Goal: Transaction & Acquisition: Purchase product/service

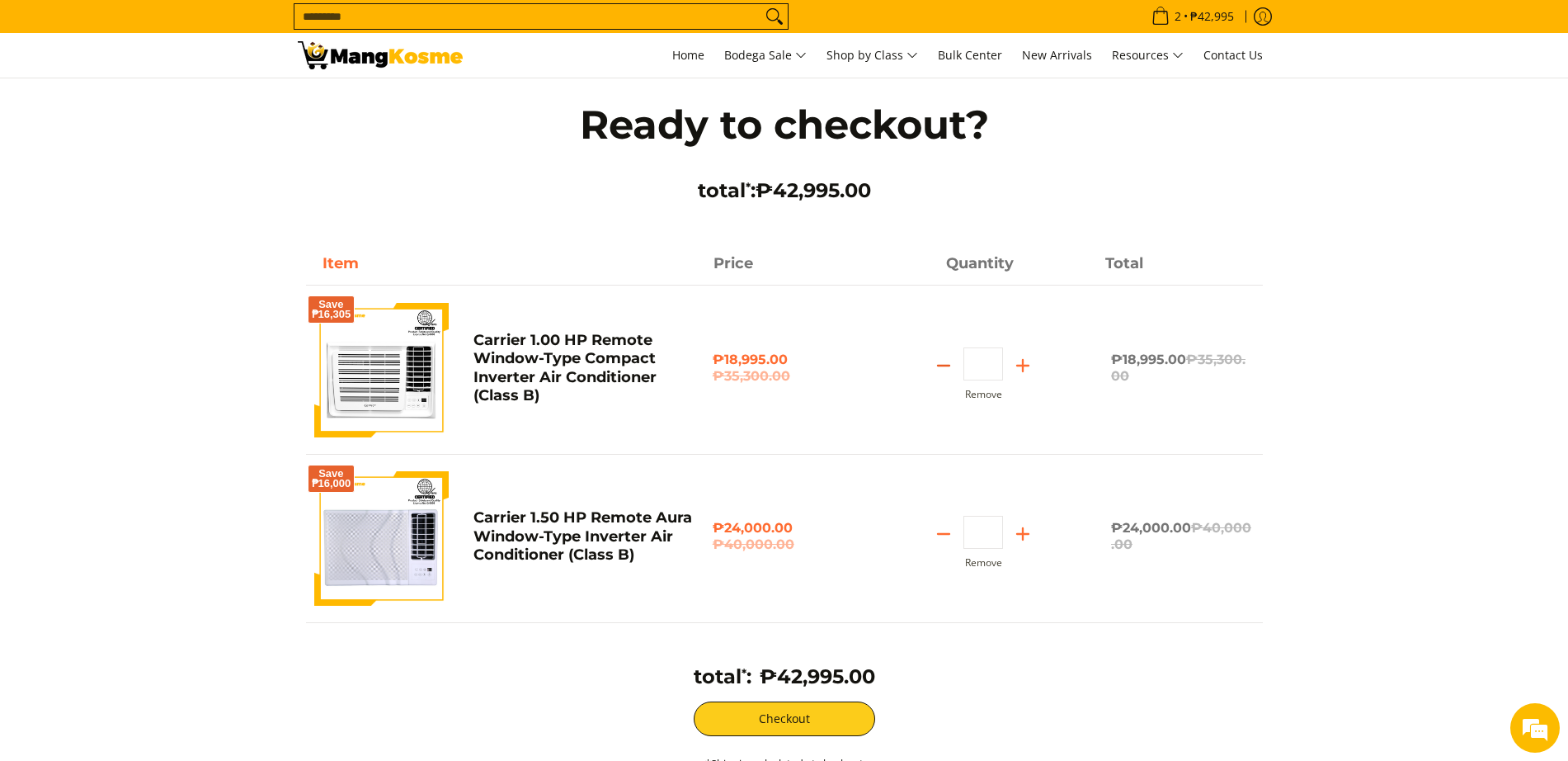
click at [943, 363] on icon "Subtract" at bounding box center [944, 365] width 23 height 23
type input "*"
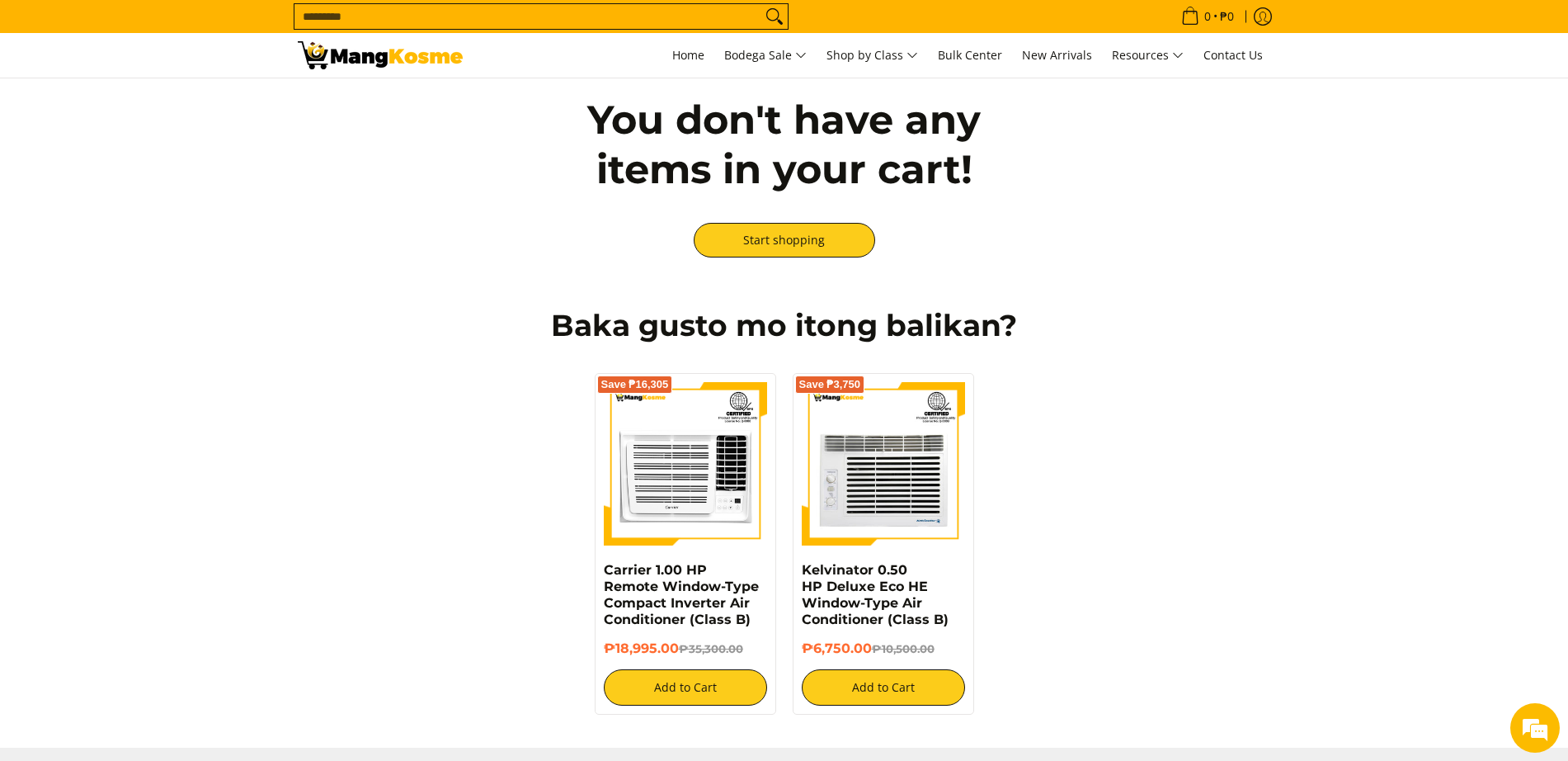
click at [385, 6] on input "Search..." at bounding box center [527, 16] width 467 height 25
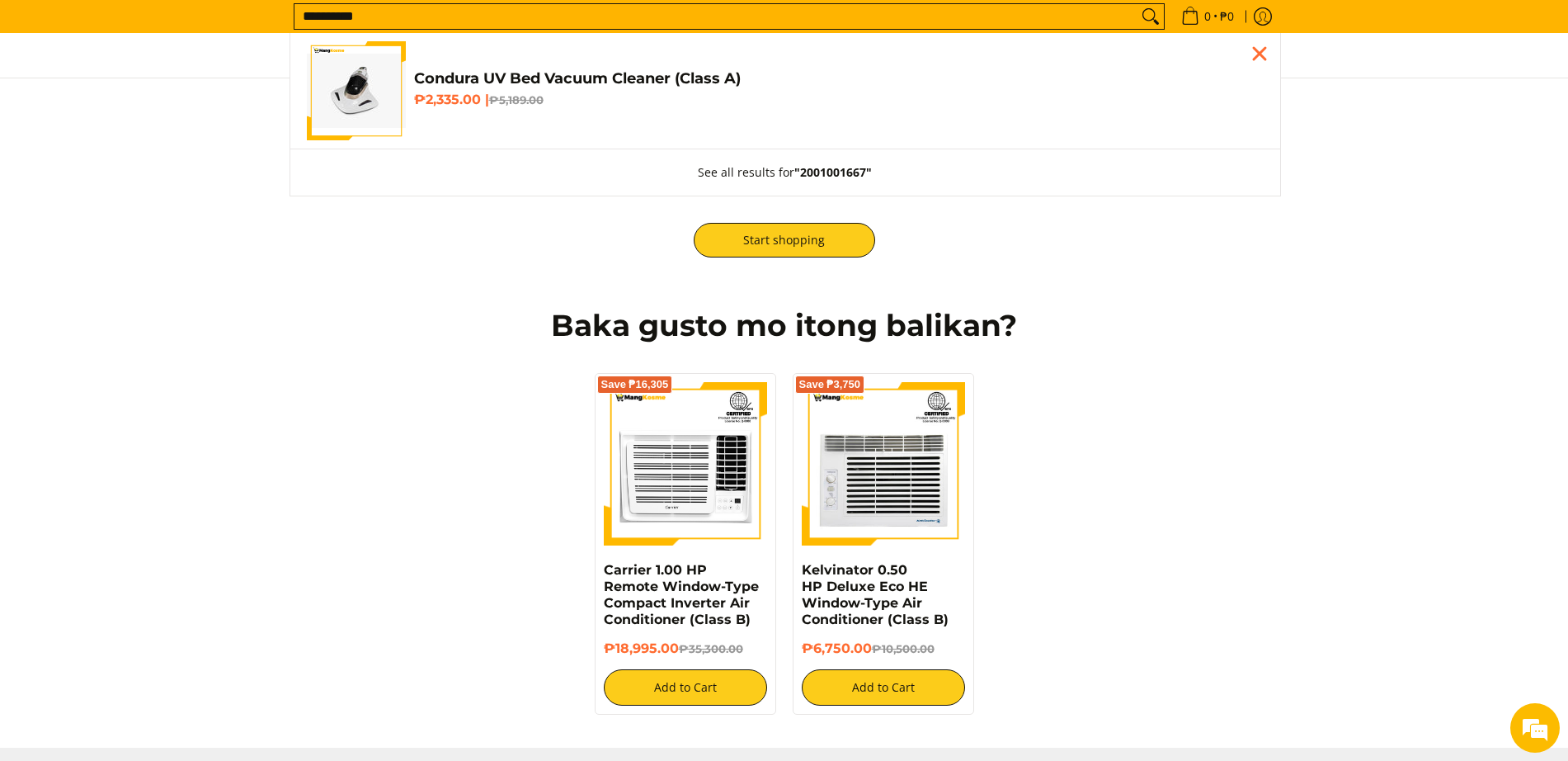
type input "**********"
click at [377, 68] on img "Customer Navigation" at bounding box center [356, 91] width 99 height 75
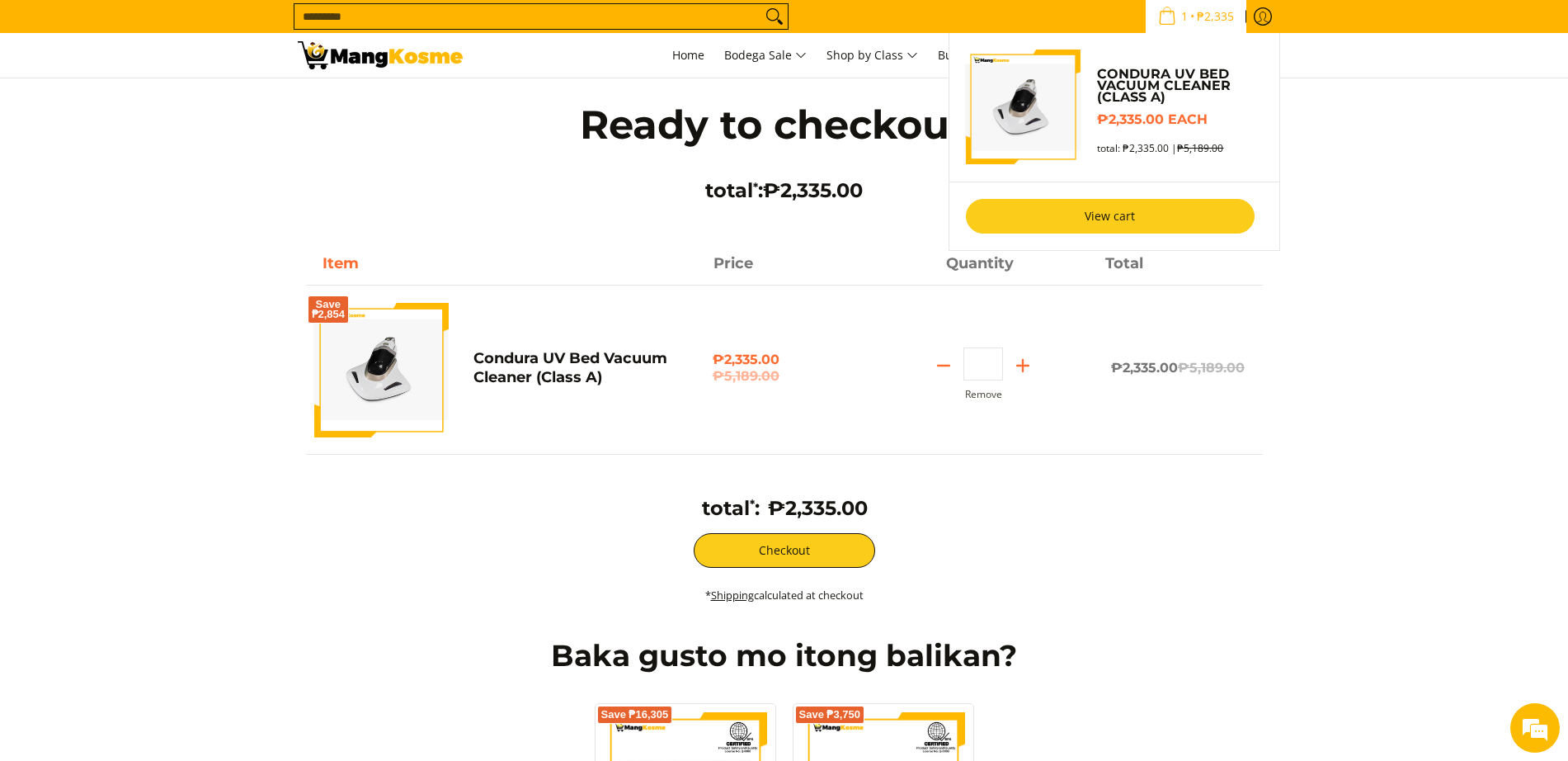
click at [1132, 221] on link "View cart" at bounding box center [1110, 216] width 289 height 34
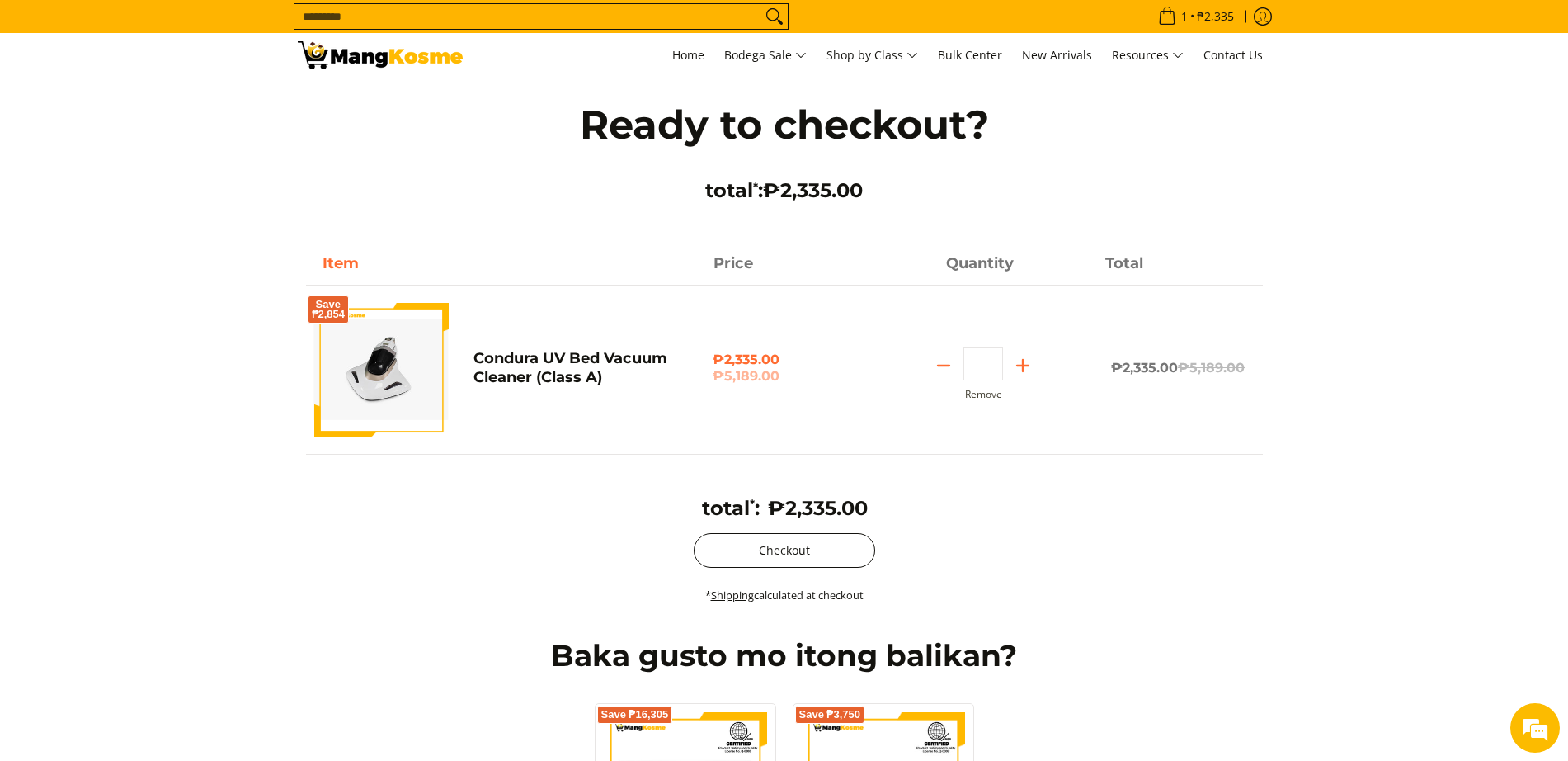
click at [800, 551] on button "Checkout" at bounding box center [784, 551] width 182 height 34
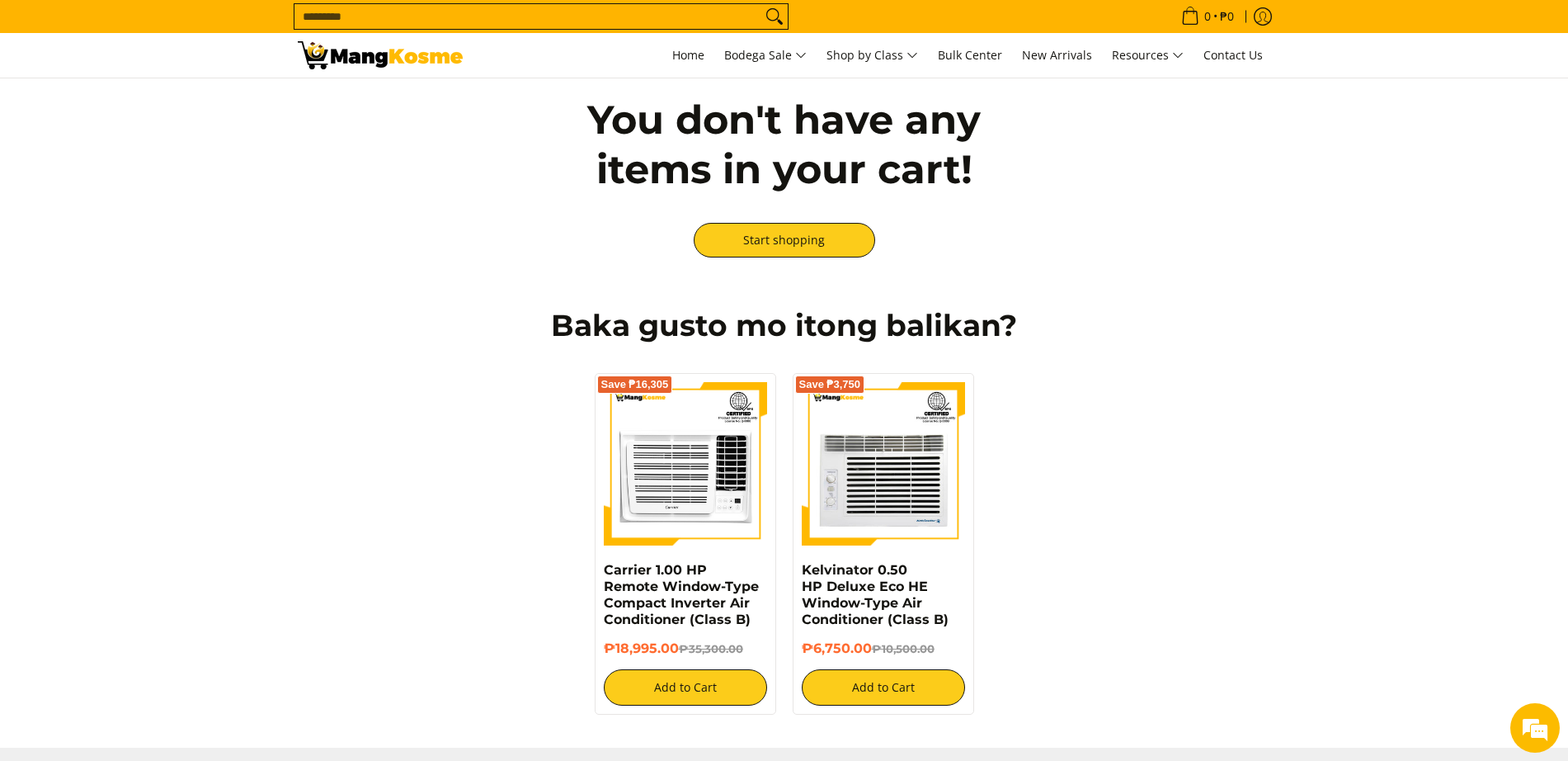
click at [444, 17] on input "Search..." at bounding box center [527, 16] width 467 height 25
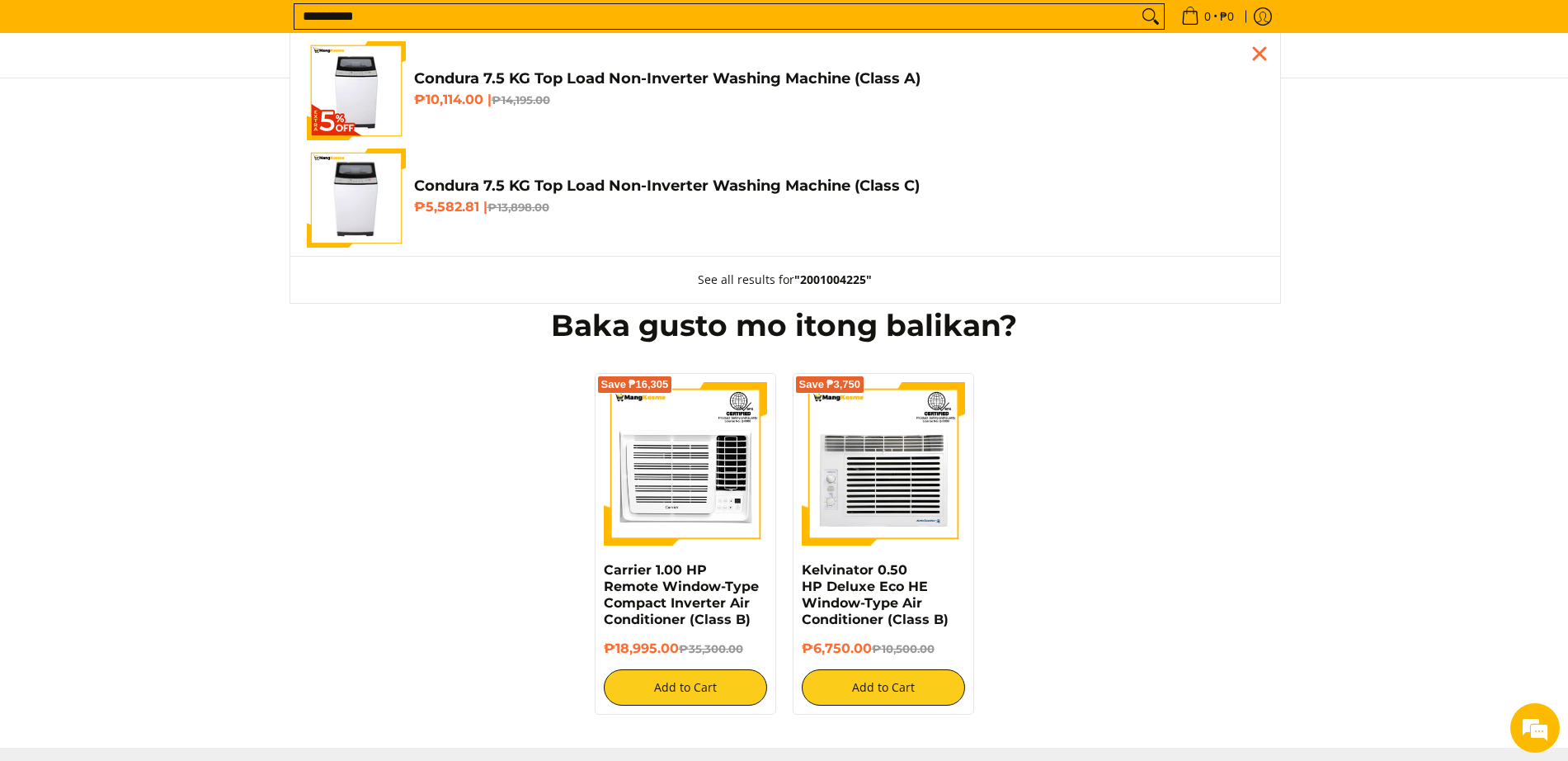
type input "**********"
click at [381, 100] on img "Customer Navigation" at bounding box center [356, 91] width 99 height 99
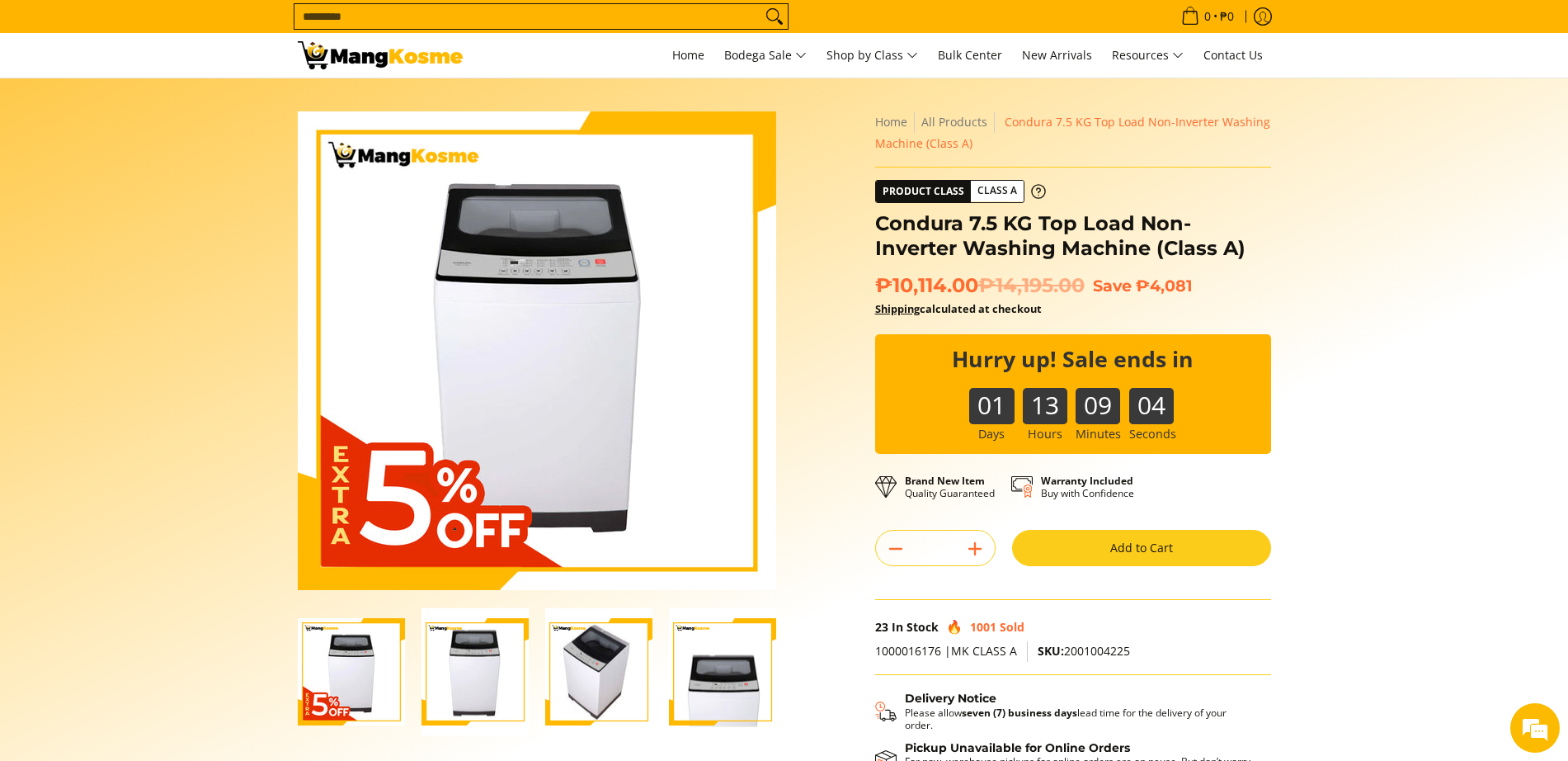
click at [1120, 549] on button "Add to Cart" at bounding box center [1141, 548] width 259 height 36
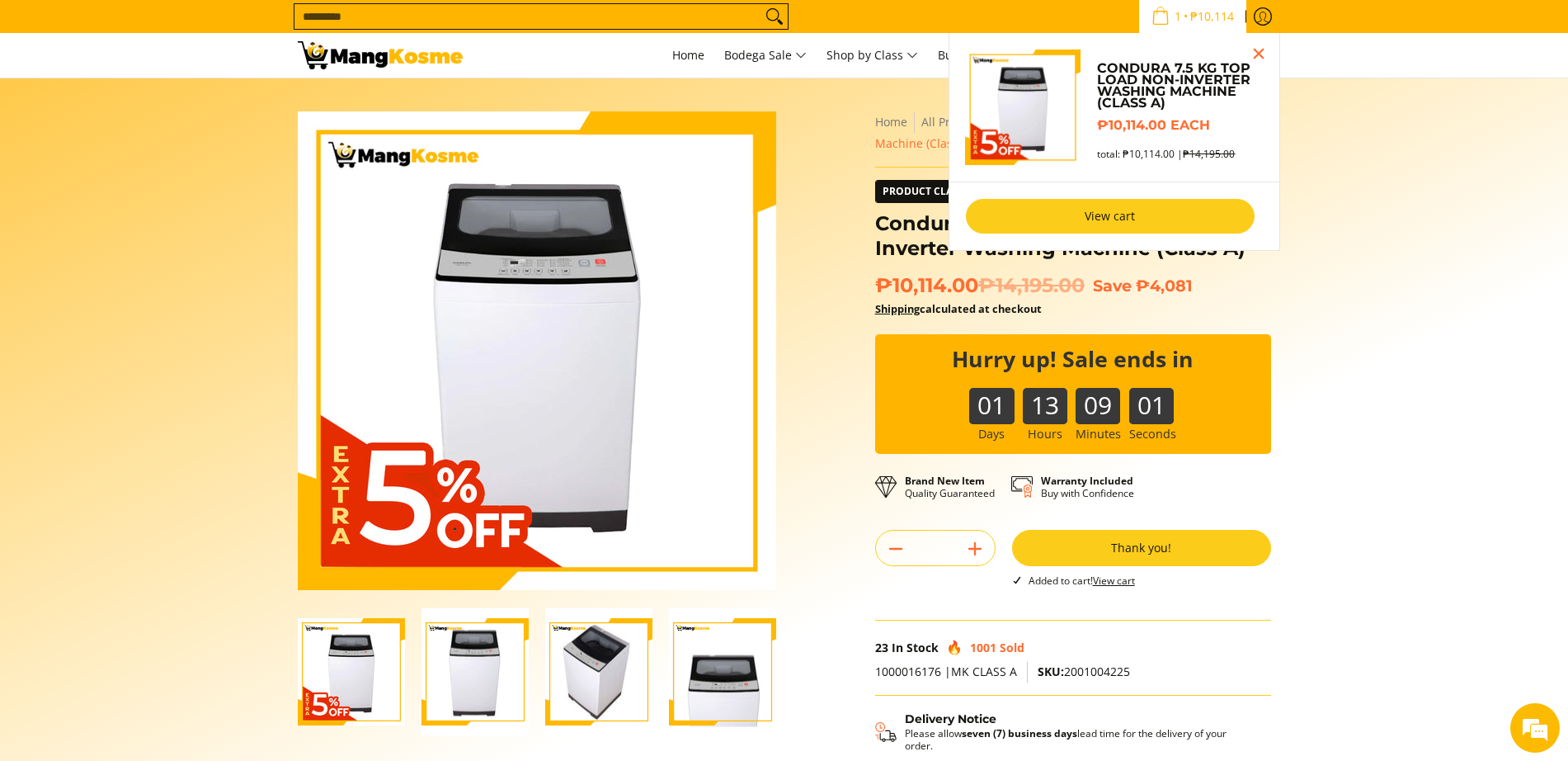
click at [1149, 221] on link "View cart" at bounding box center [1110, 216] width 289 height 34
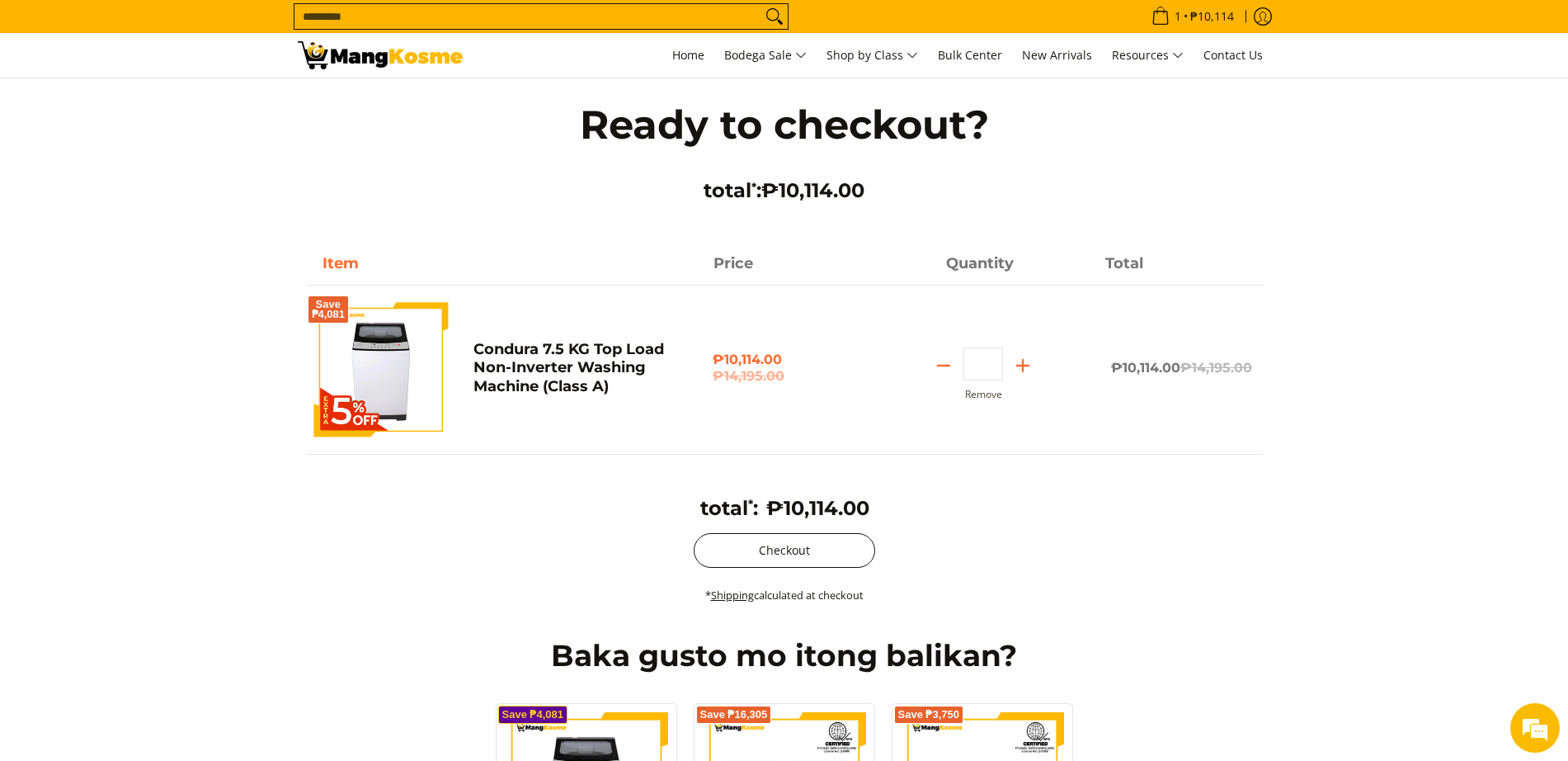
click at [848, 541] on button "Checkout" at bounding box center [784, 551] width 182 height 34
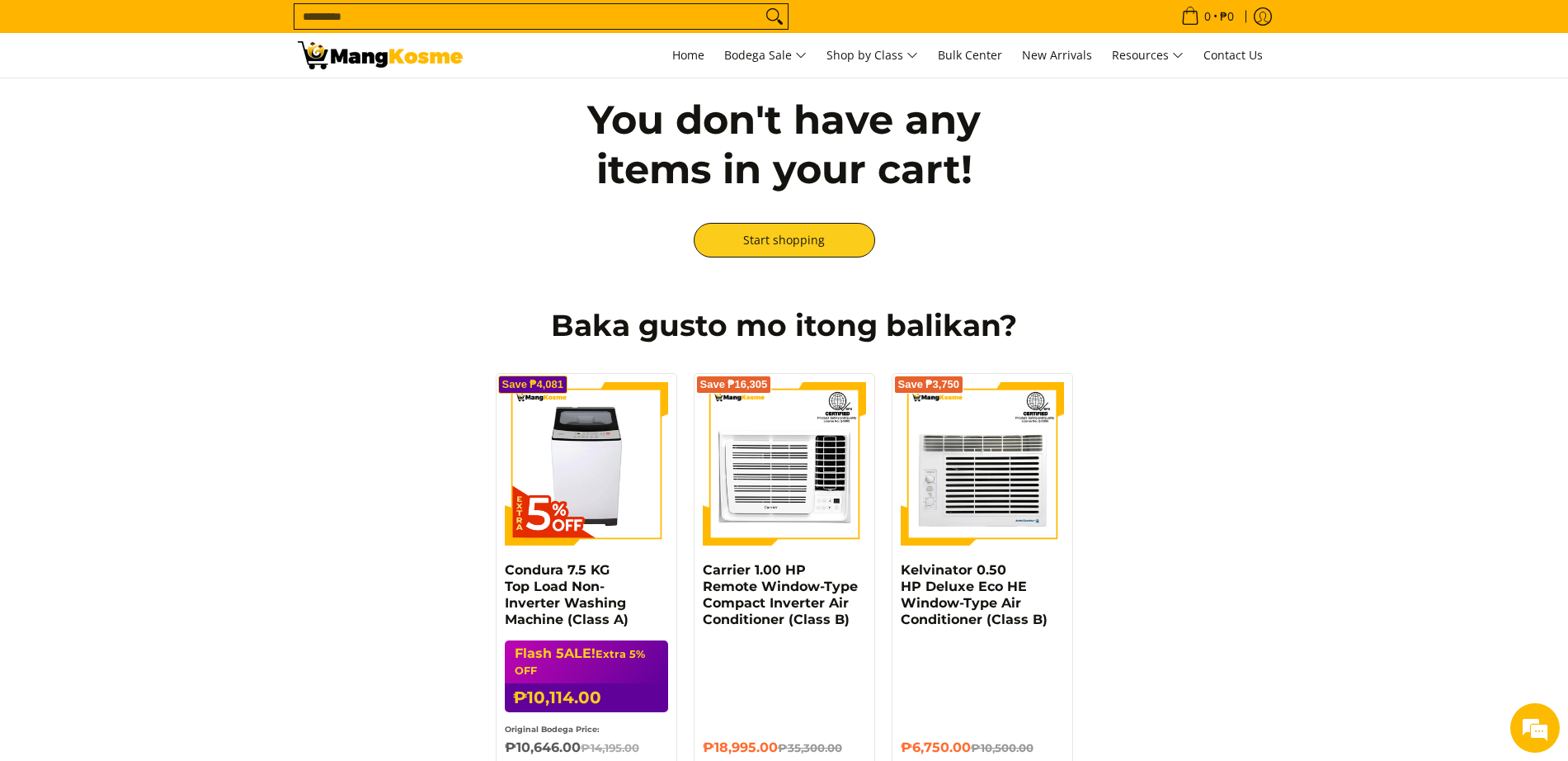
click at [313, 4] on input "Search..." at bounding box center [527, 16] width 467 height 25
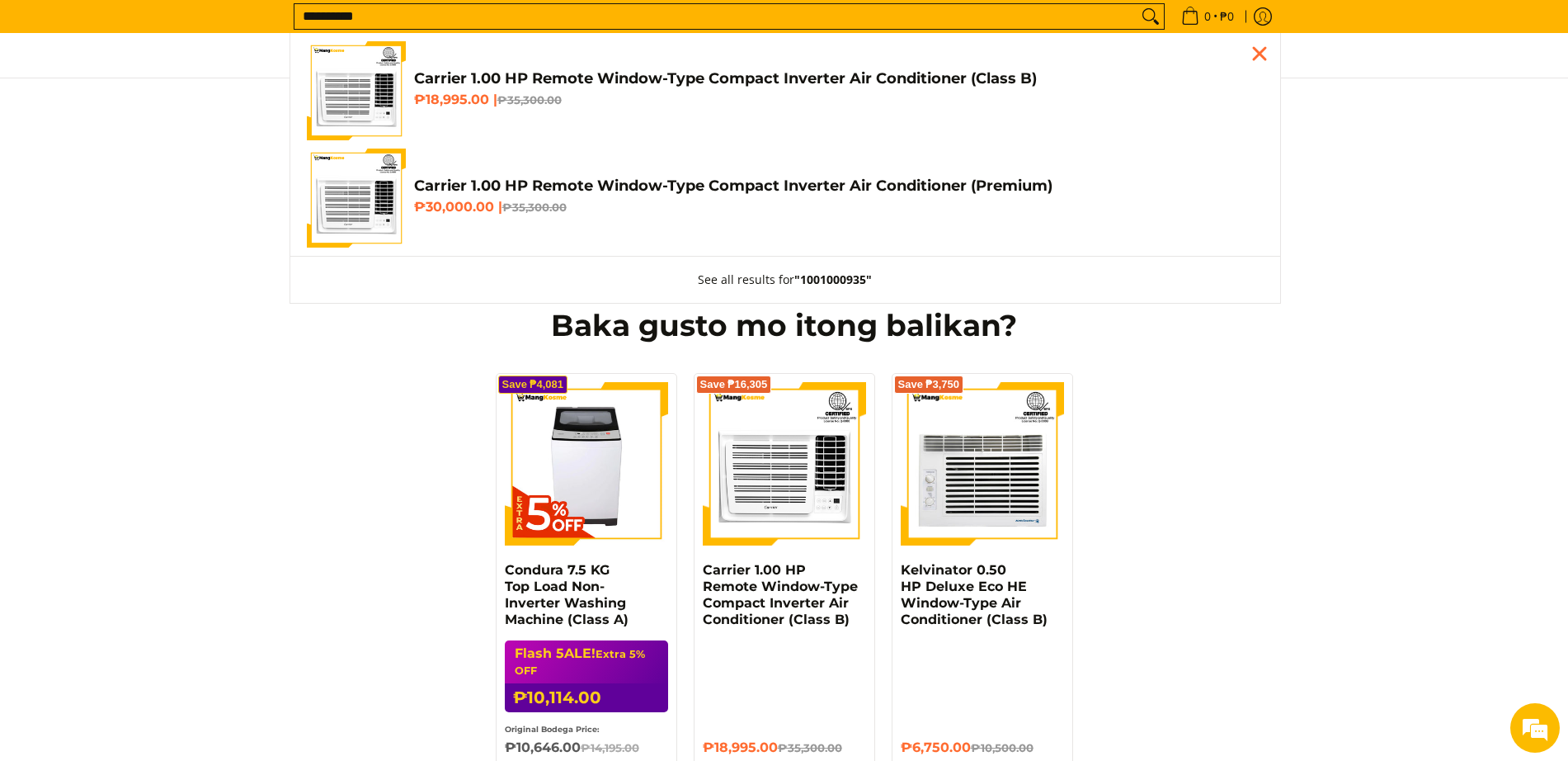
type input "**********"
click at [388, 74] on img "Customer Navigation" at bounding box center [356, 91] width 99 height 99
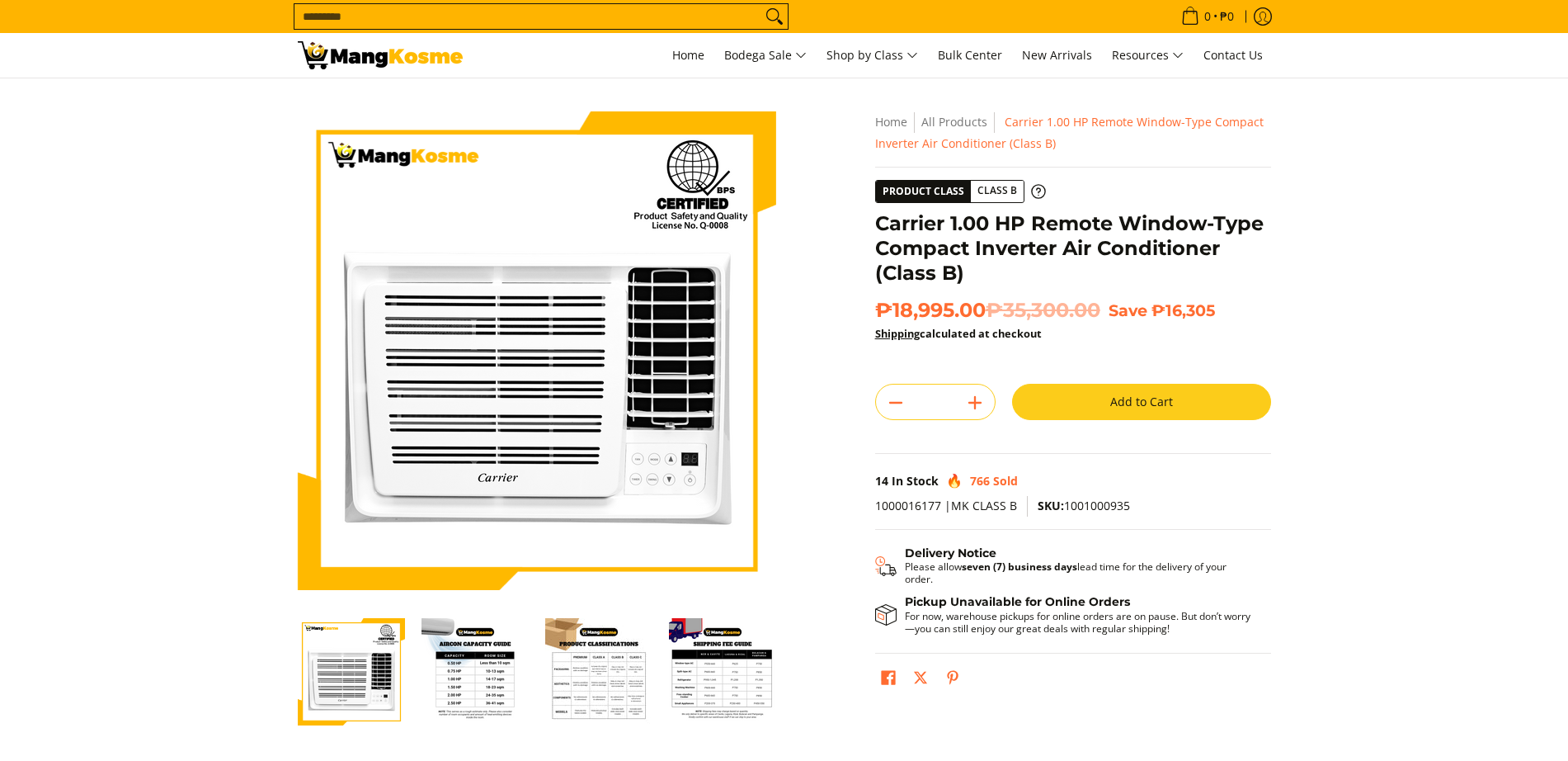
click at [1164, 398] on button "Add to Cart" at bounding box center [1141, 402] width 259 height 36
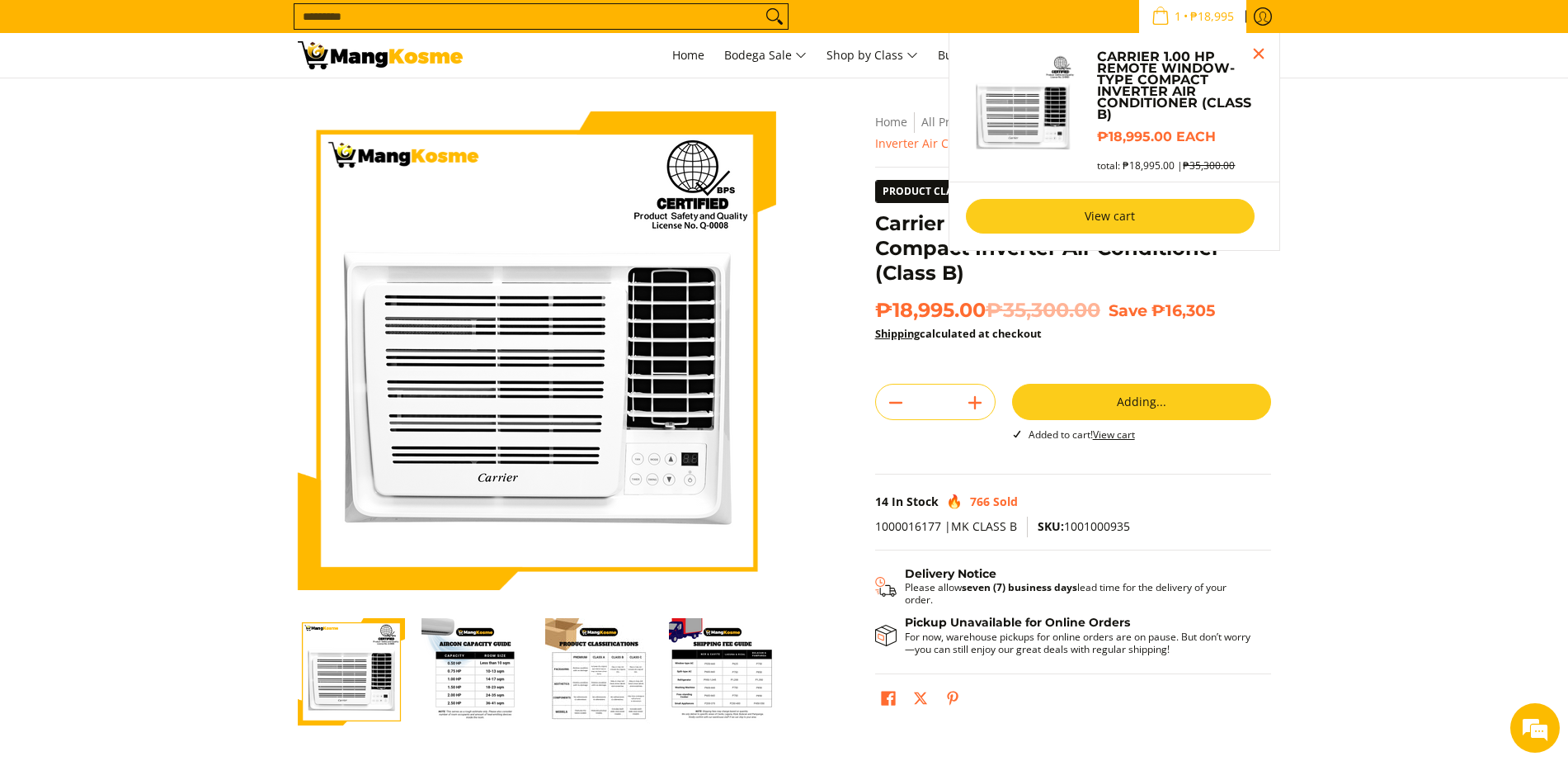
click at [1156, 215] on link "View cart" at bounding box center [1110, 216] width 289 height 34
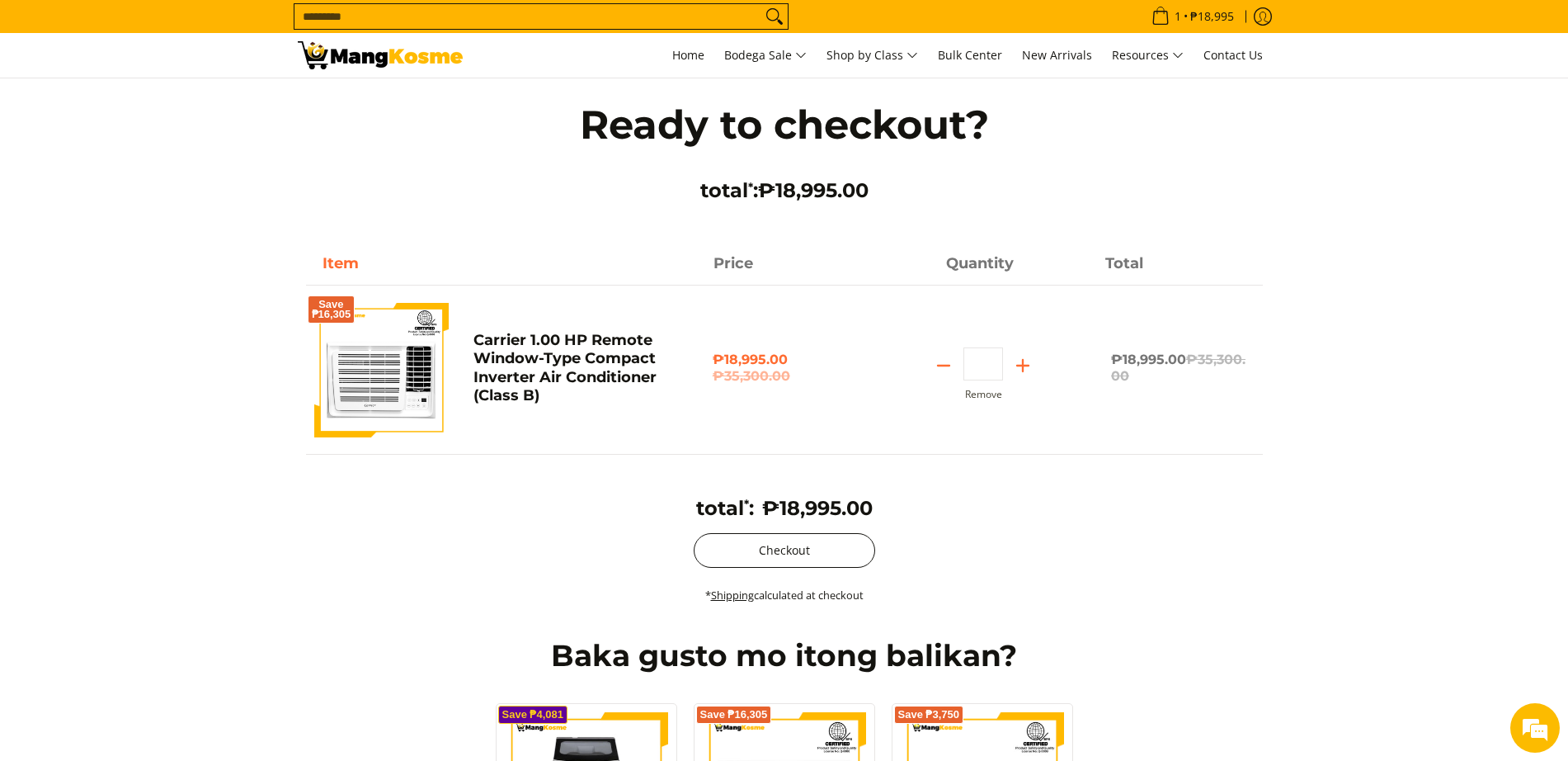
click at [833, 564] on button "Checkout" at bounding box center [784, 551] width 182 height 34
click at [499, 20] on input "Search..." at bounding box center [527, 16] width 467 height 25
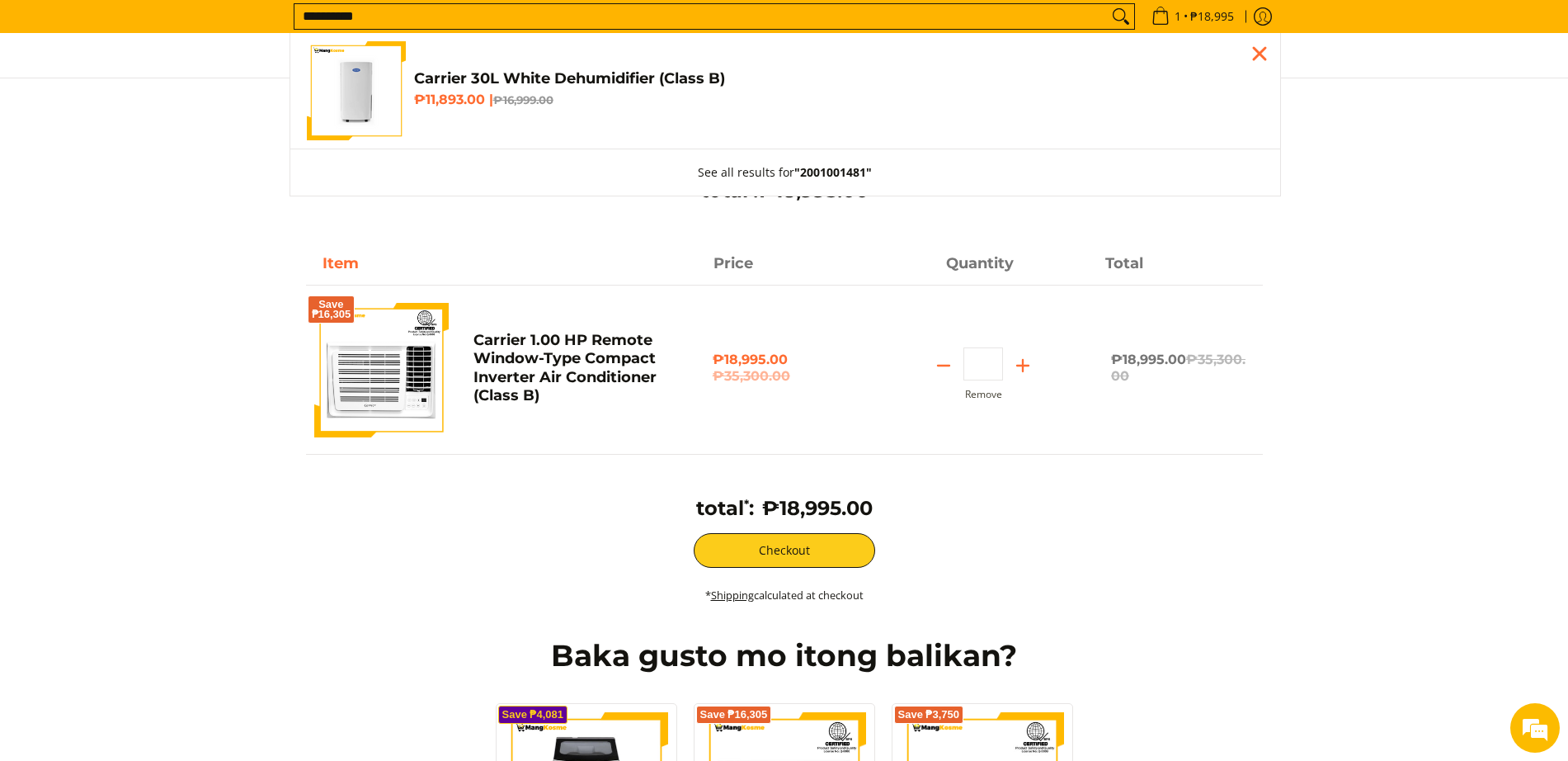
type input "**********"
click at [378, 91] on img "Customer Navigation" at bounding box center [356, 91] width 99 height 99
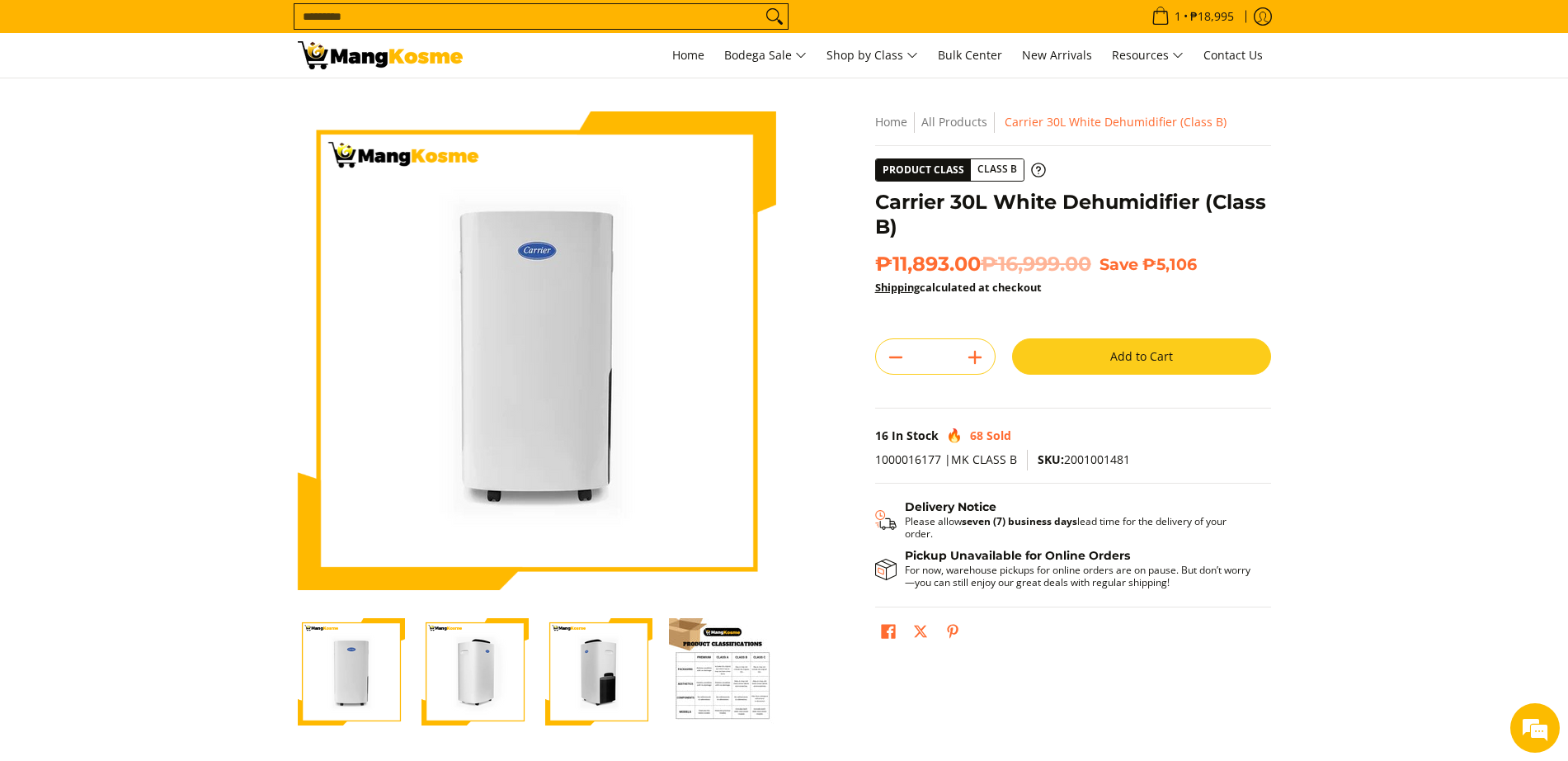
click at [982, 359] on icon "Add" at bounding box center [975, 358] width 23 height 23
type input "*"
click at [1059, 358] on button "Add to Cart" at bounding box center [1141, 357] width 259 height 36
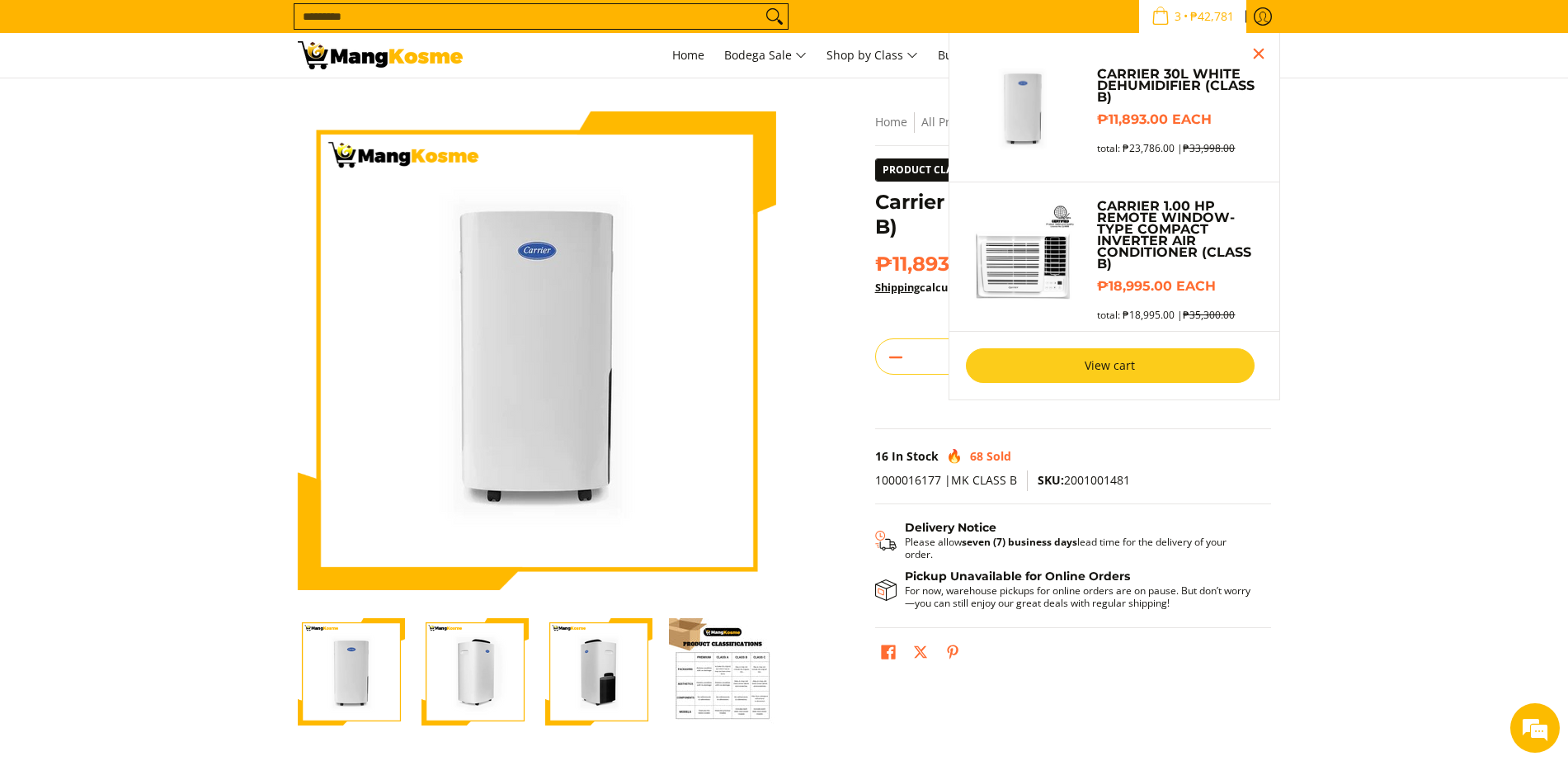
click at [1081, 355] on link "View cart" at bounding box center [1110, 365] width 289 height 34
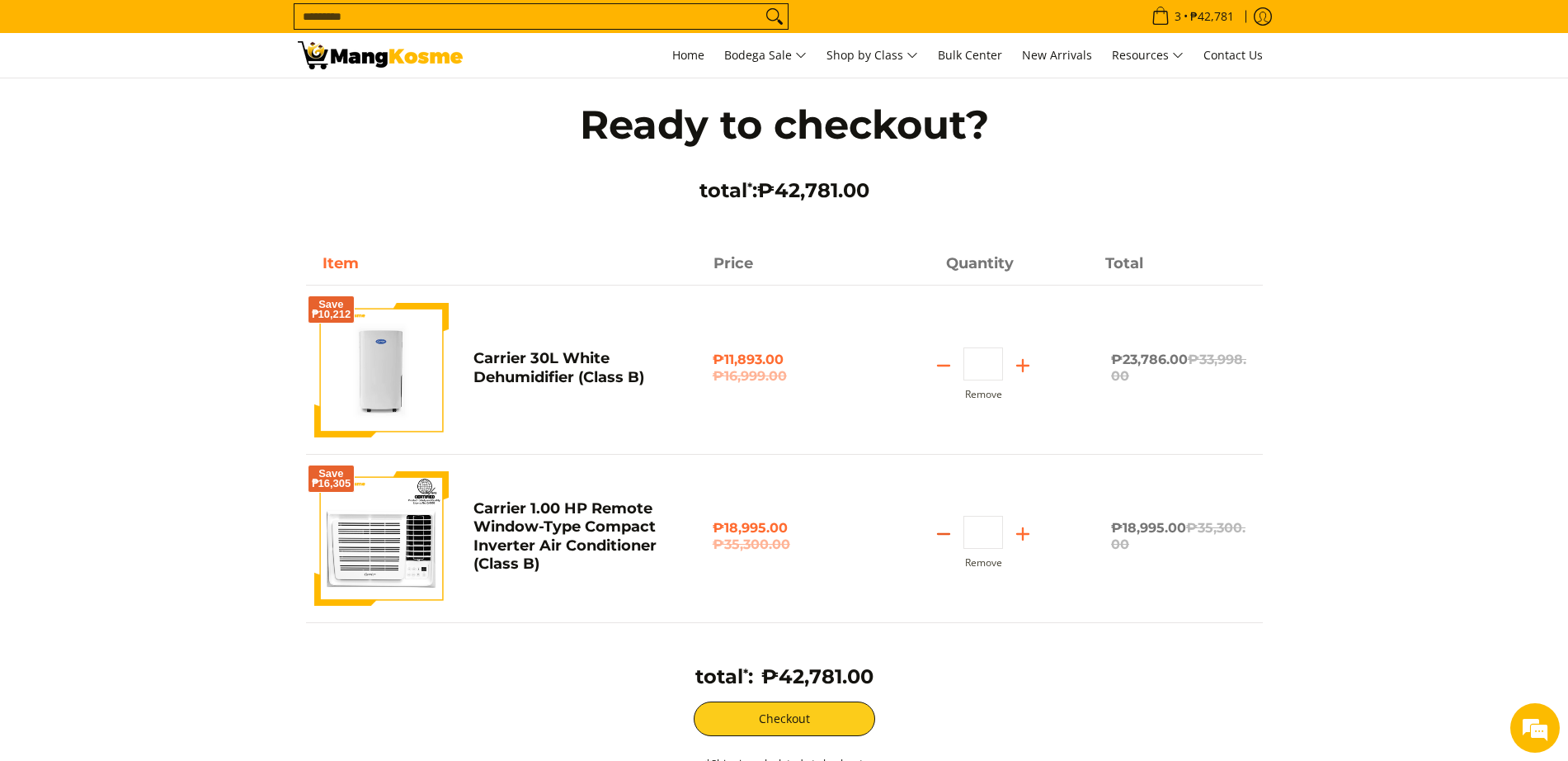
click at [941, 534] on line "Subtract" at bounding box center [944, 534] width 11 height 0
type input "*"
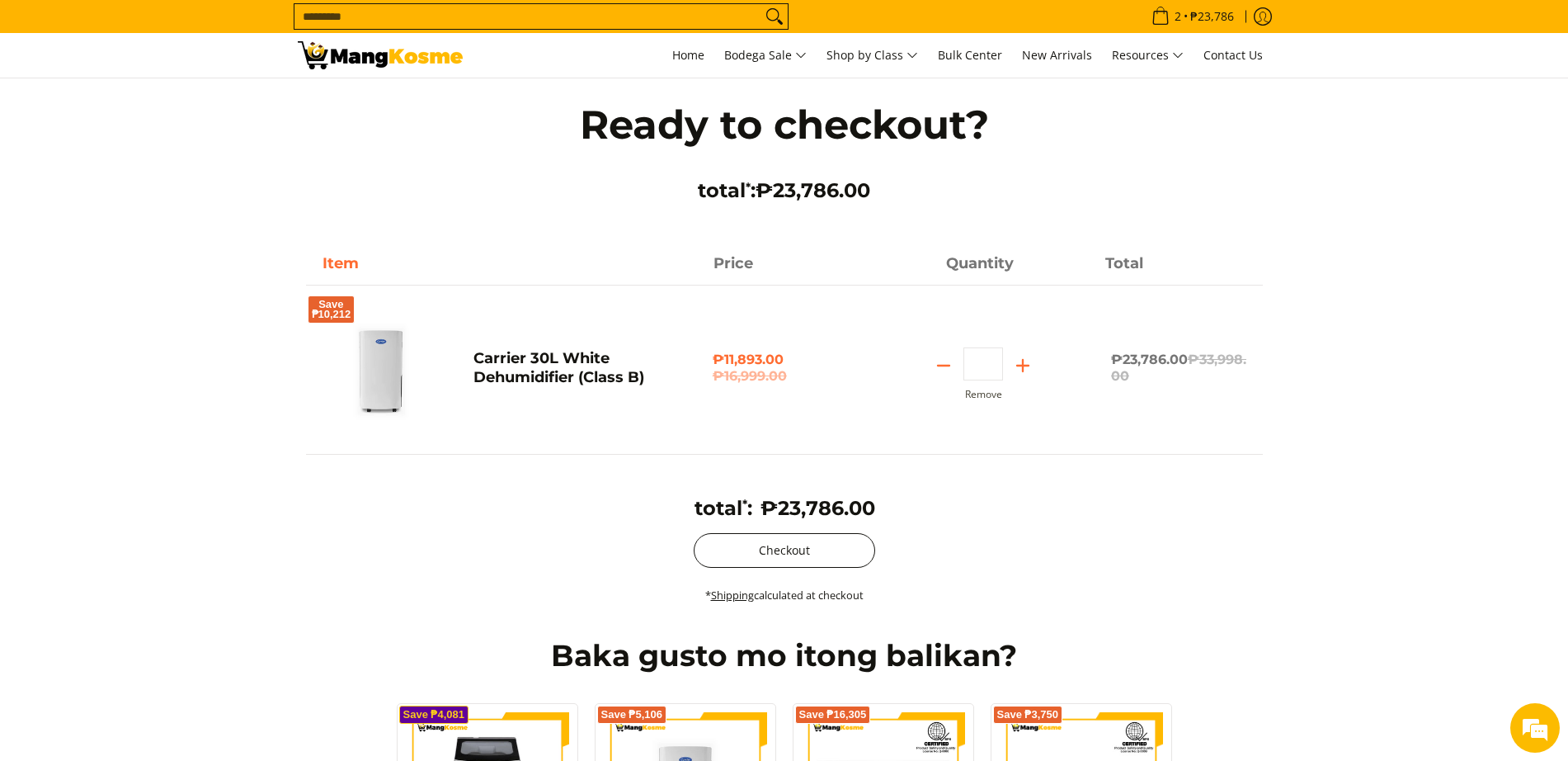
click at [817, 560] on button "Checkout" at bounding box center [784, 551] width 182 height 34
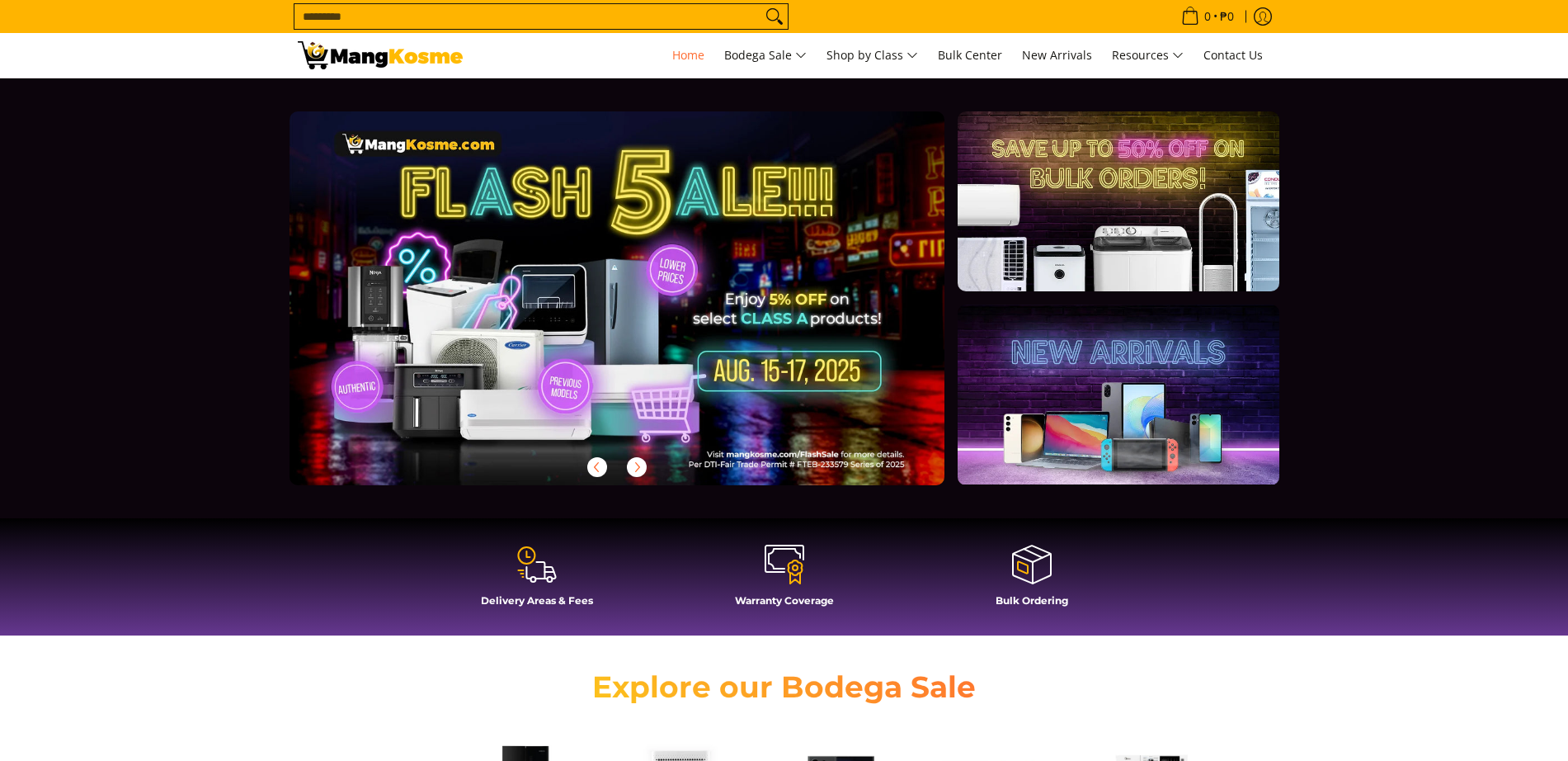
click at [418, 14] on input "Search..." at bounding box center [527, 16] width 467 height 25
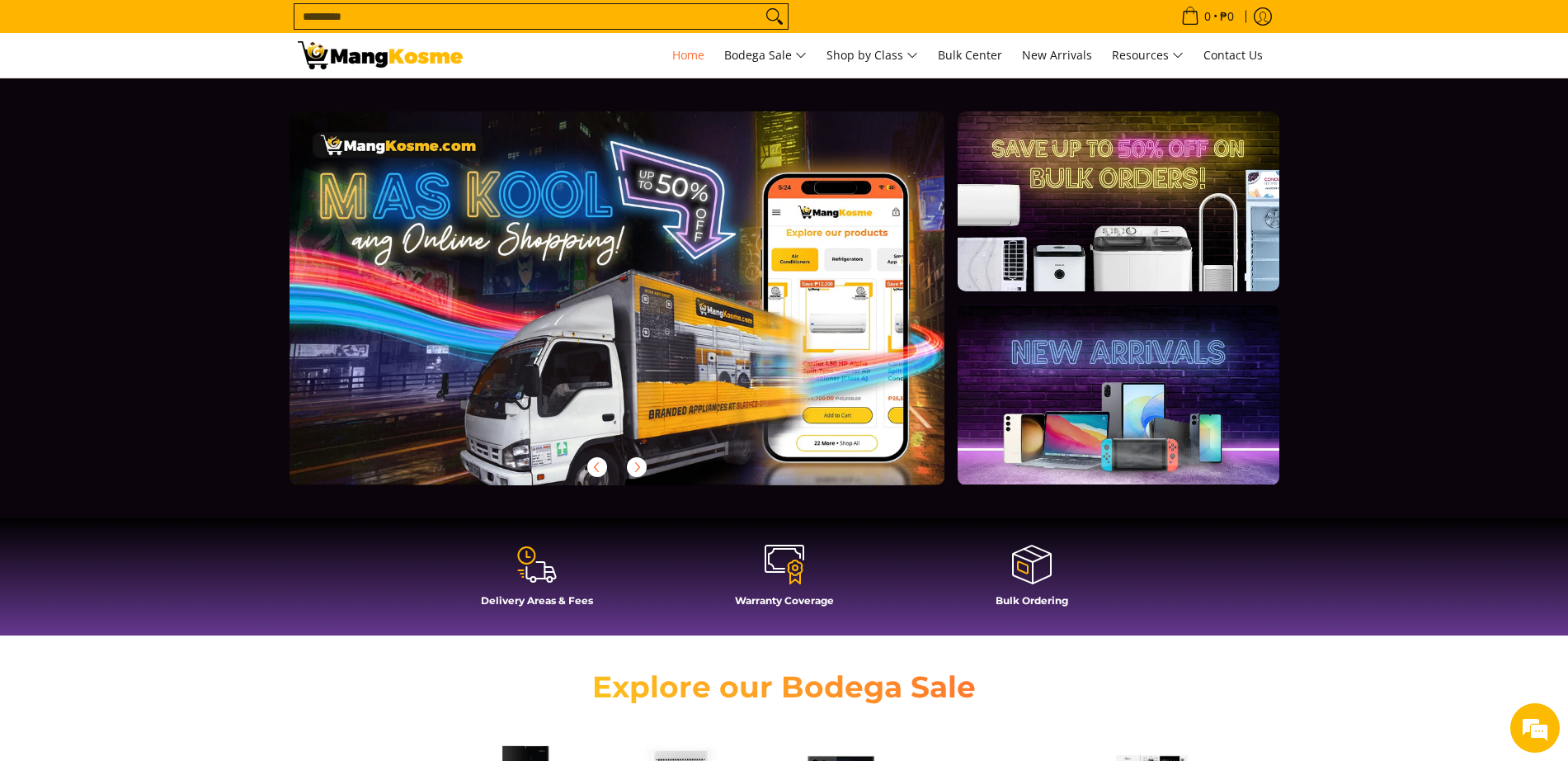
scroll to position [0, 1312]
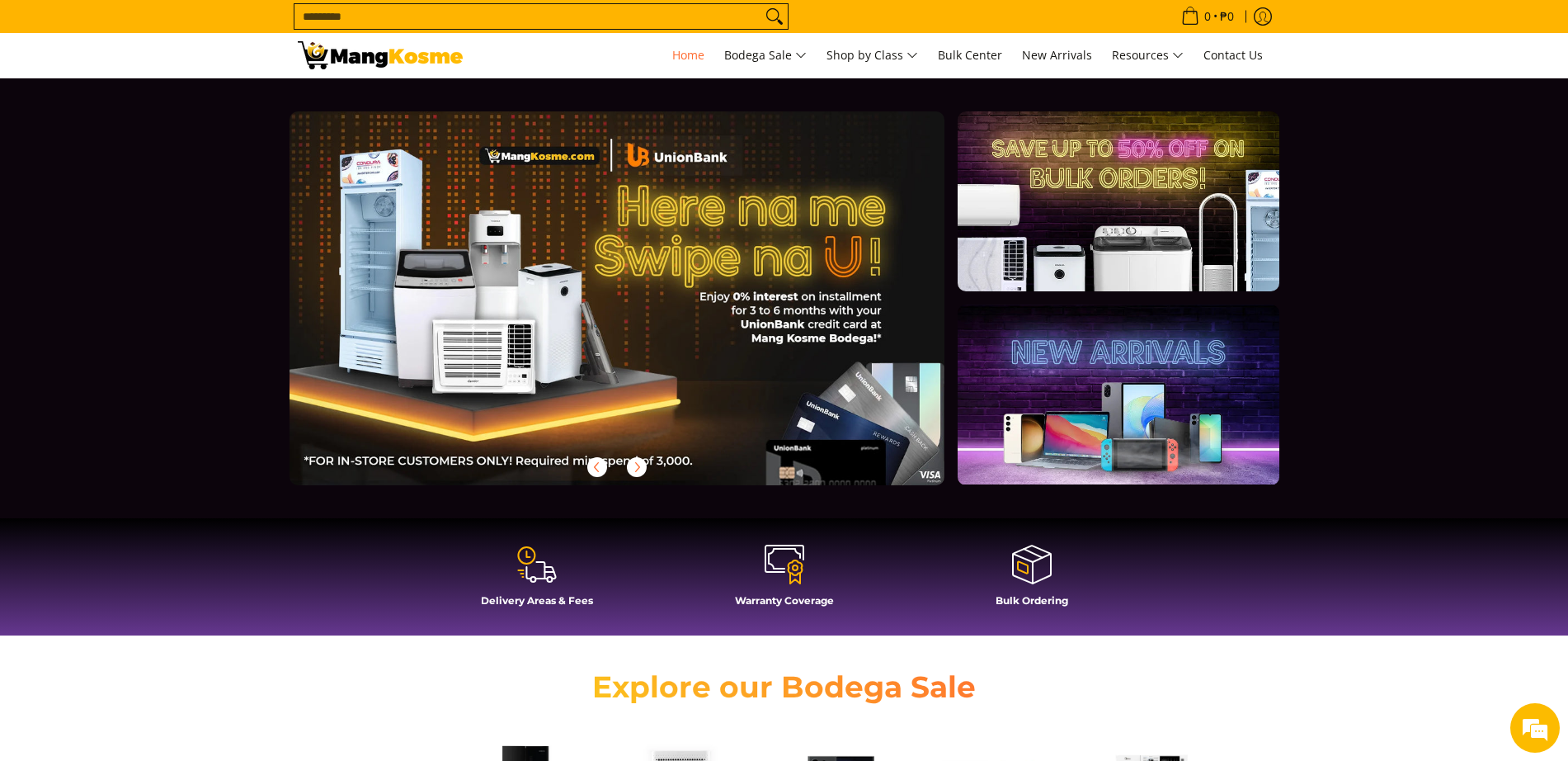
click at [446, 30] on form "Search..." at bounding box center [541, 16] width 495 height 33
click at [446, 19] on input "Search..." at bounding box center [527, 16] width 467 height 25
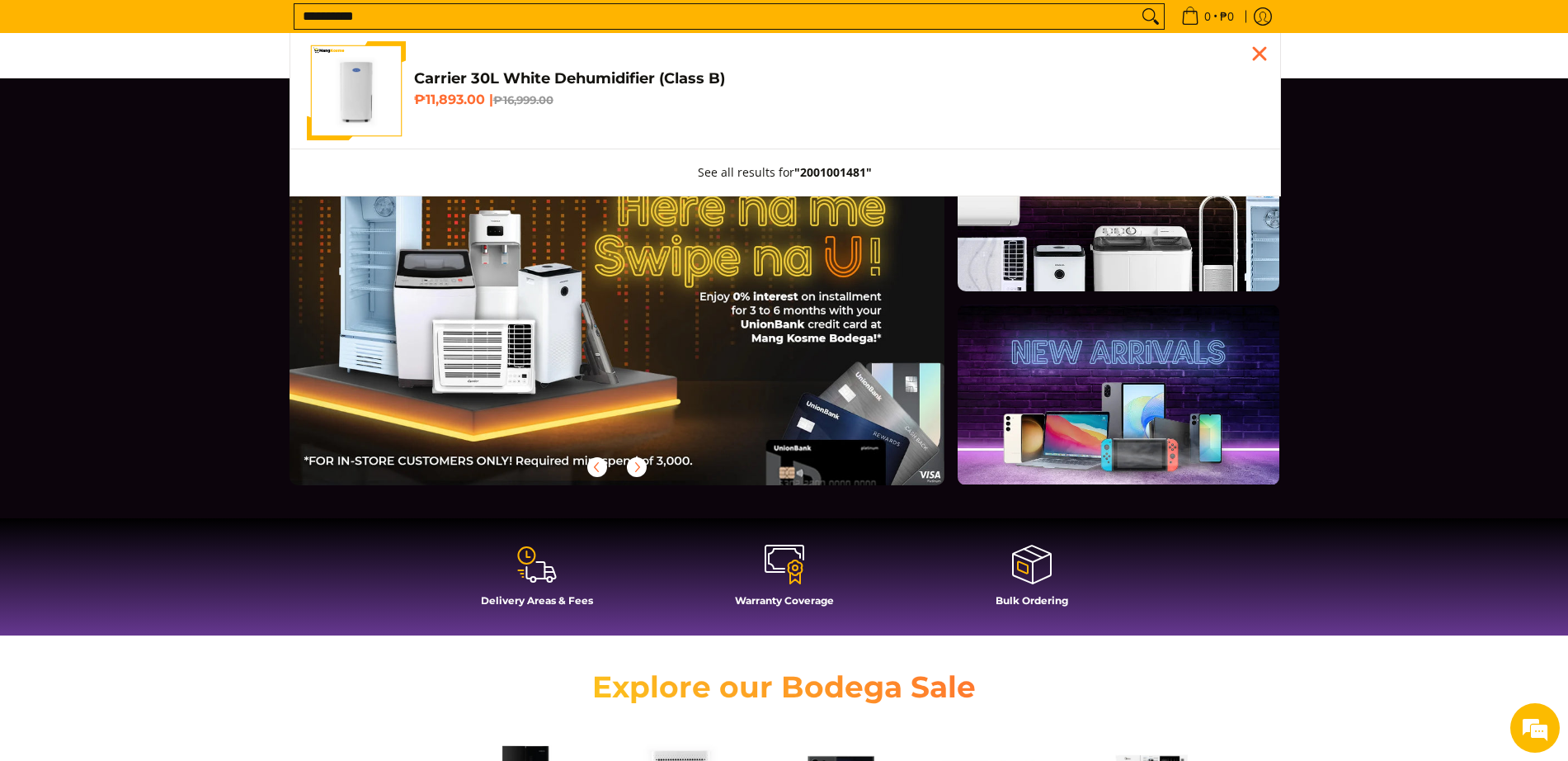
type input "**********"
click at [332, 108] on img "Customer Navigation" at bounding box center [356, 91] width 99 height 99
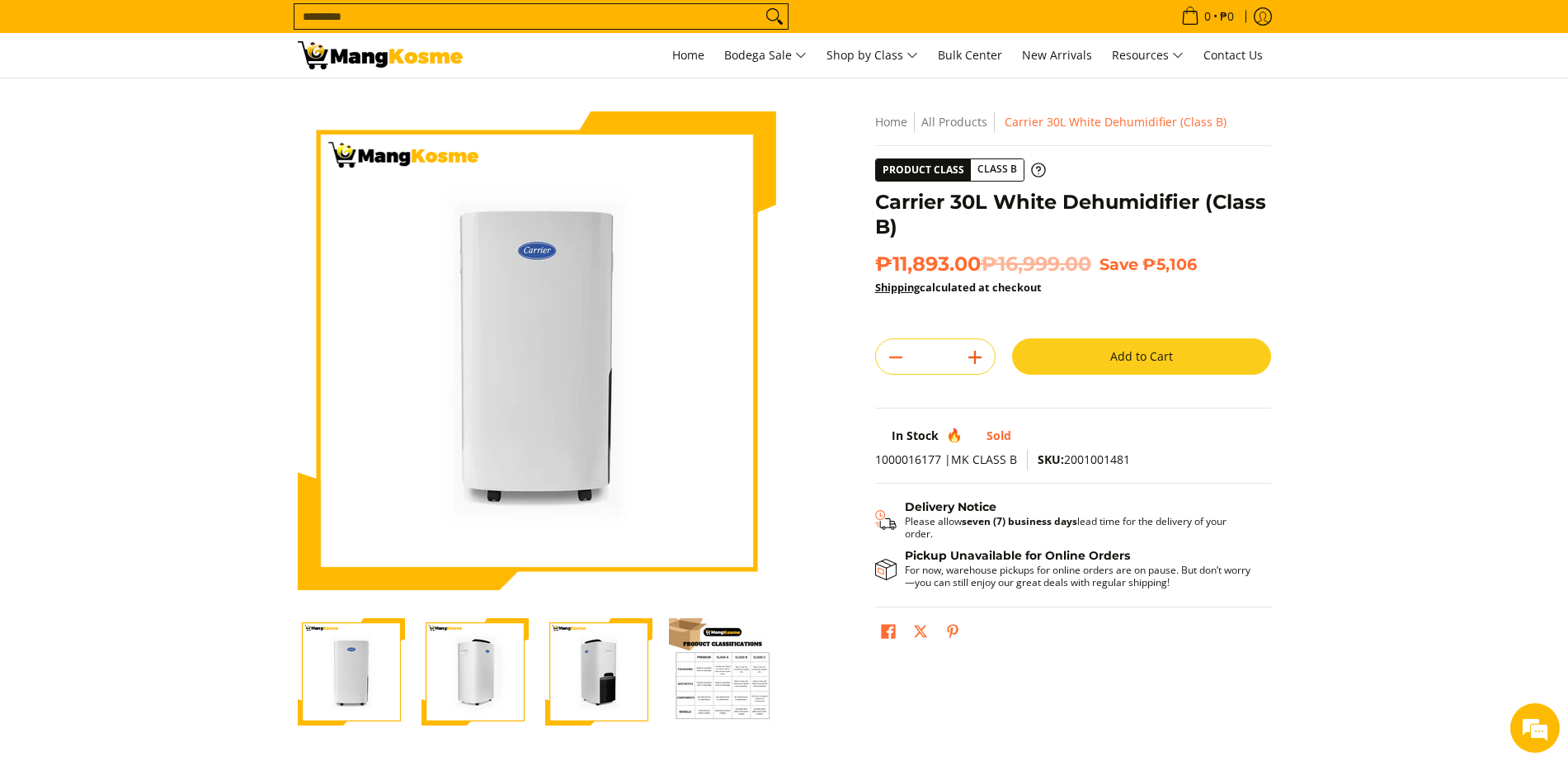
click at [983, 354] on icon "Add" at bounding box center [975, 358] width 23 height 23
type input "*"
click at [1101, 358] on button "Add to Cart" at bounding box center [1141, 357] width 259 height 36
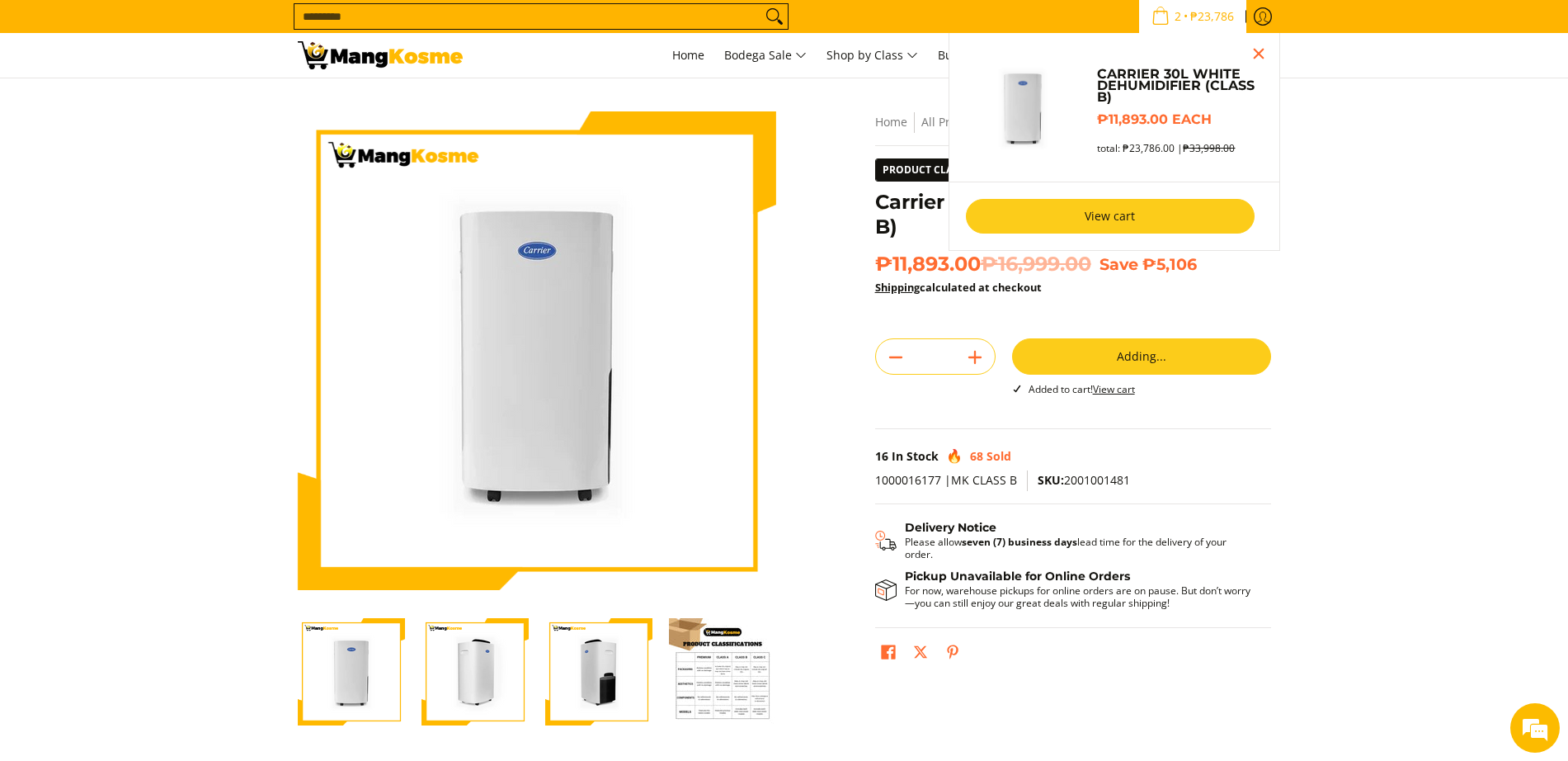
click at [1180, 219] on link "View cart" at bounding box center [1110, 216] width 289 height 34
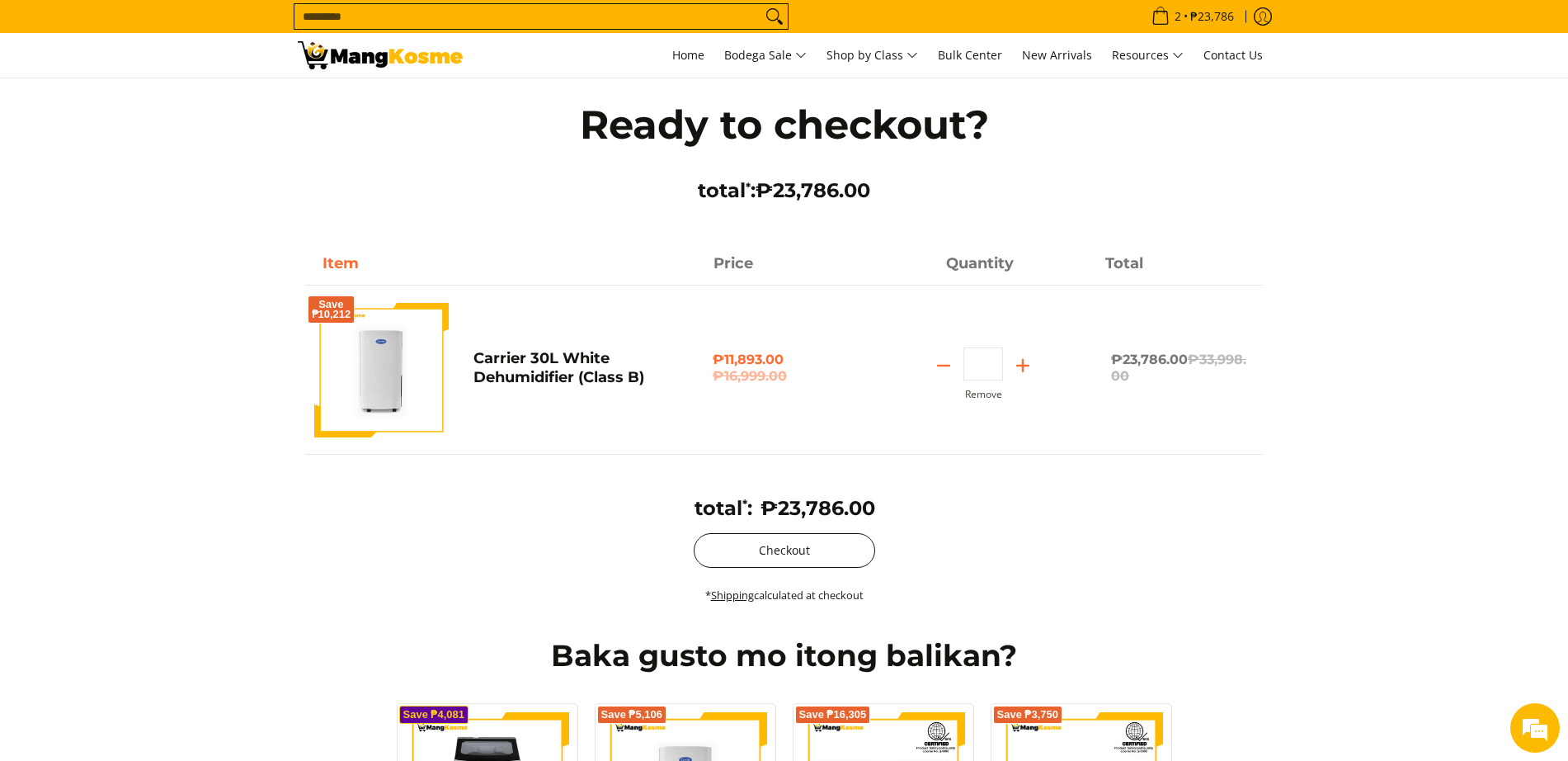
click at [846, 546] on button "Checkout" at bounding box center [784, 551] width 182 height 34
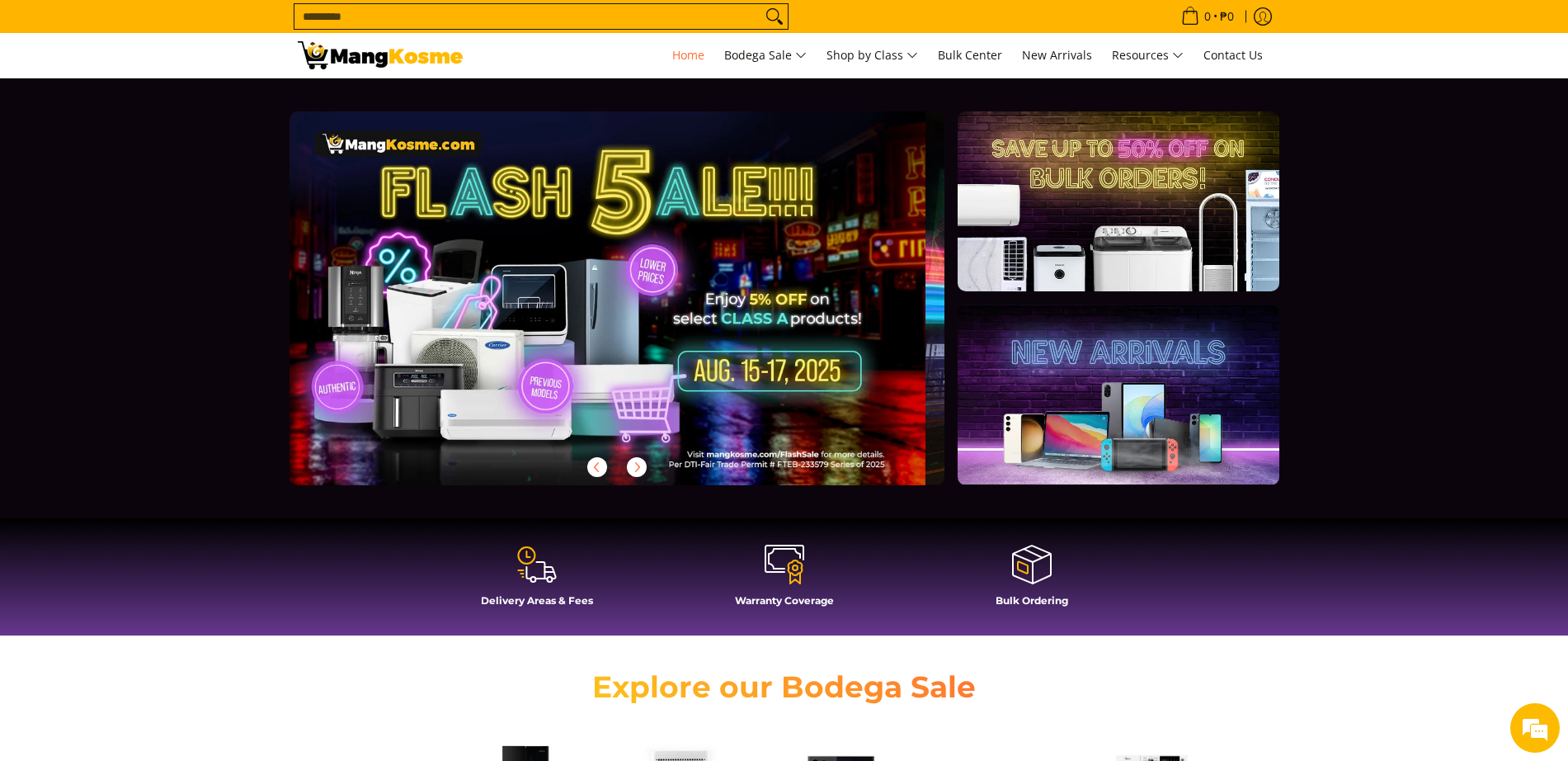
click at [375, 19] on input "Search..." at bounding box center [527, 16] width 467 height 25
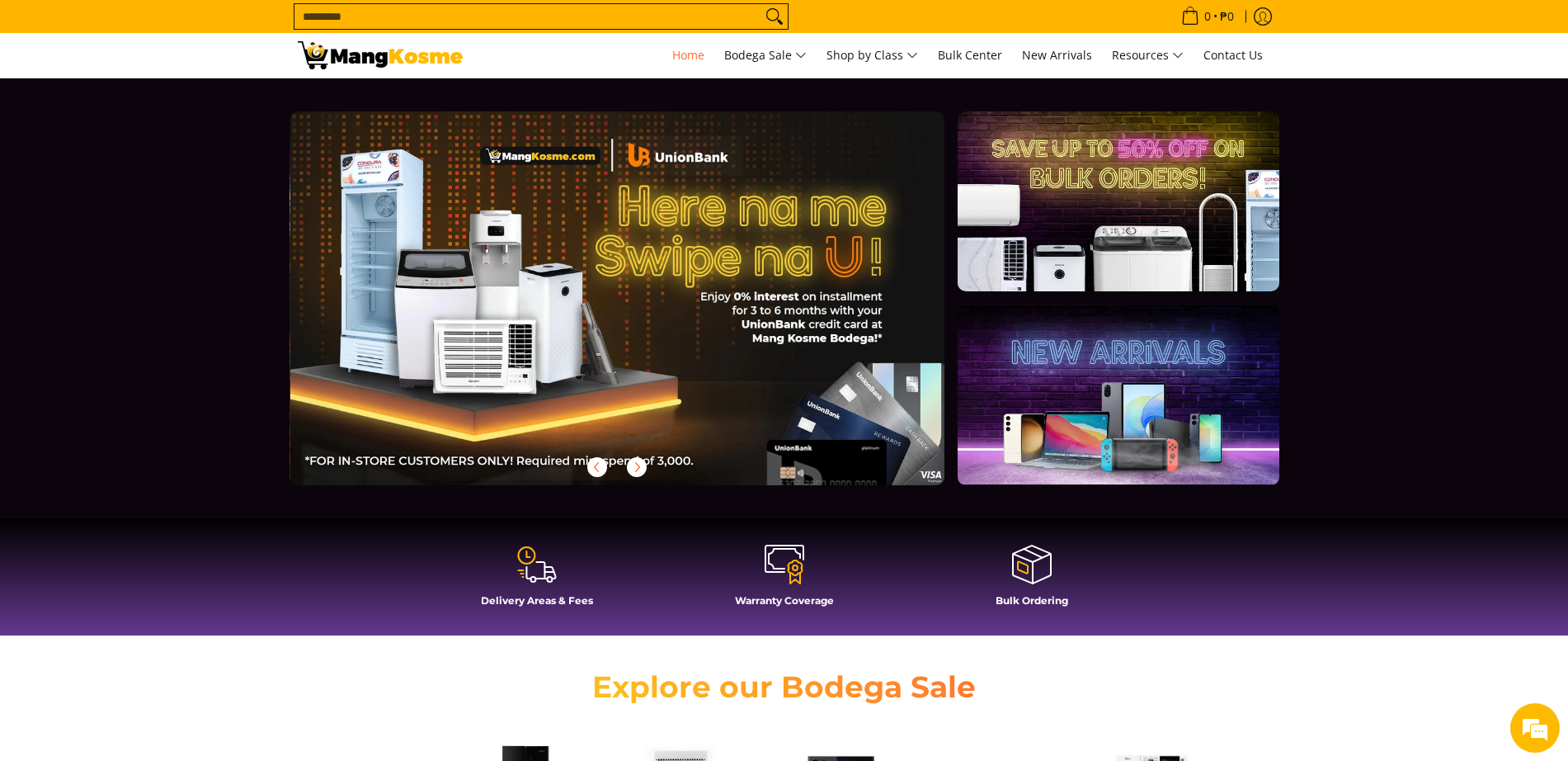
scroll to position [0, 1312]
click at [383, 20] on input "Search..." at bounding box center [527, 16] width 467 height 25
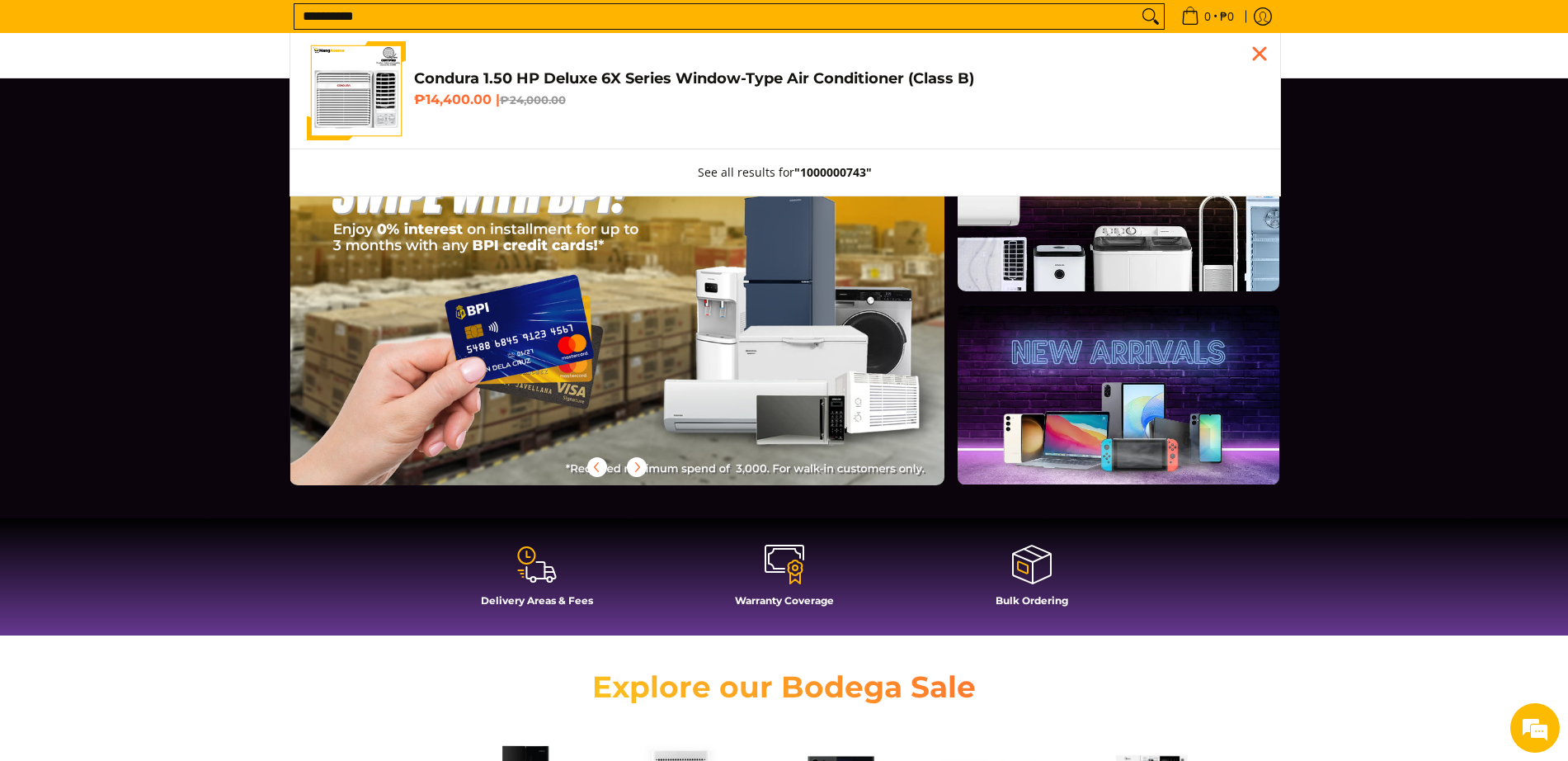
scroll to position [0, 1967]
type input "**********"
click at [388, 84] on img "Customer Navigation" at bounding box center [356, 91] width 99 height 99
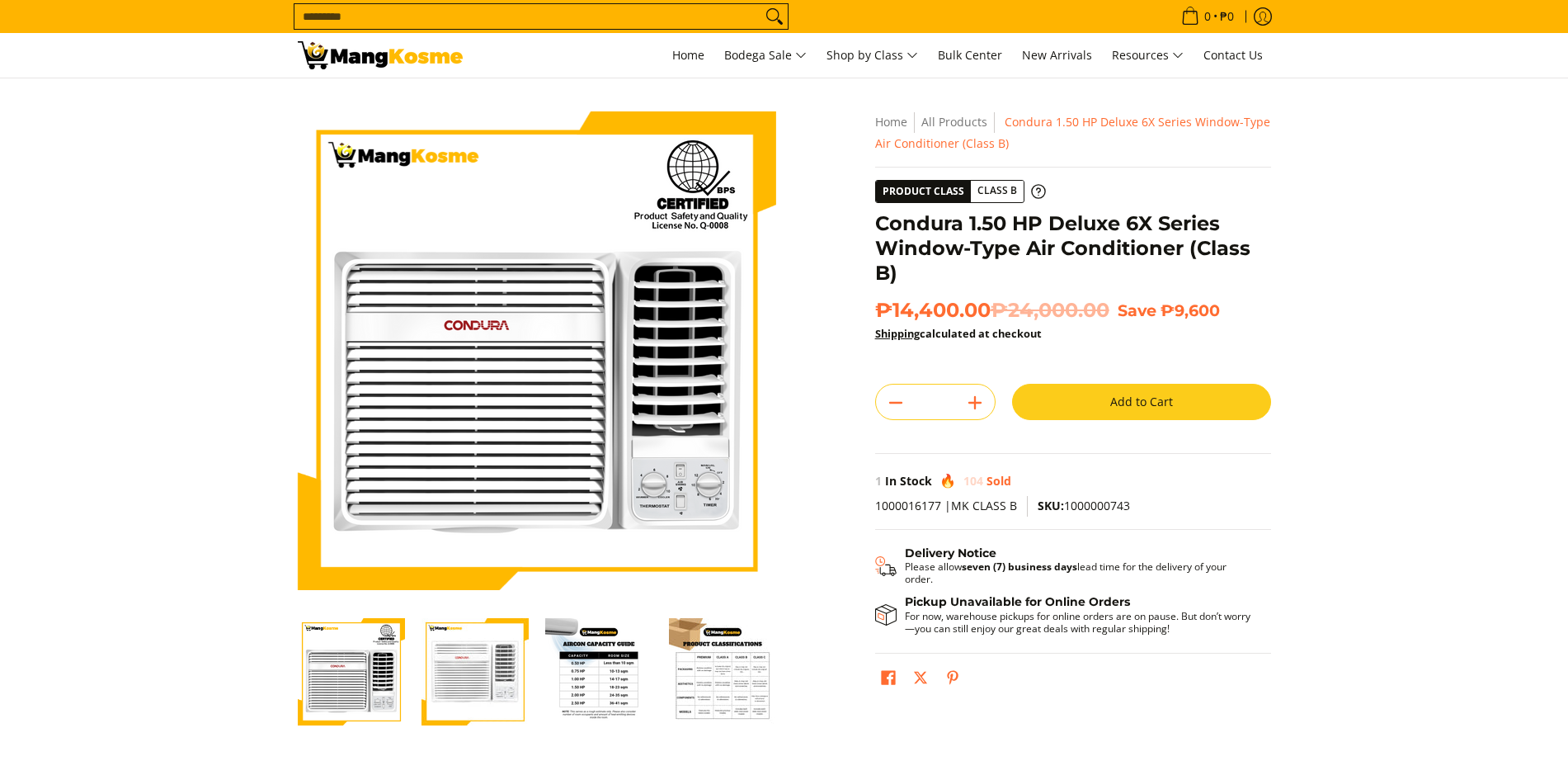
click at [1120, 396] on button "Add to Cart" at bounding box center [1141, 402] width 259 height 36
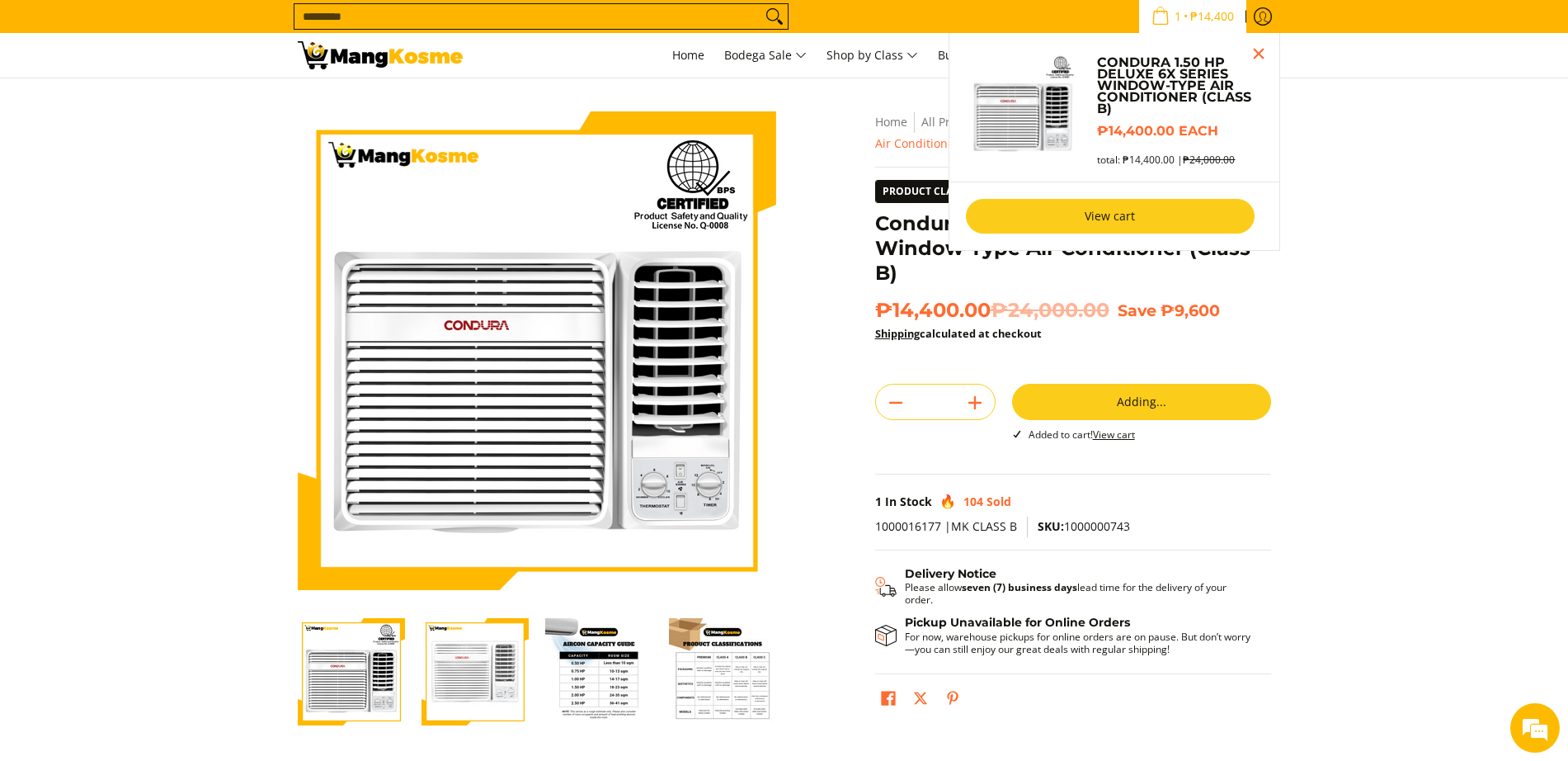
click at [1173, 213] on link "View cart" at bounding box center [1110, 216] width 289 height 34
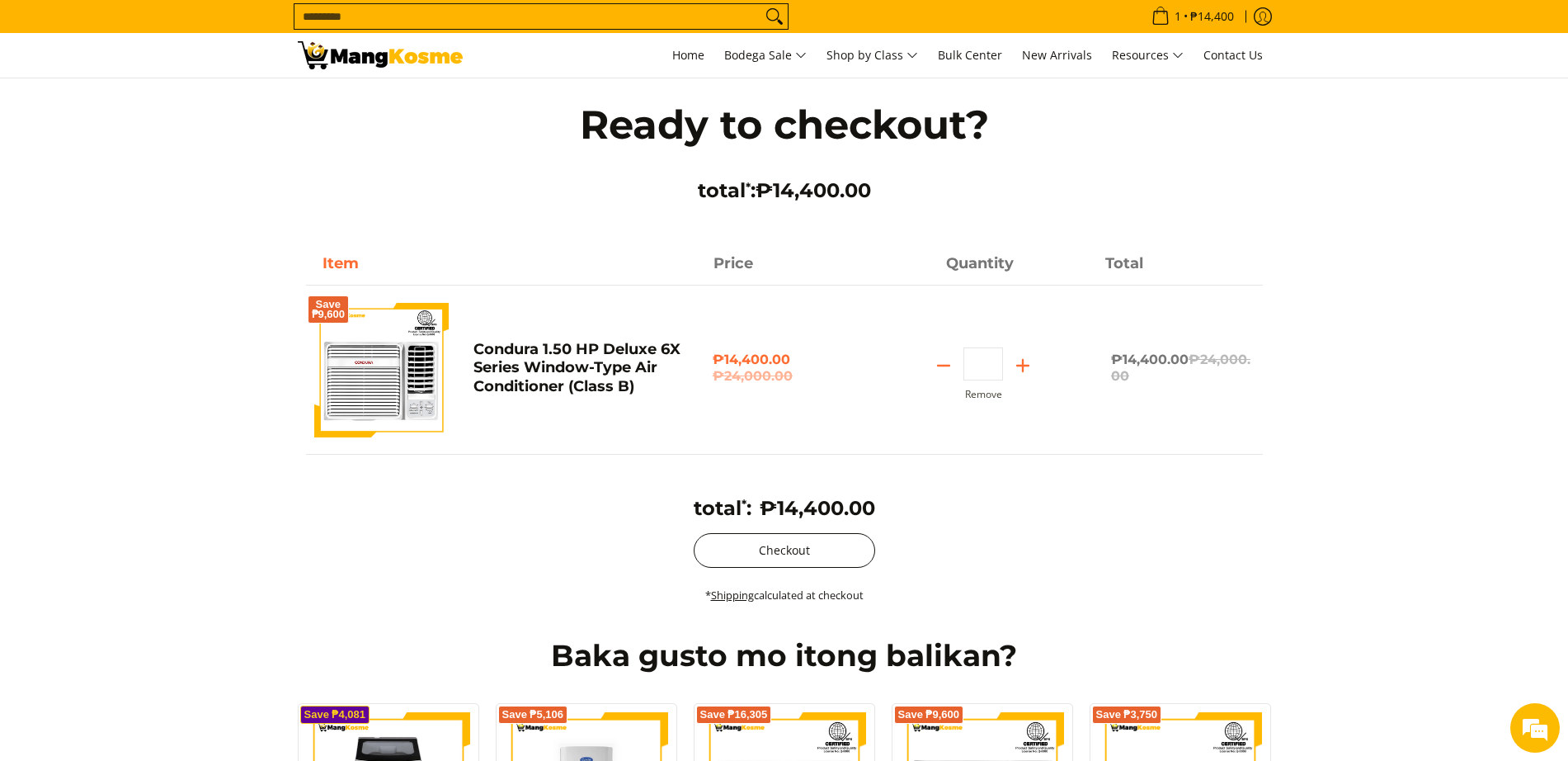
click at [811, 567] on button "Checkout" at bounding box center [784, 551] width 182 height 34
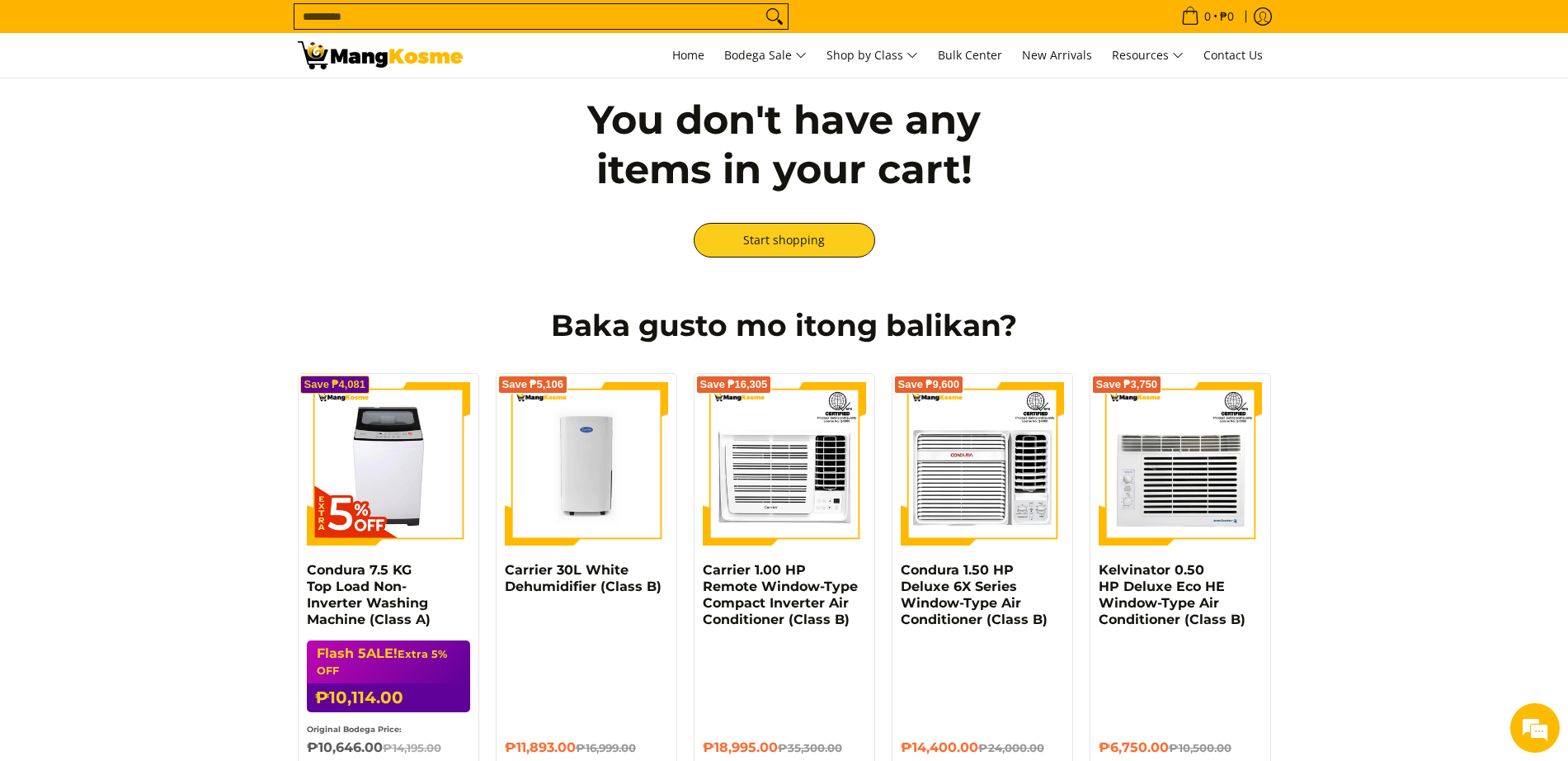
click at [505, 8] on input "Search..." at bounding box center [527, 16] width 467 height 25
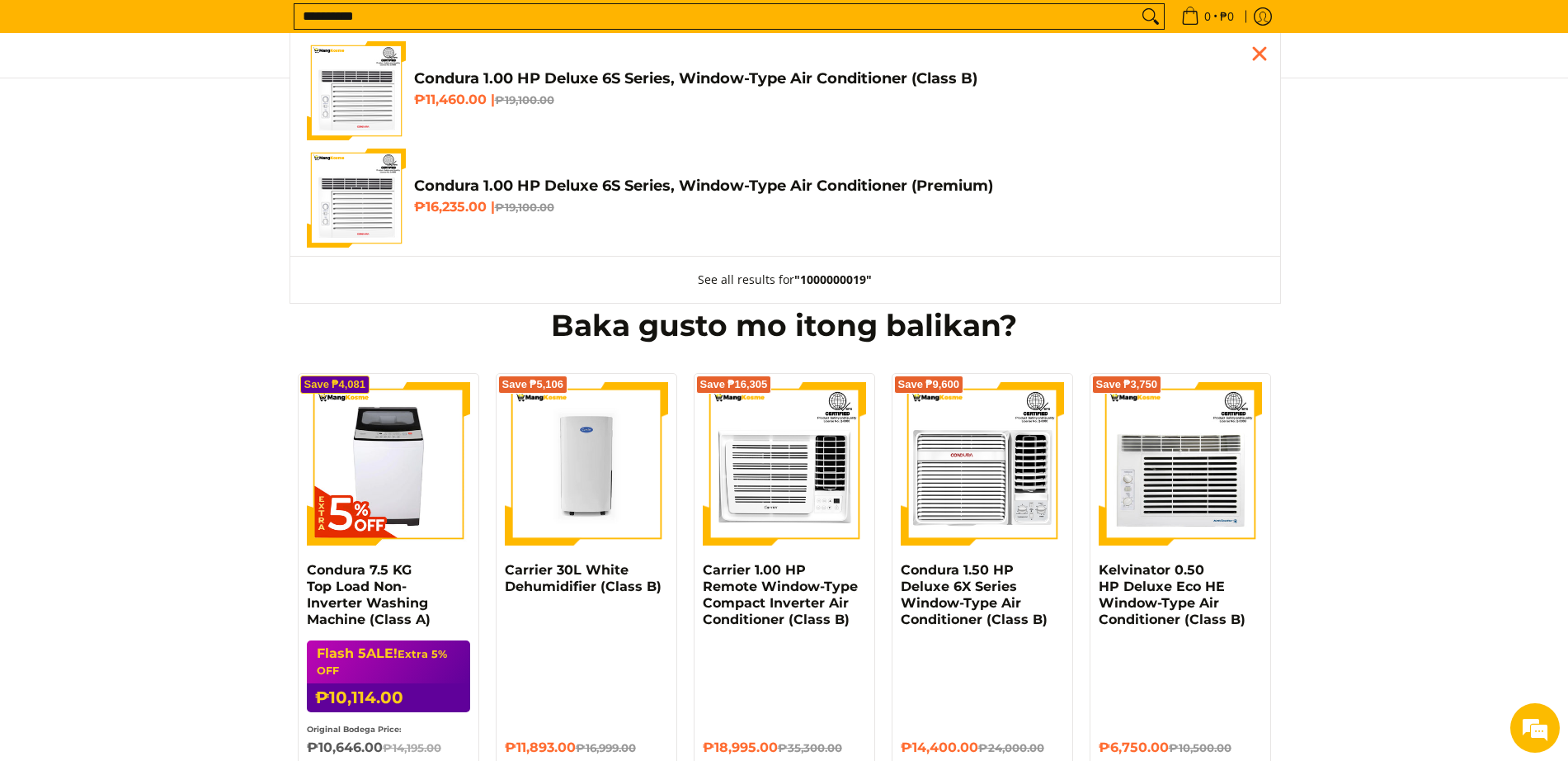
type input "**********"
click at [394, 88] on img "Customer Navigation" at bounding box center [356, 91] width 99 height 99
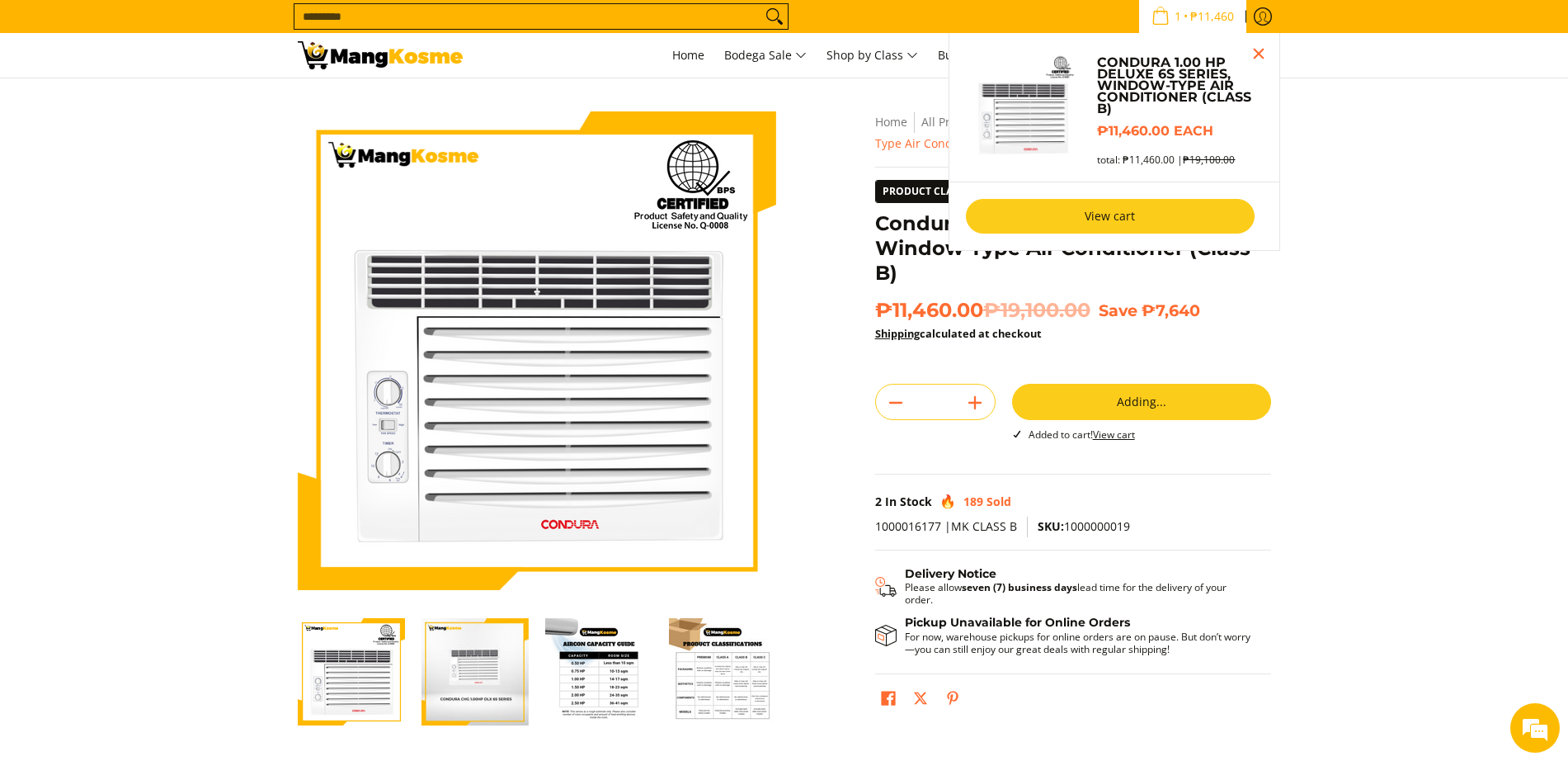
click link "View cart"
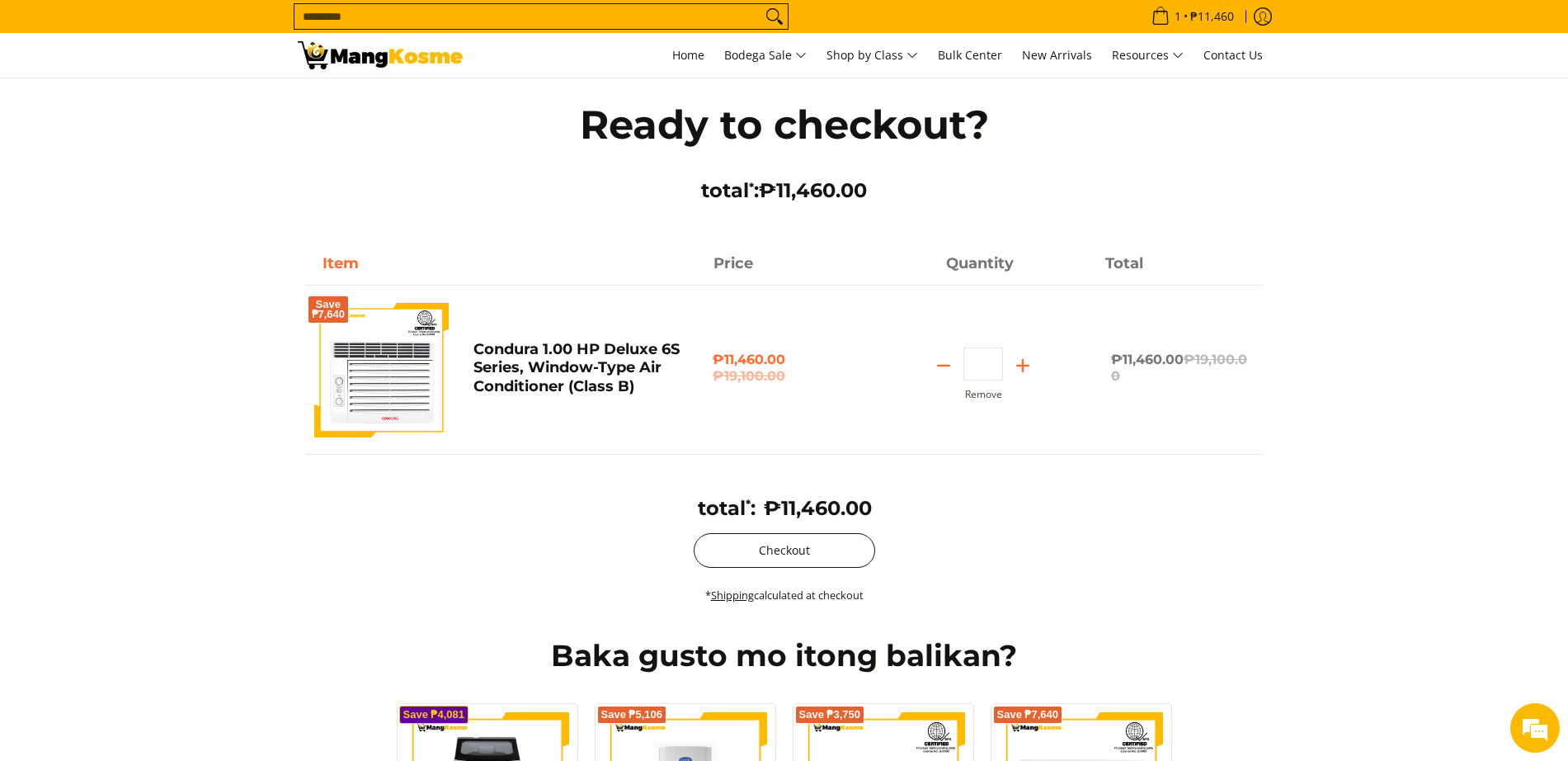
click at [834, 556] on button "Checkout" at bounding box center [784, 551] width 182 height 34
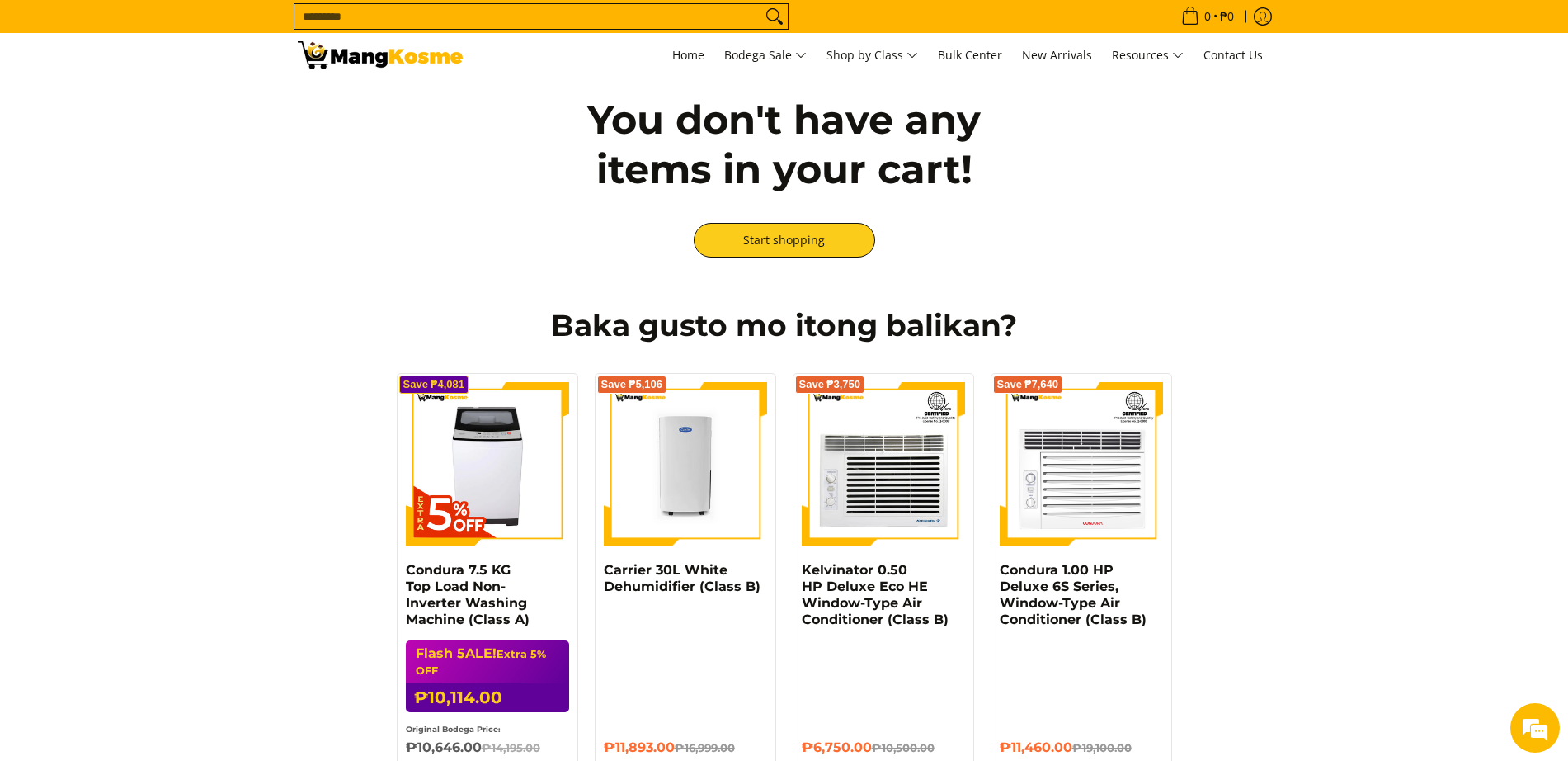
click at [466, 18] on input "Search..." at bounding box center [527, 16] width 467 height 25
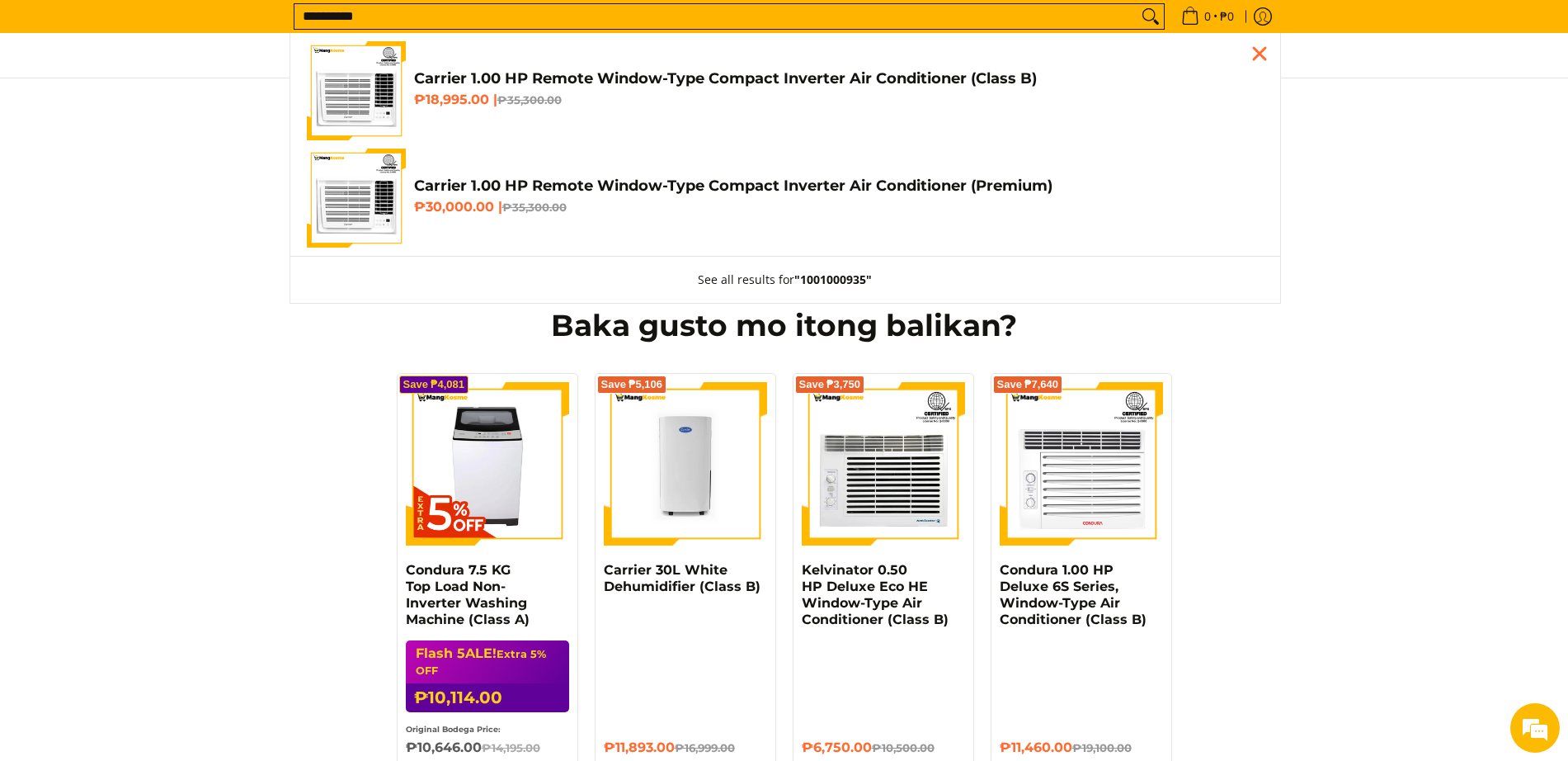
type input "**********"
click at [383, 91] on img "Customer Navigation" at bounding box center [356, 91] width 99 height 99
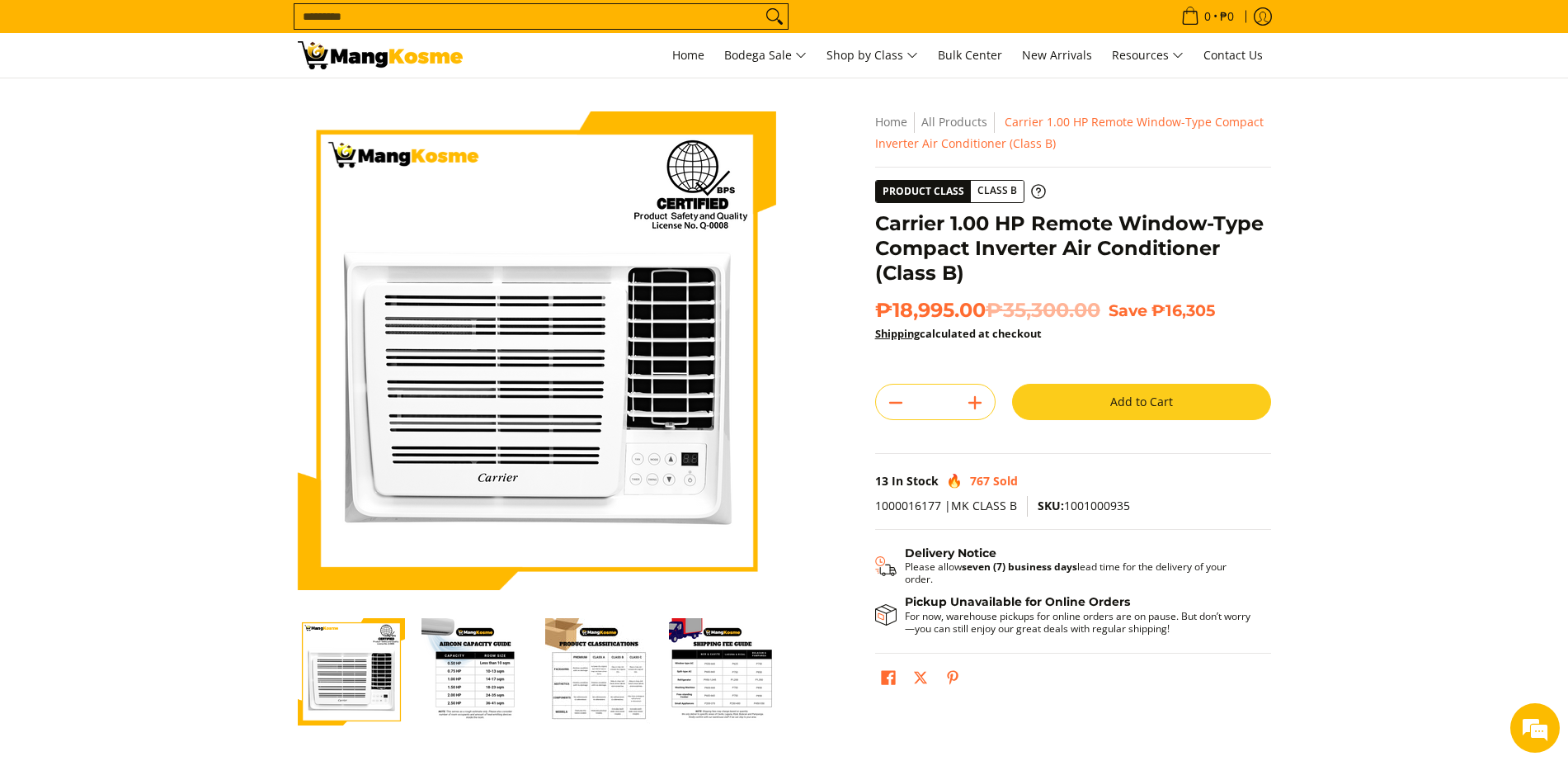
click at [1186, 412] on button "Add to Cart" at bounding box center [1141, 402] width 259 height 36
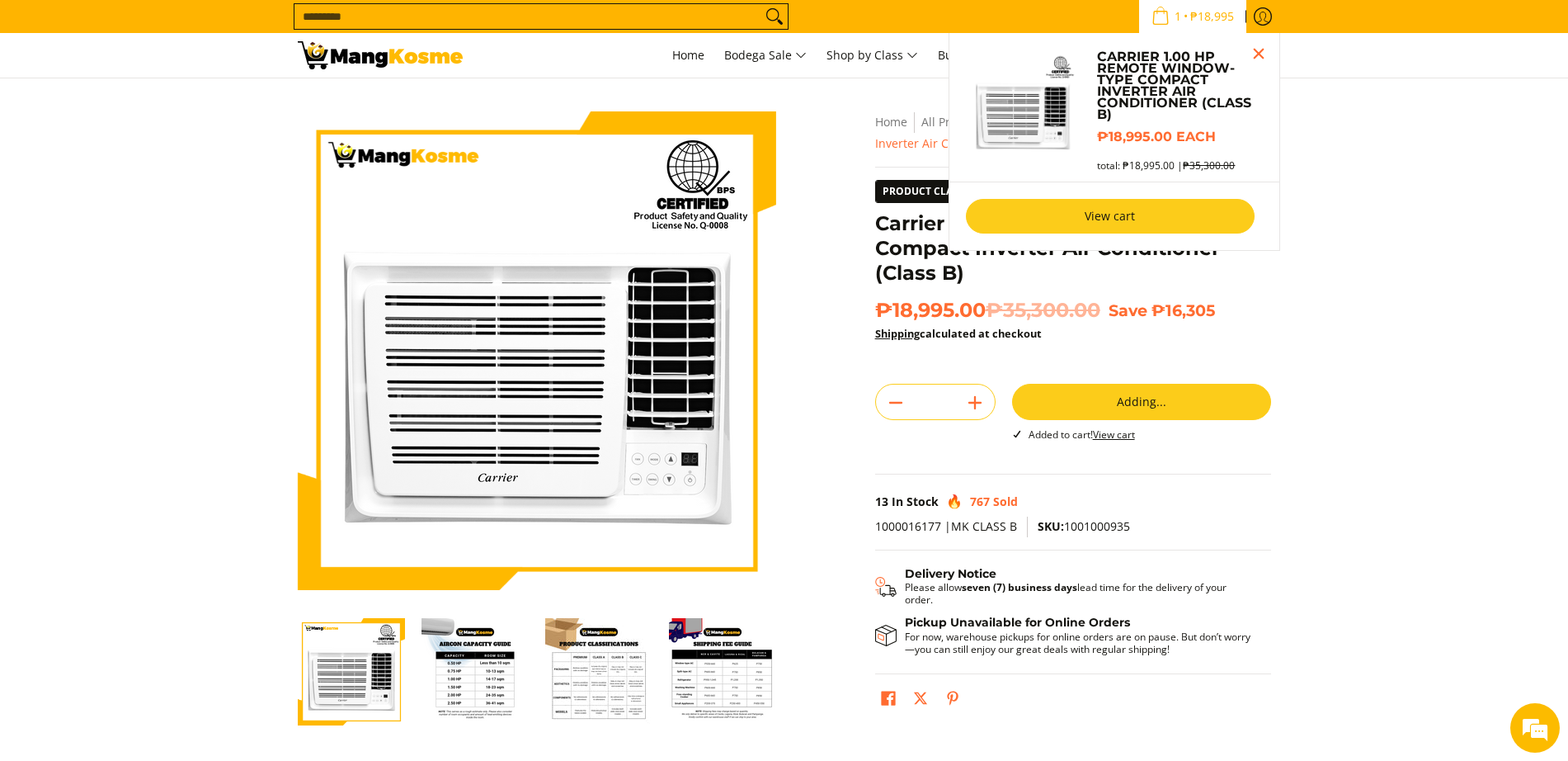
click at [1192, 222] on link "View cart" at bounding box center [1110, 216] width 289 height 34
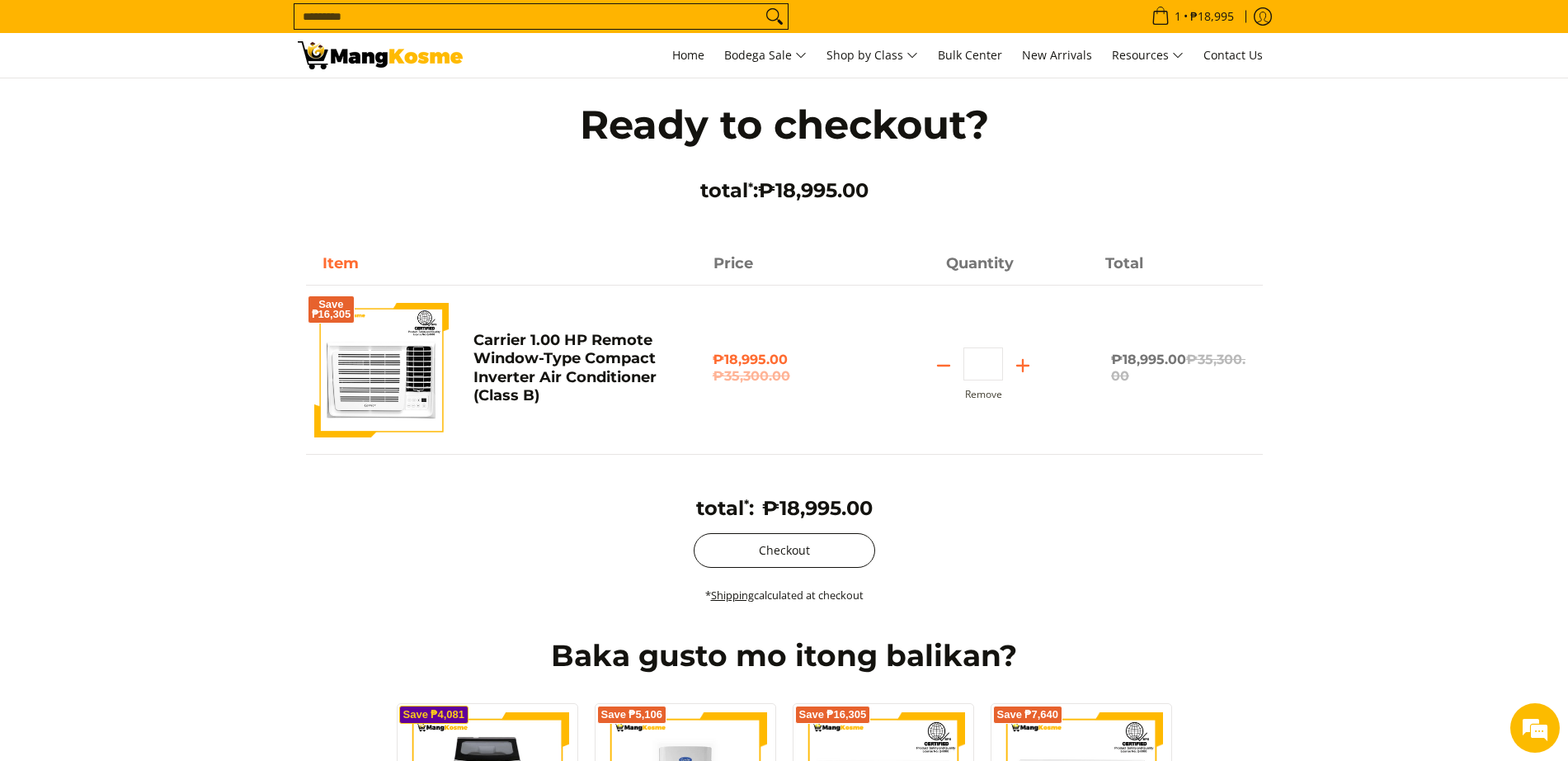
click at [839, 558] on button "Checkout" at bounding box center [784, 551] width 182 height 34
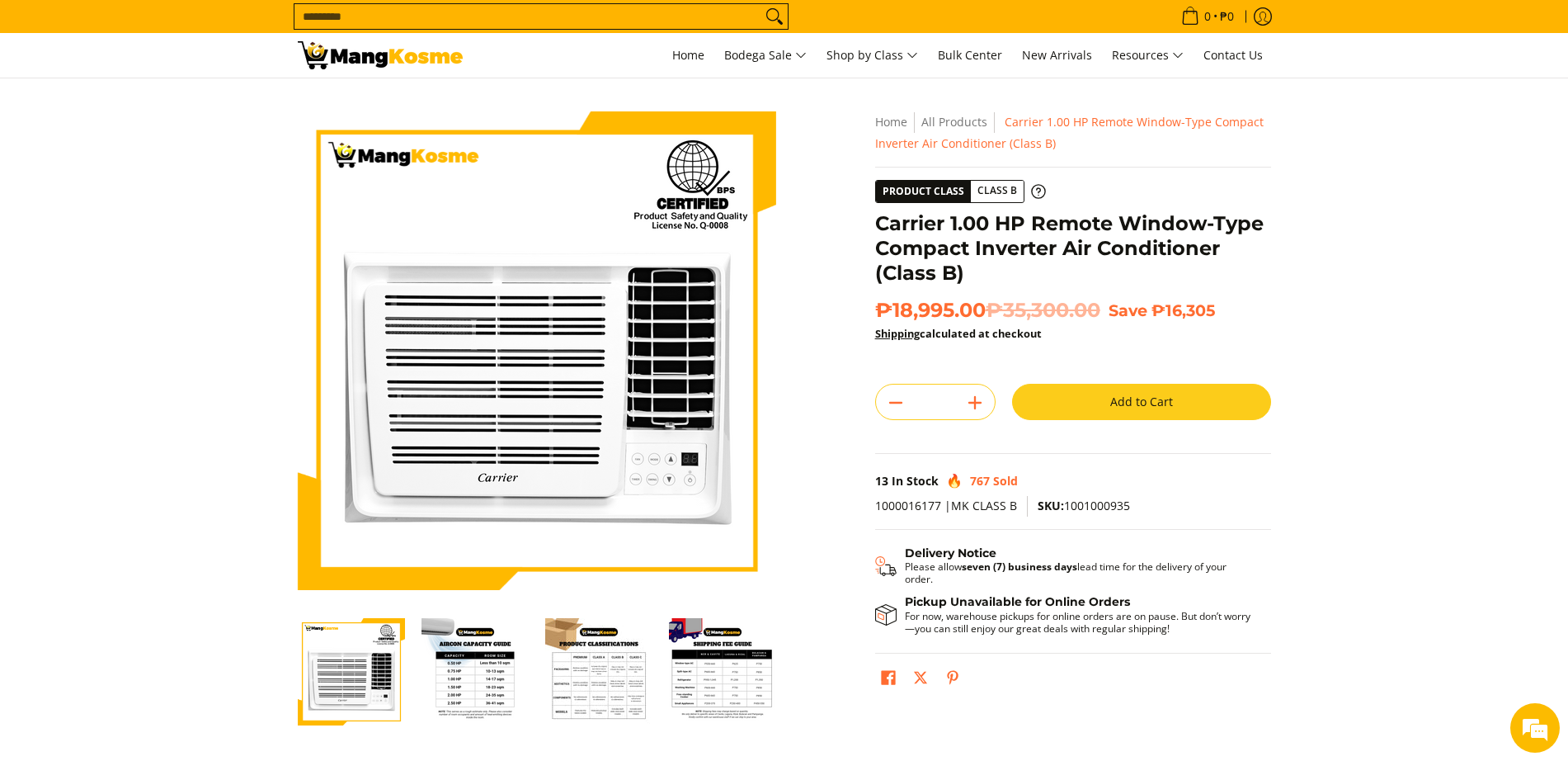
click at [495, 21] on input "Search..." at bounding box center [527, 16] width 467 height 25
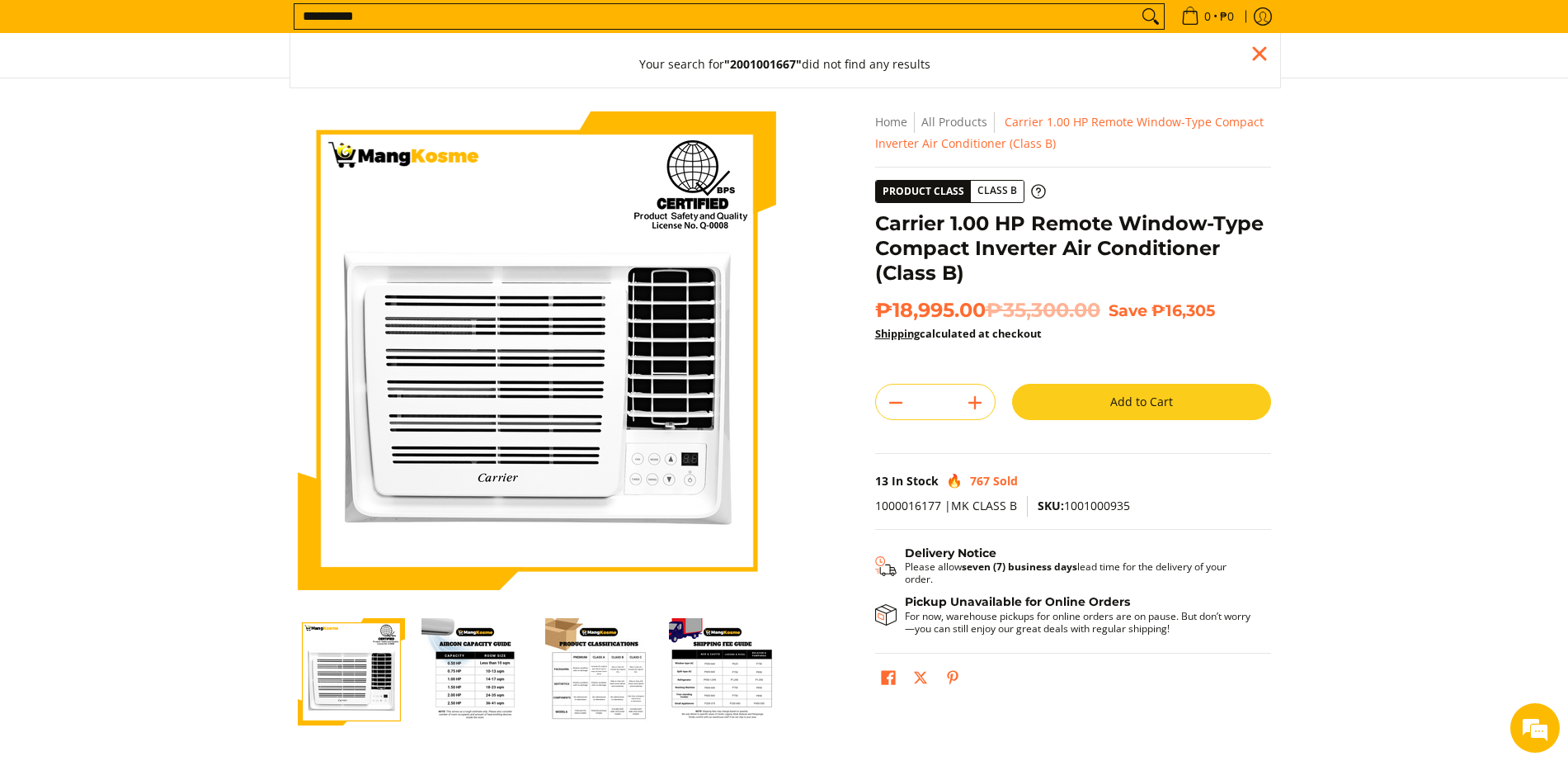
scroll to position [1, 0]
drag, startPoint x: 402, startPoint y: 17, endPoint x: 177, endPoint y: 37, distance: 225.9
click at [177, 37] on div "**********" at bounding box center [784, 39] width 1568 height 78
click at [406, 12] on input "**********" at bounding box center [712, 16] width 836 height 25
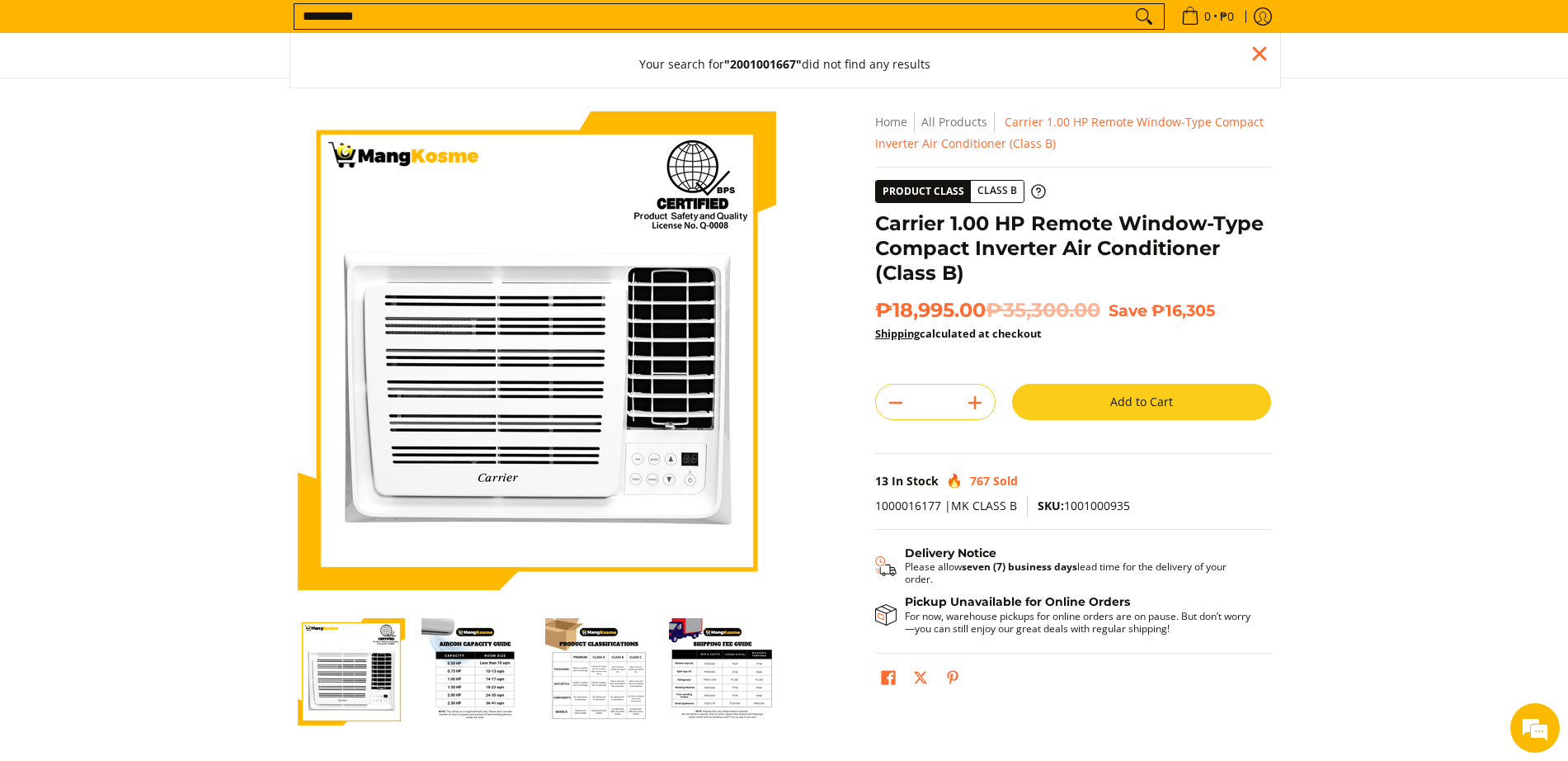
click at [407, 12] on input "**********" at bounding box center [712, 16] width 836 height 25
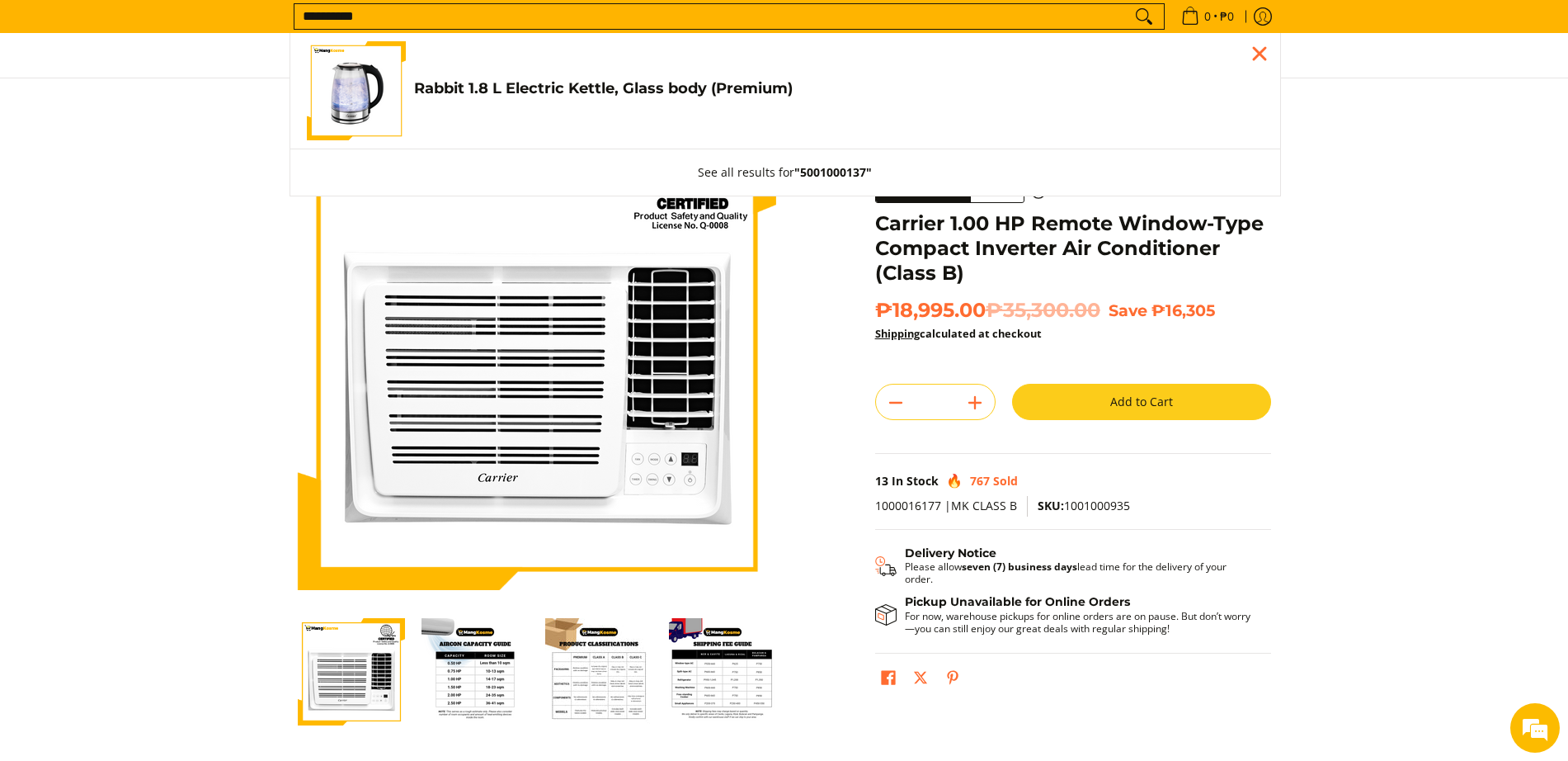
type input "**********"
click at [397, 65] on img "Customer Navigation" at bounding box center [356, 91] width 99 height 99
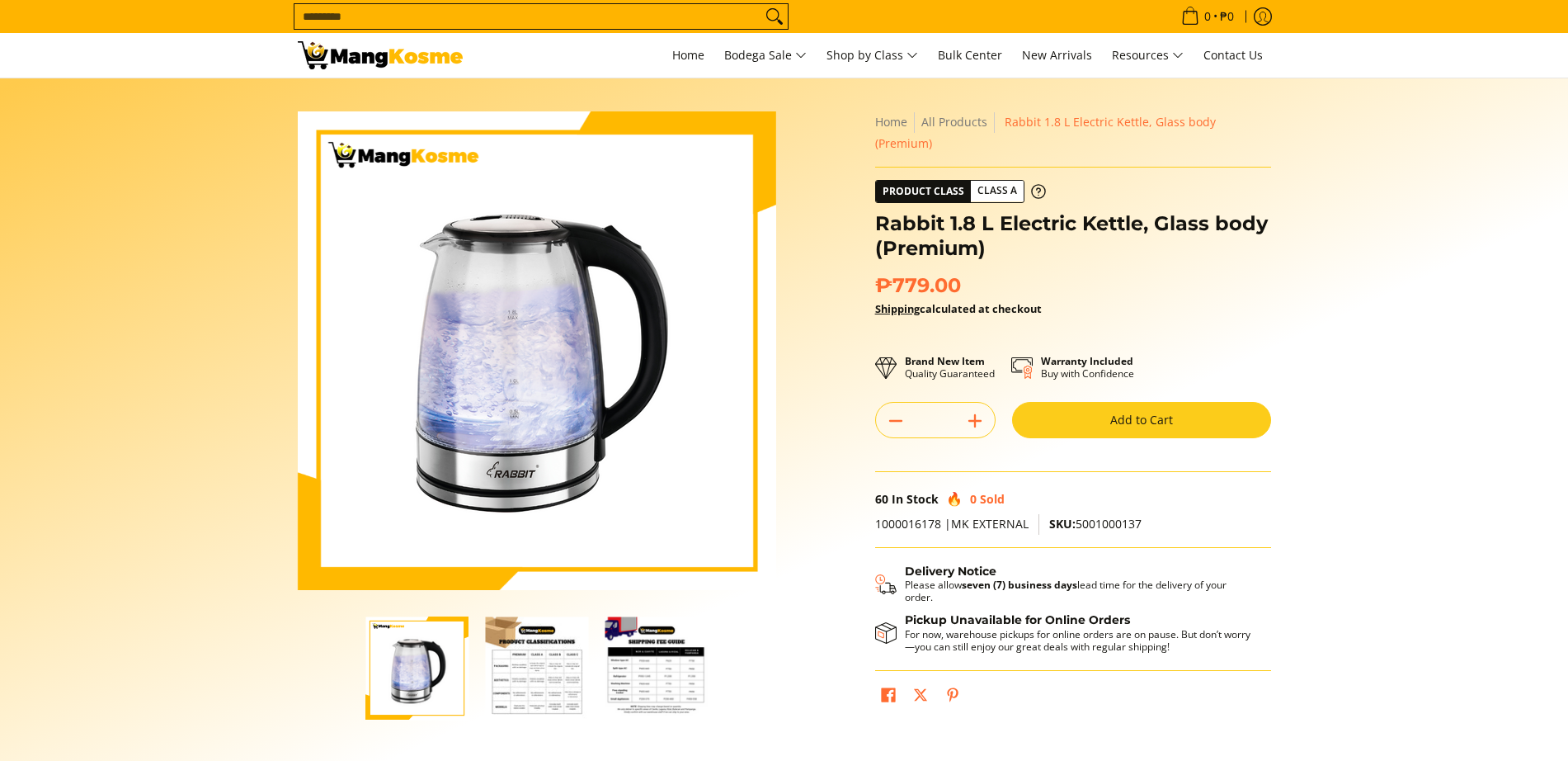
click at [1083, 402] on button "Add to Cart" at bounding box center [1141, 420] width 259 height 36
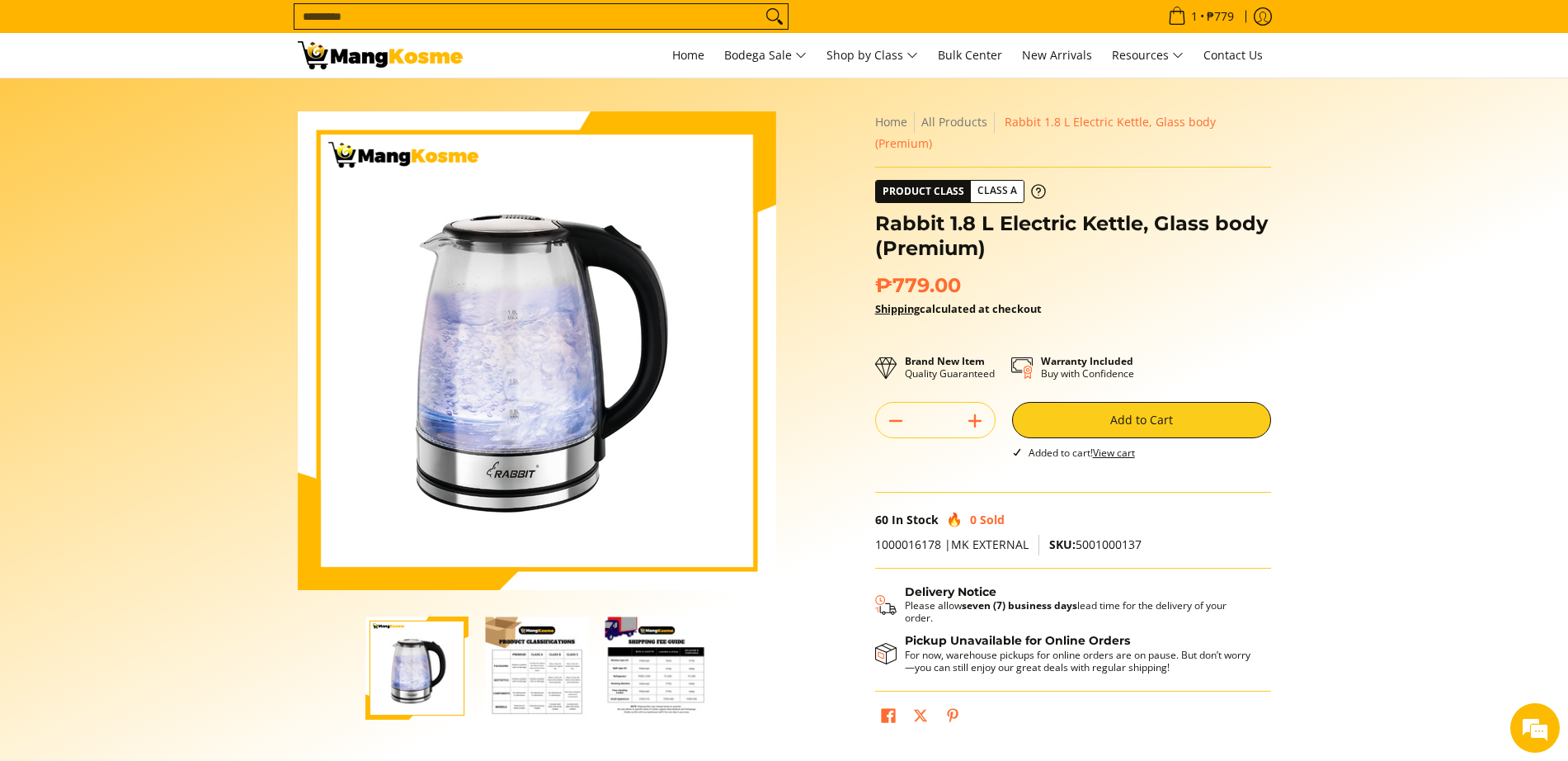
click at [590, 9] on input "Search..." at bounding box center [527, 16] width 467 height 25
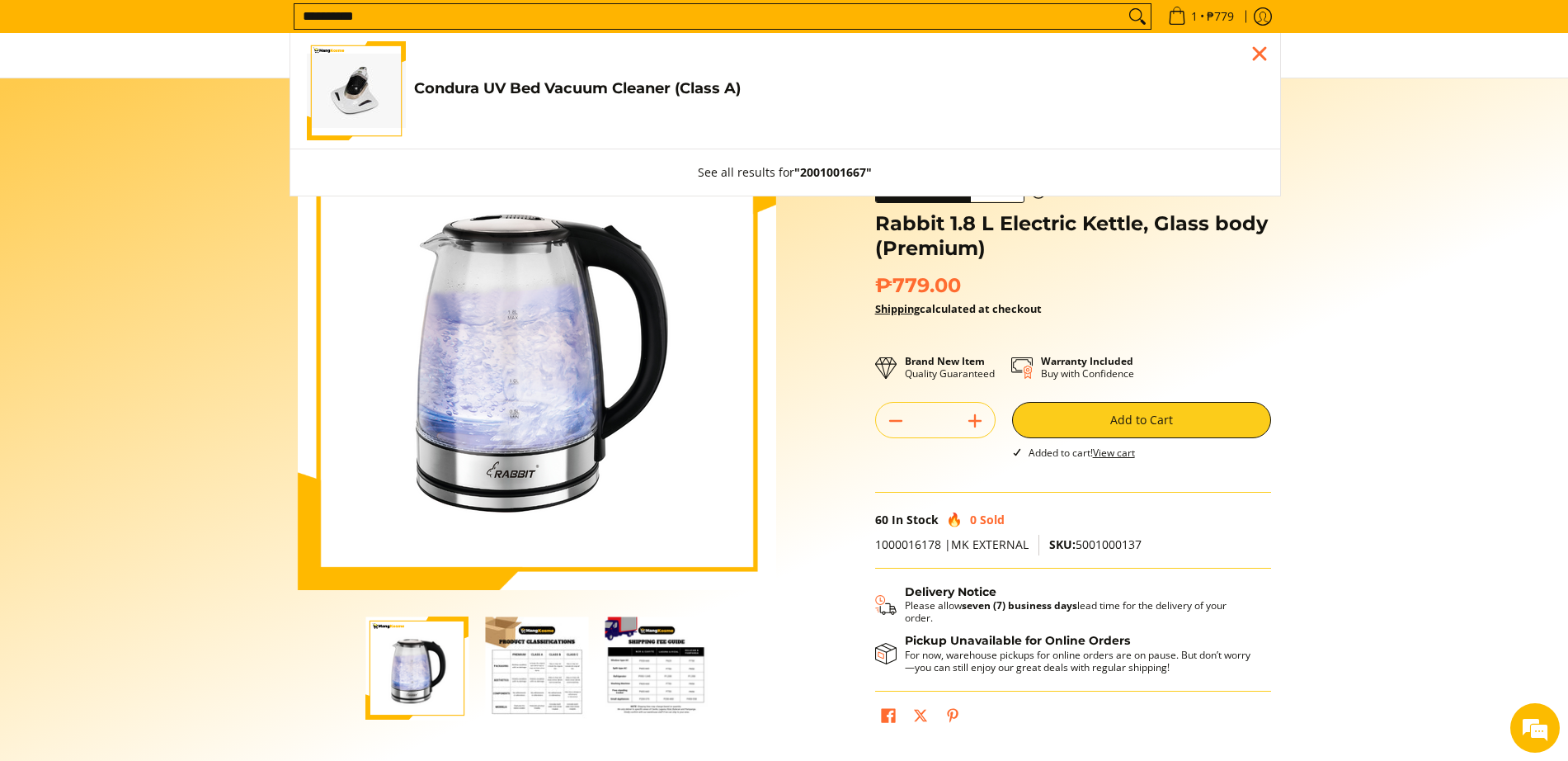
type input "**********"
click at [430, 99] on span "Condura UV Bed Vacuum Cleaner (Class A) ₱2,335.00 | ₱5,189.00" at bounding box center [838, 91] width 849 height 23
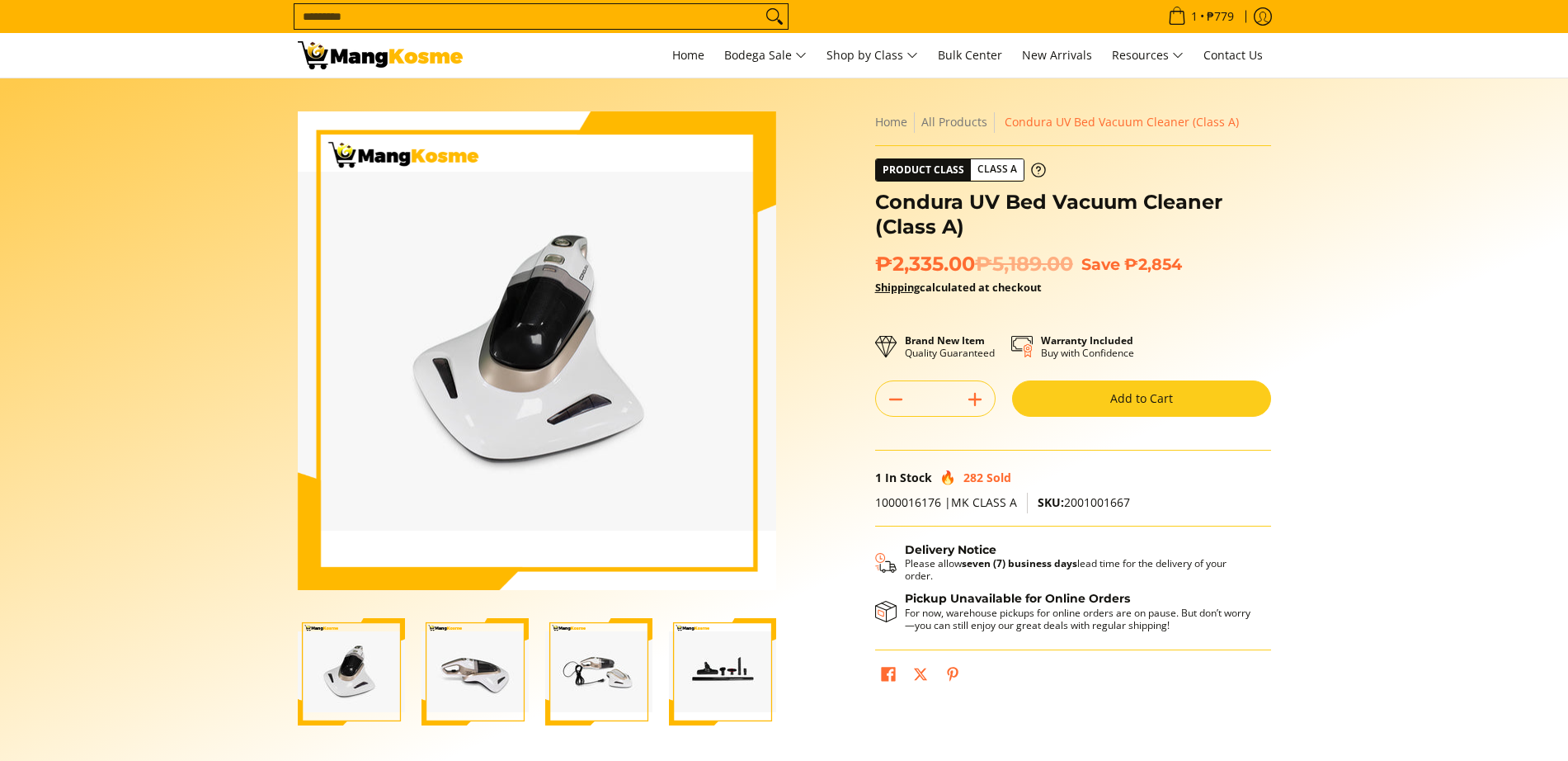
click at [1096, 386] on button "Add to Cart" at bounding box center [1141, 399] width 259 height 36
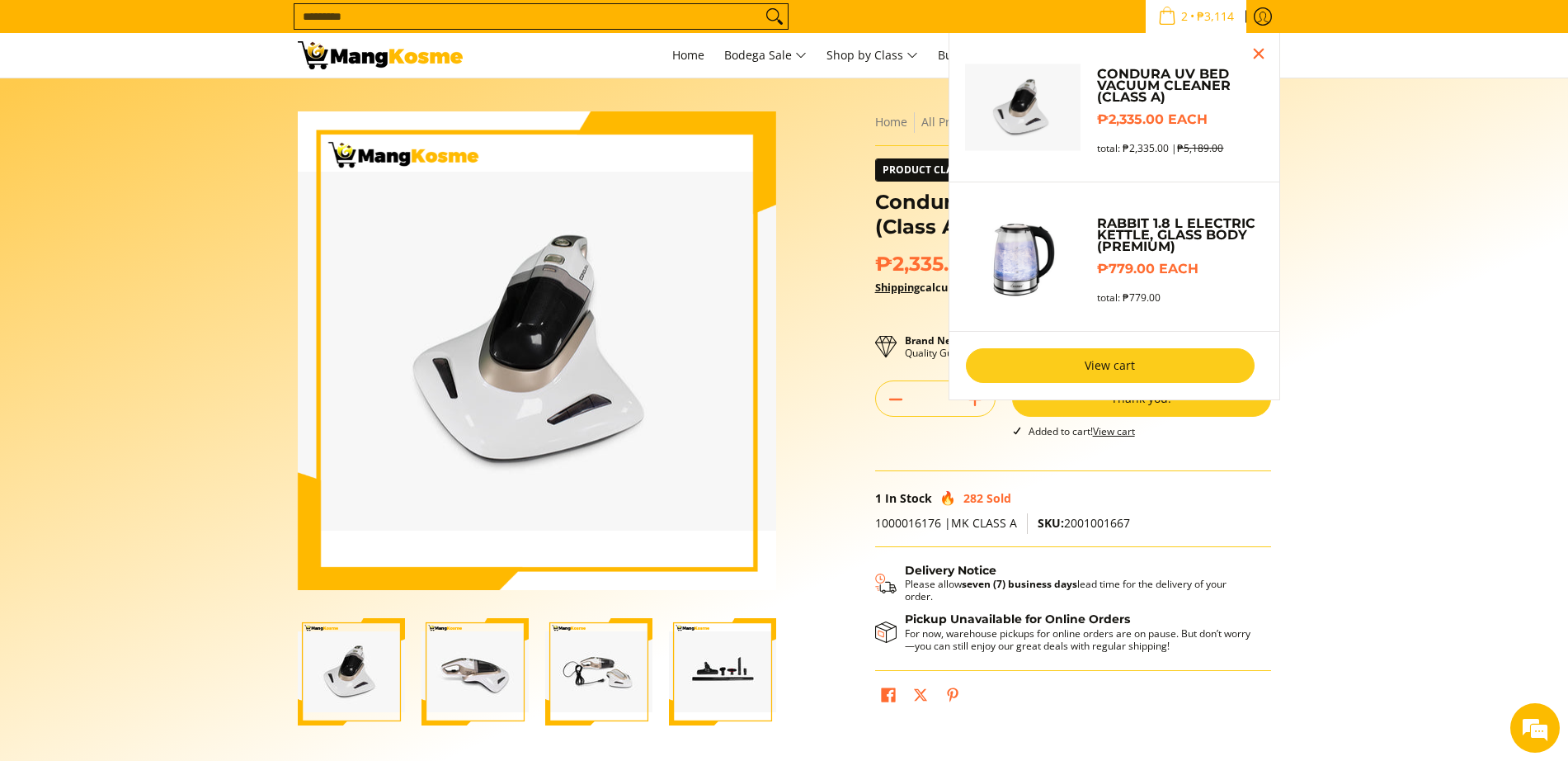
click at [1123, 372] on link "View cart" at bounding box center [1110, 365] width 289 height 34
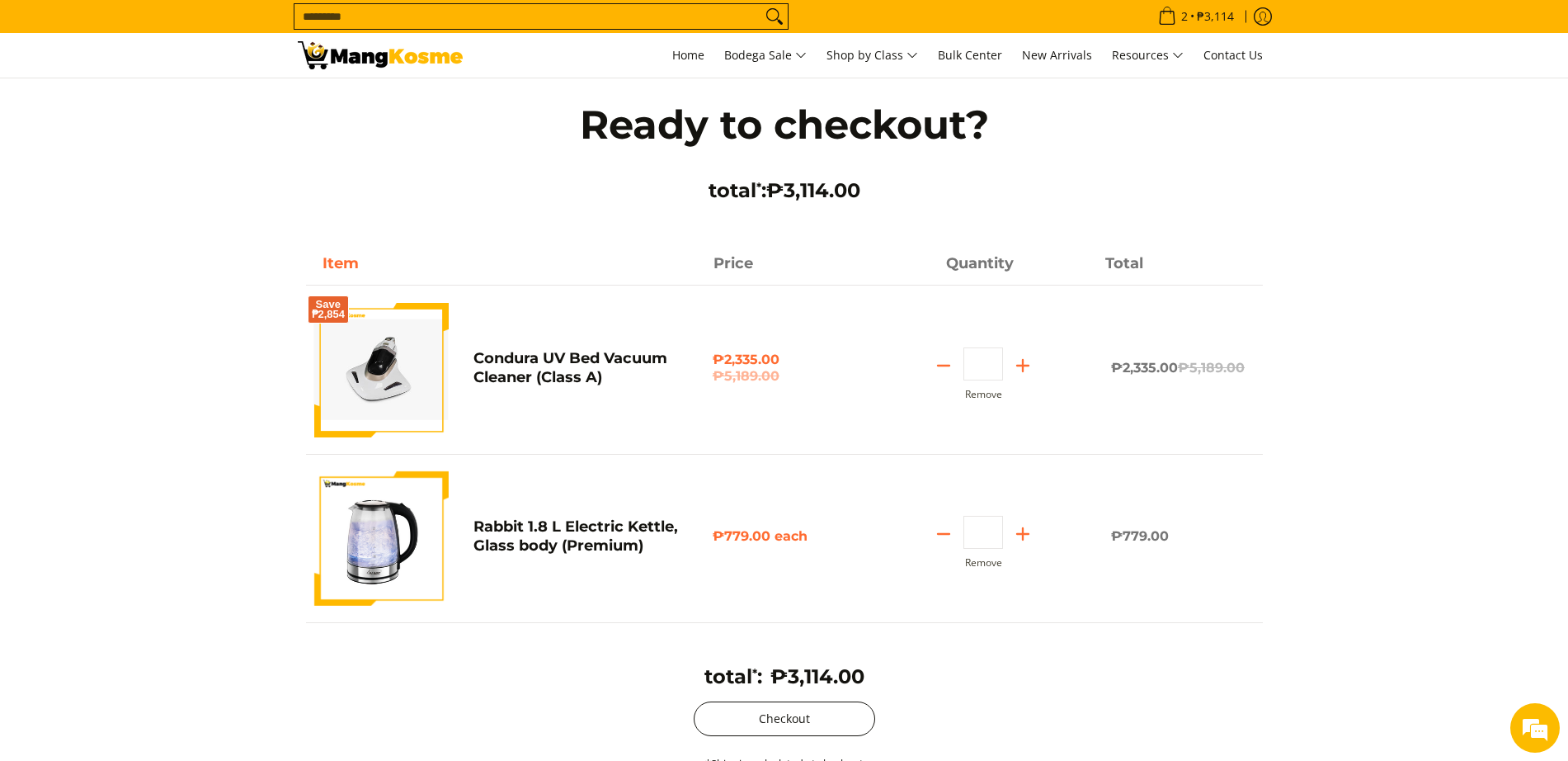
click at [763, 716] on button "Checkout" at bounding box center [784, 719] width 182 height 34
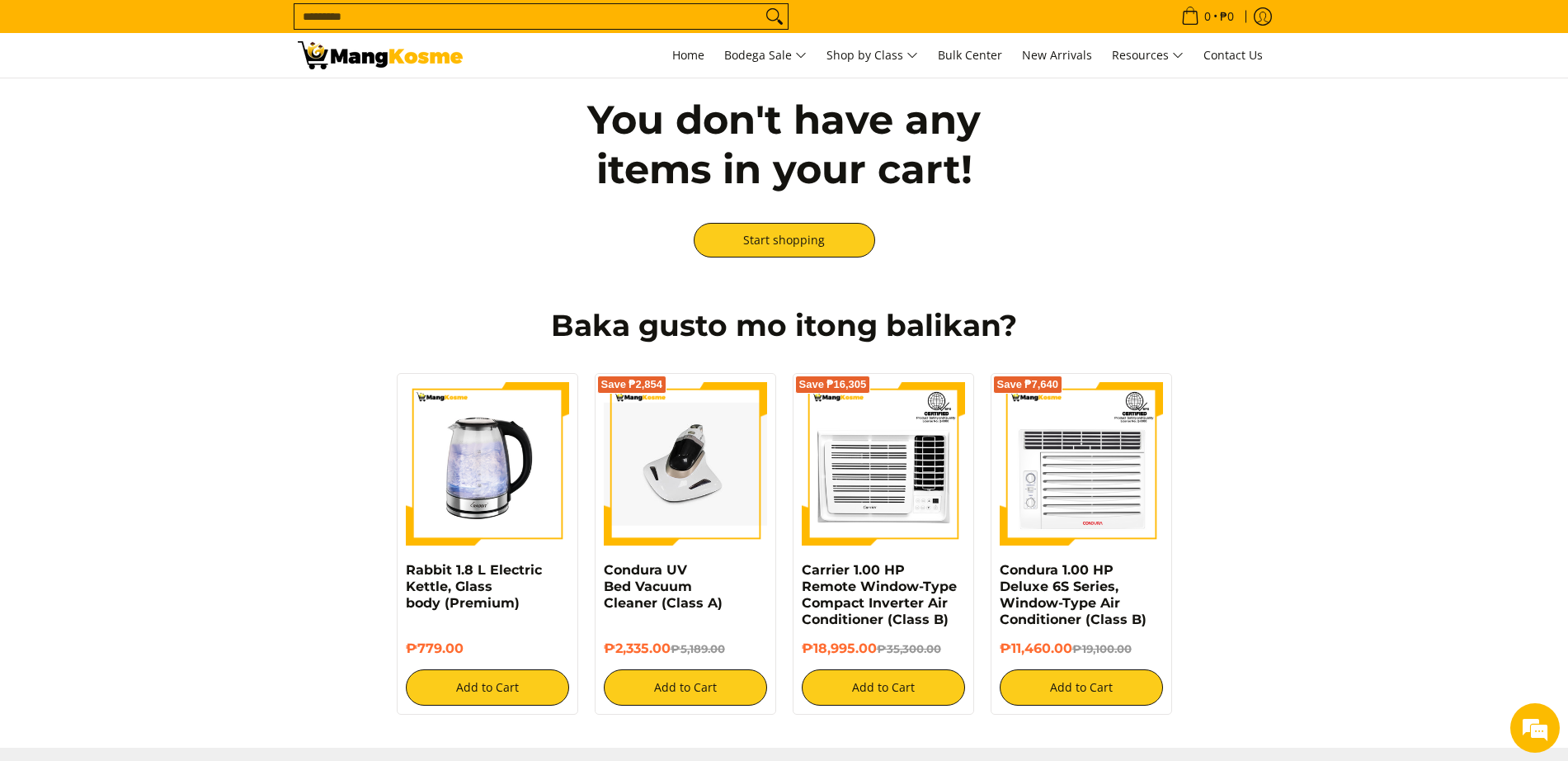
click at [341, 20] on input "Search..." at bounding box center [527, 16] width 467 height 25
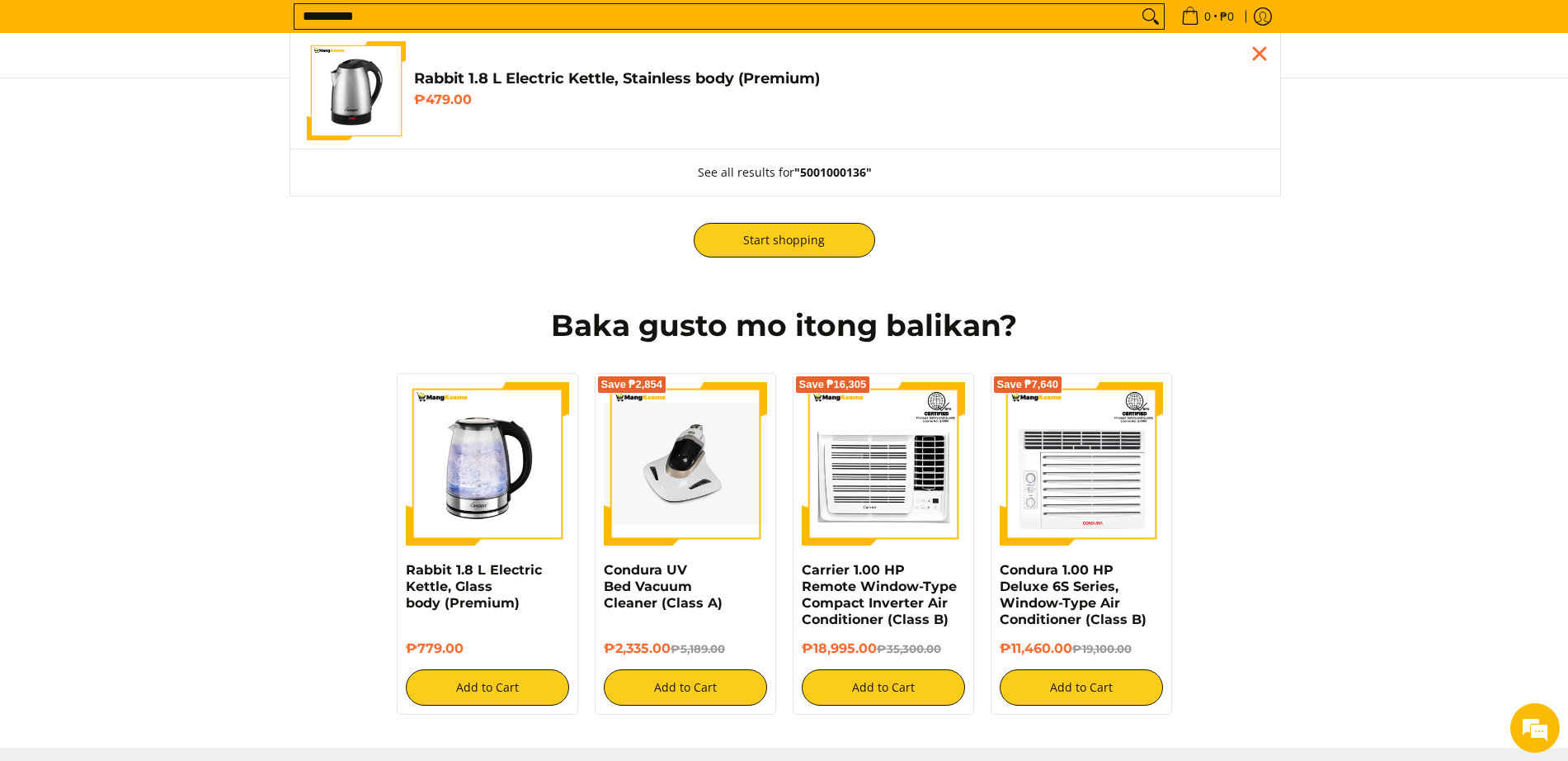
type input "**********"
click at [354, 99] on div "Customer Navigation" at bounding box center [356, 91] width 99 height 99
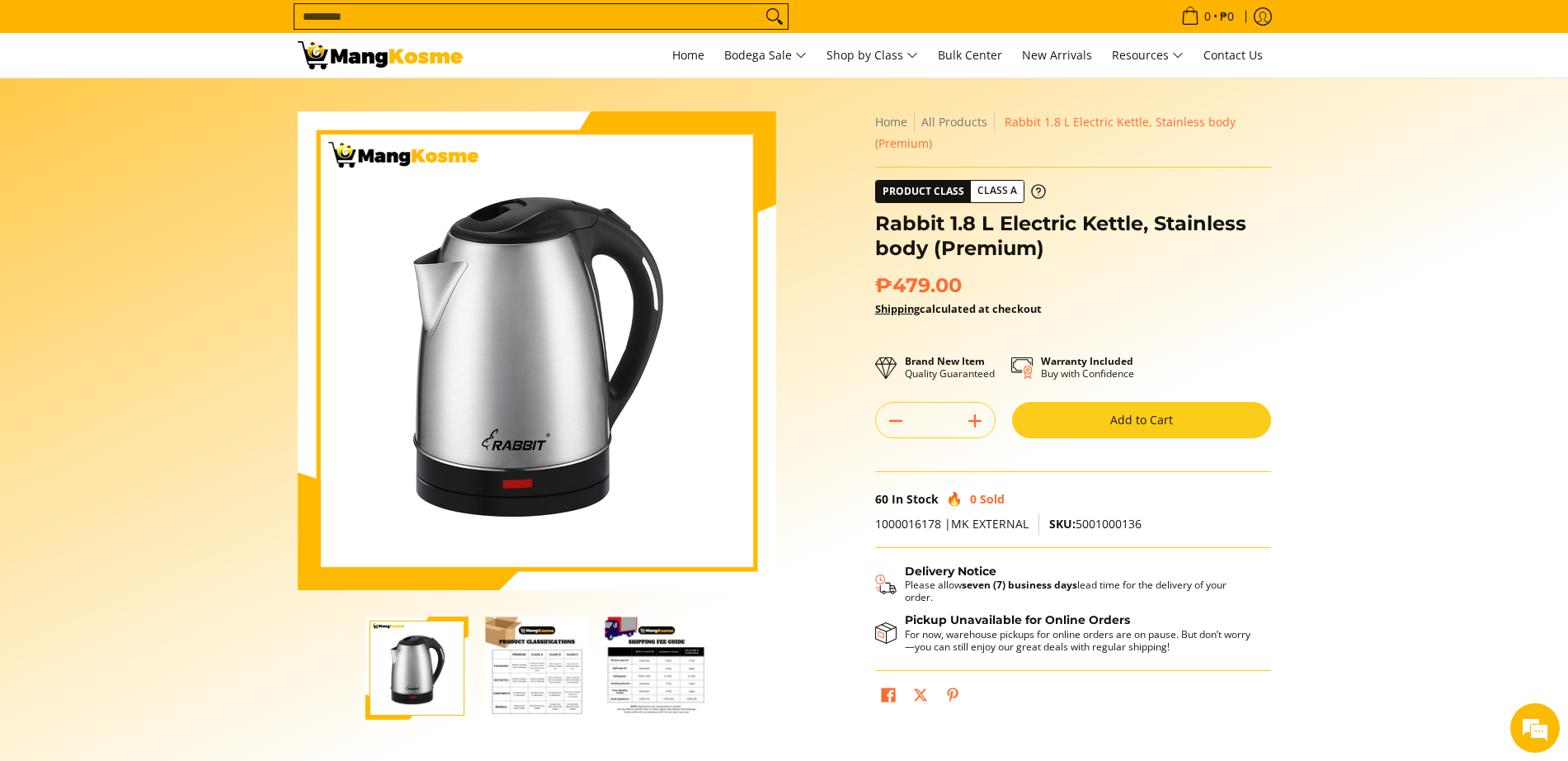
click at [1159, 423] on button "Add to Cart" at bounding box center [1141, 420] width 259 height 36
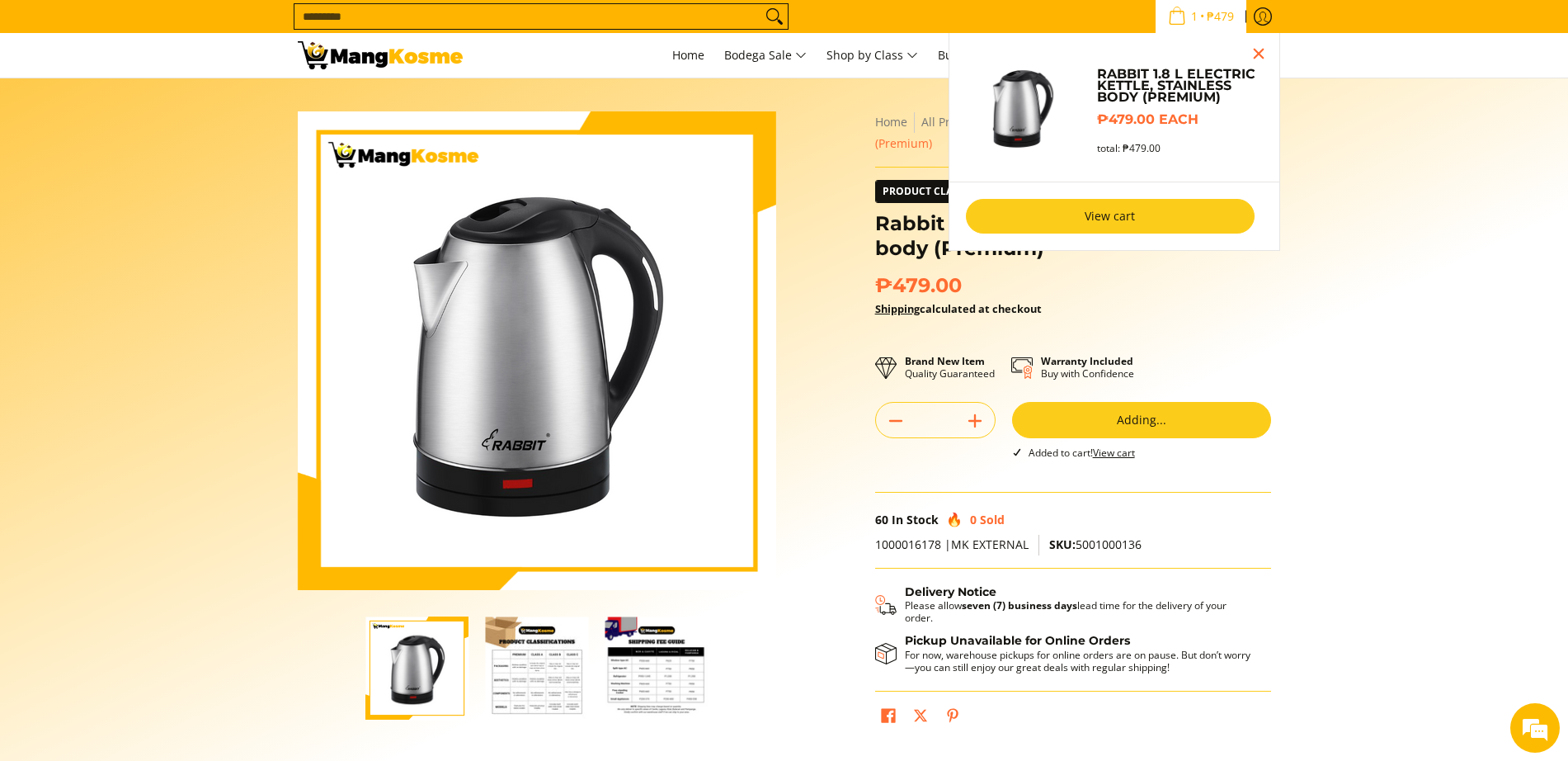
click at [1169, 221] on link "View cart" at bounding box center [1110, 216] width 289 height 34
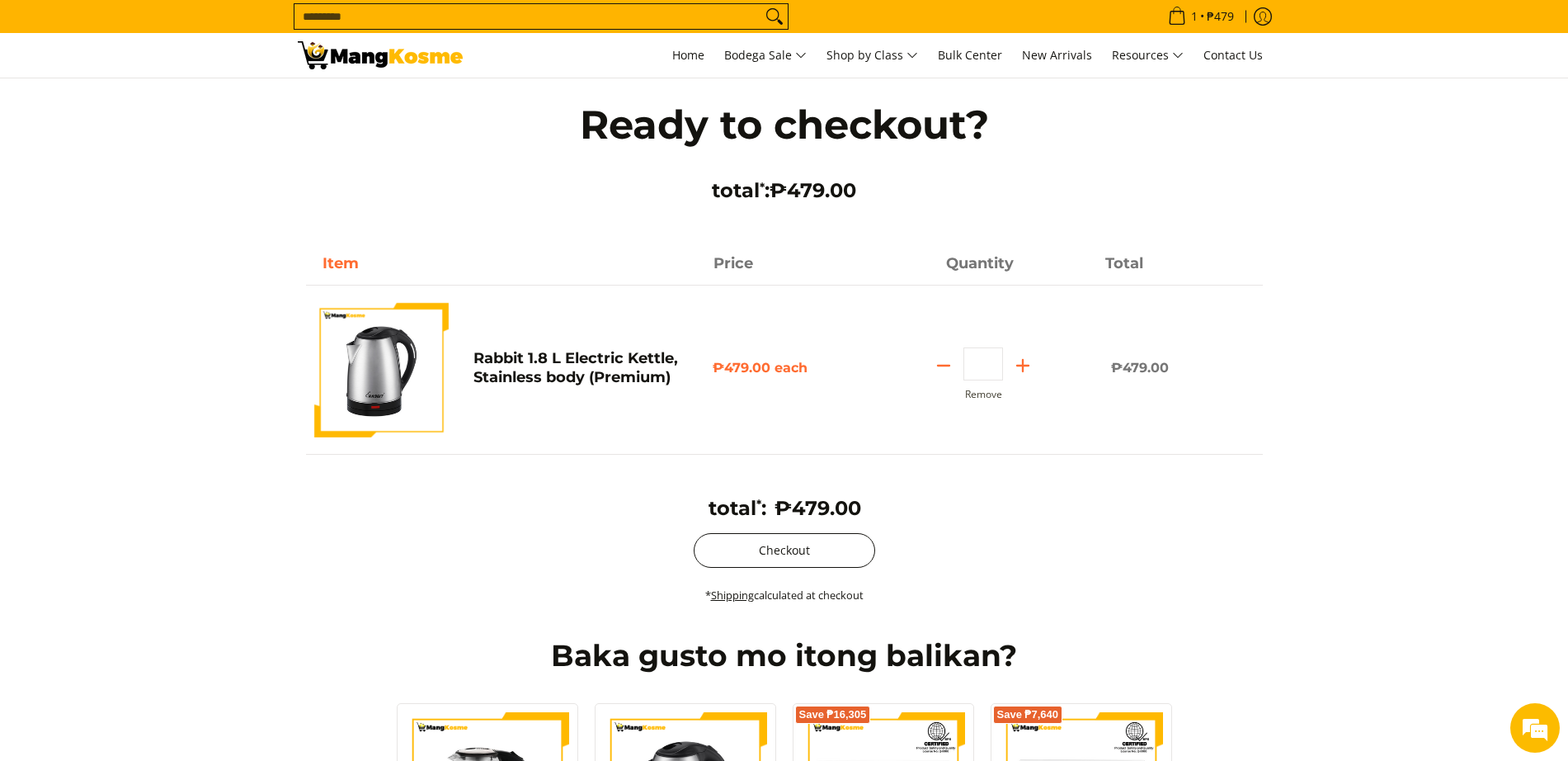
click at [828, 549] on button "Checkout" at bounding box center [784, 551] width 182 height 34
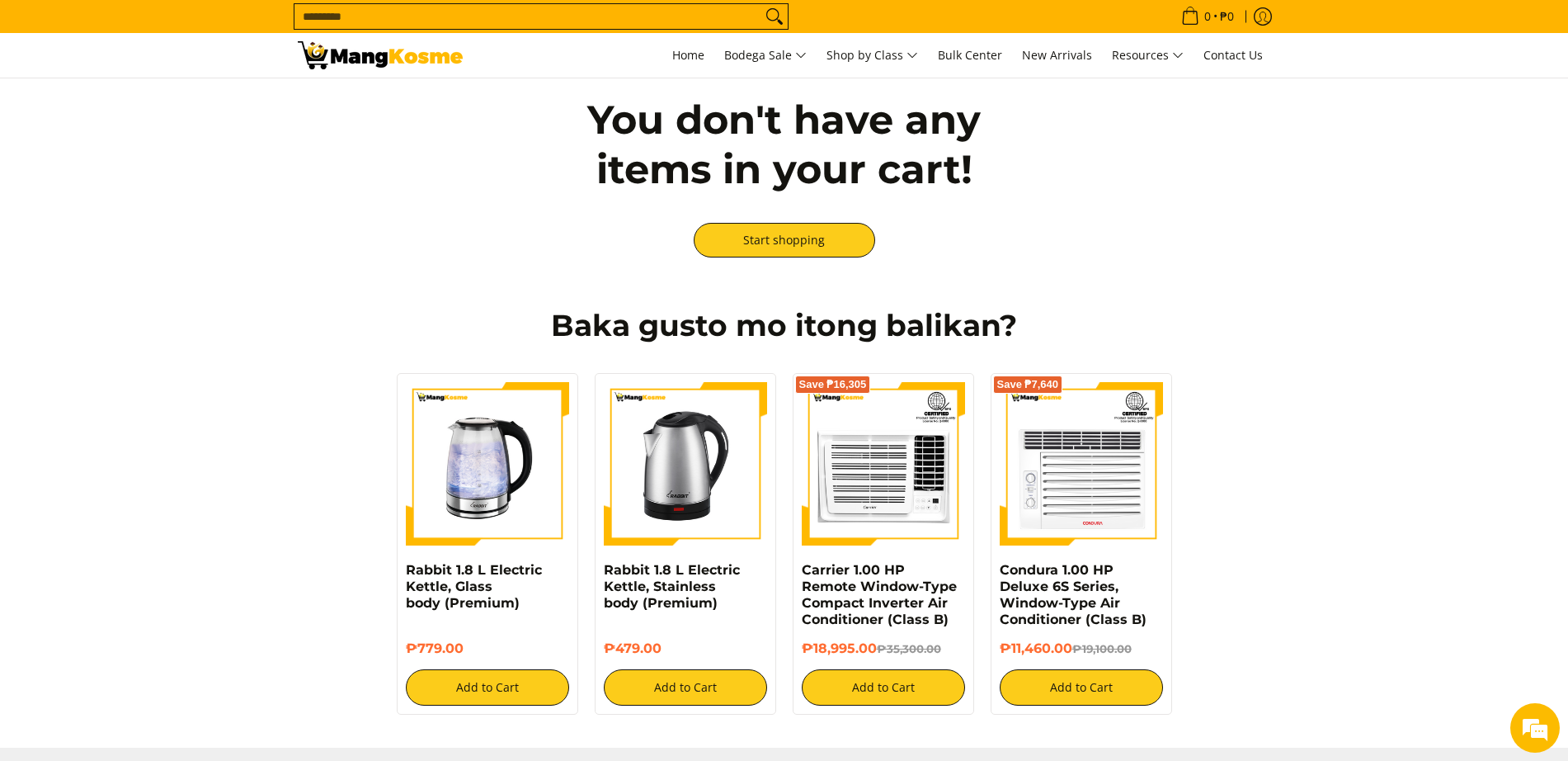
click at [461, 10] on input "Search..." at bounding box center [527, 16] width 467 height 25
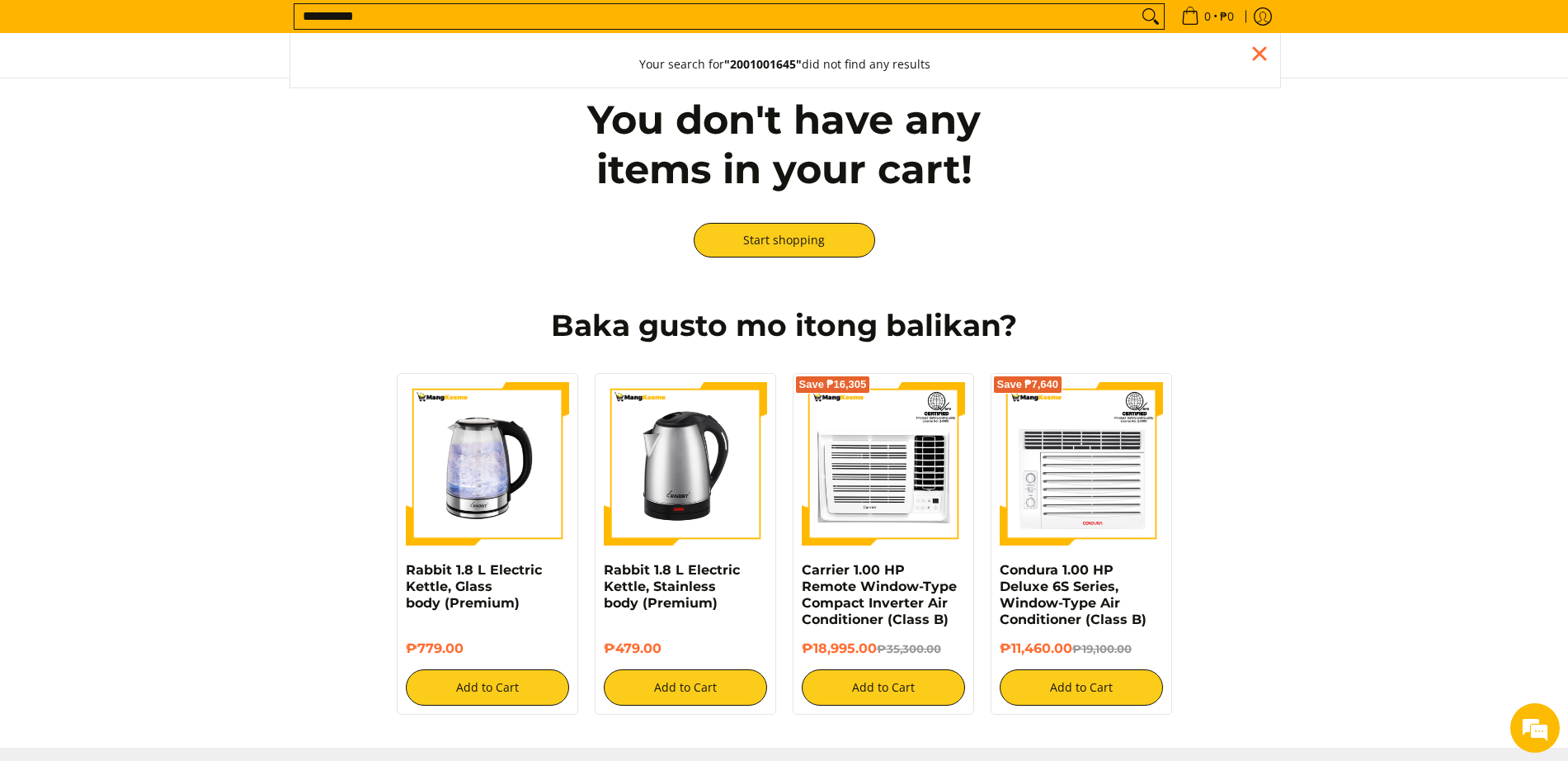
drag, startPoint x: 423, startPoint y: 13, endPoint x: 247, endPoint y: -2, distance: 176.6
click at [247, 0] on html "**********" at bounding box center [784, 605] width 1568 height 1210
type input "**********"
click at [397, 19] on input "**********" at bounding box center [716, 16] width 843 height 25
click at [1138, 4] on button "Search" at bounding box center [1151, 16] width 27 height 25
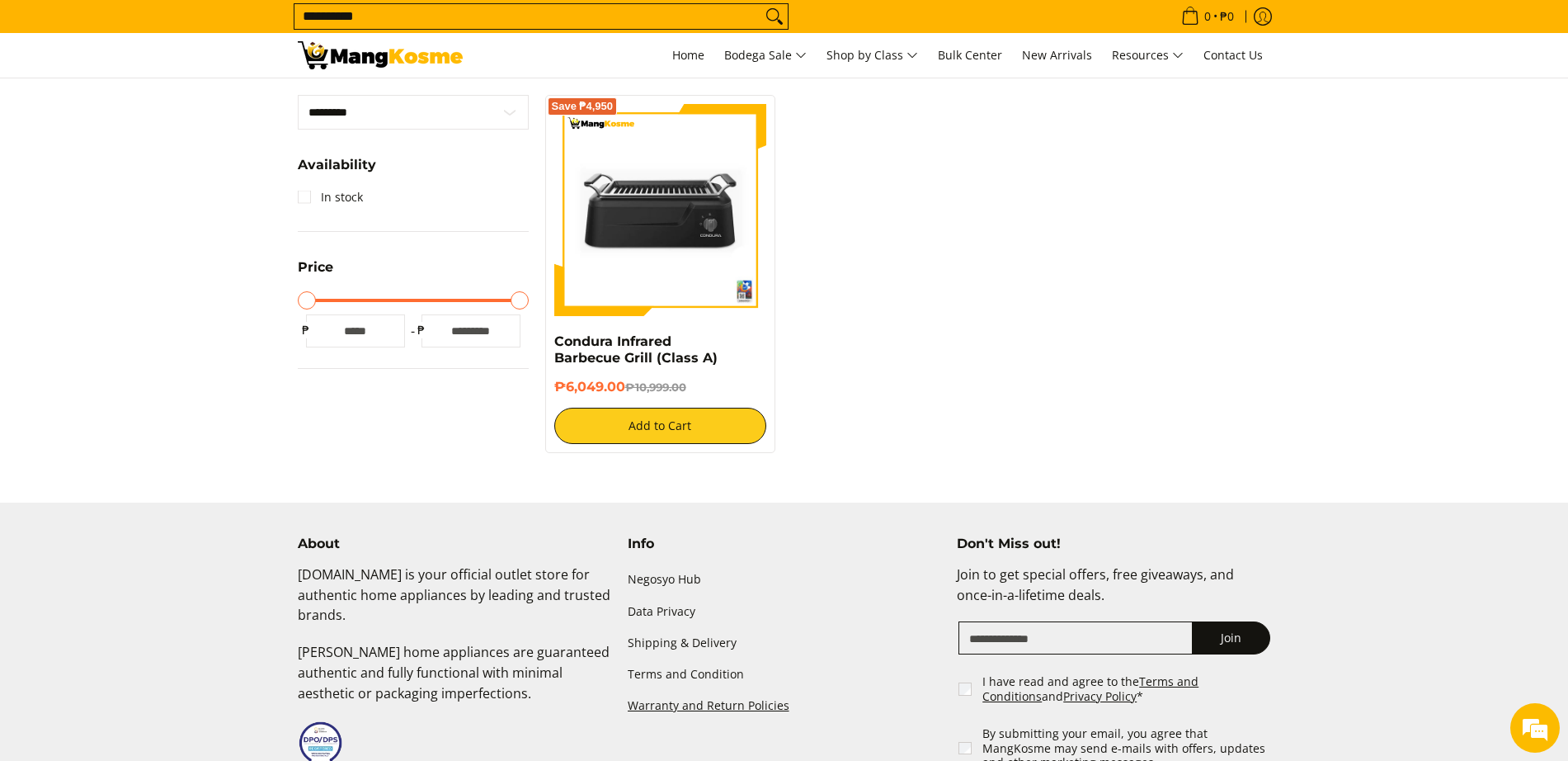
scroll to position [516, 0]
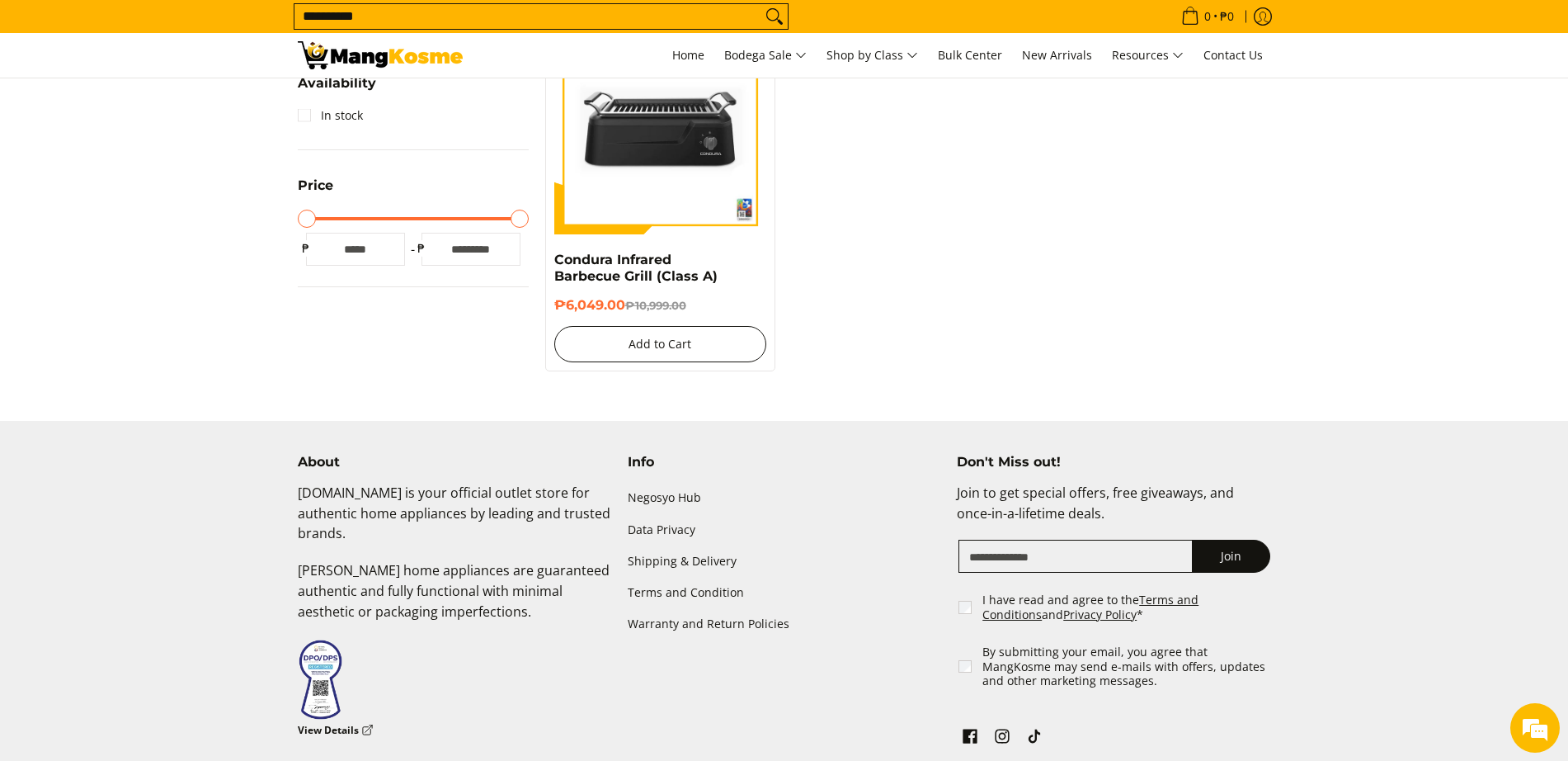
click at [712, 345] on button "Add to Cart" at bounding box center [660, 344] width 213 height 36
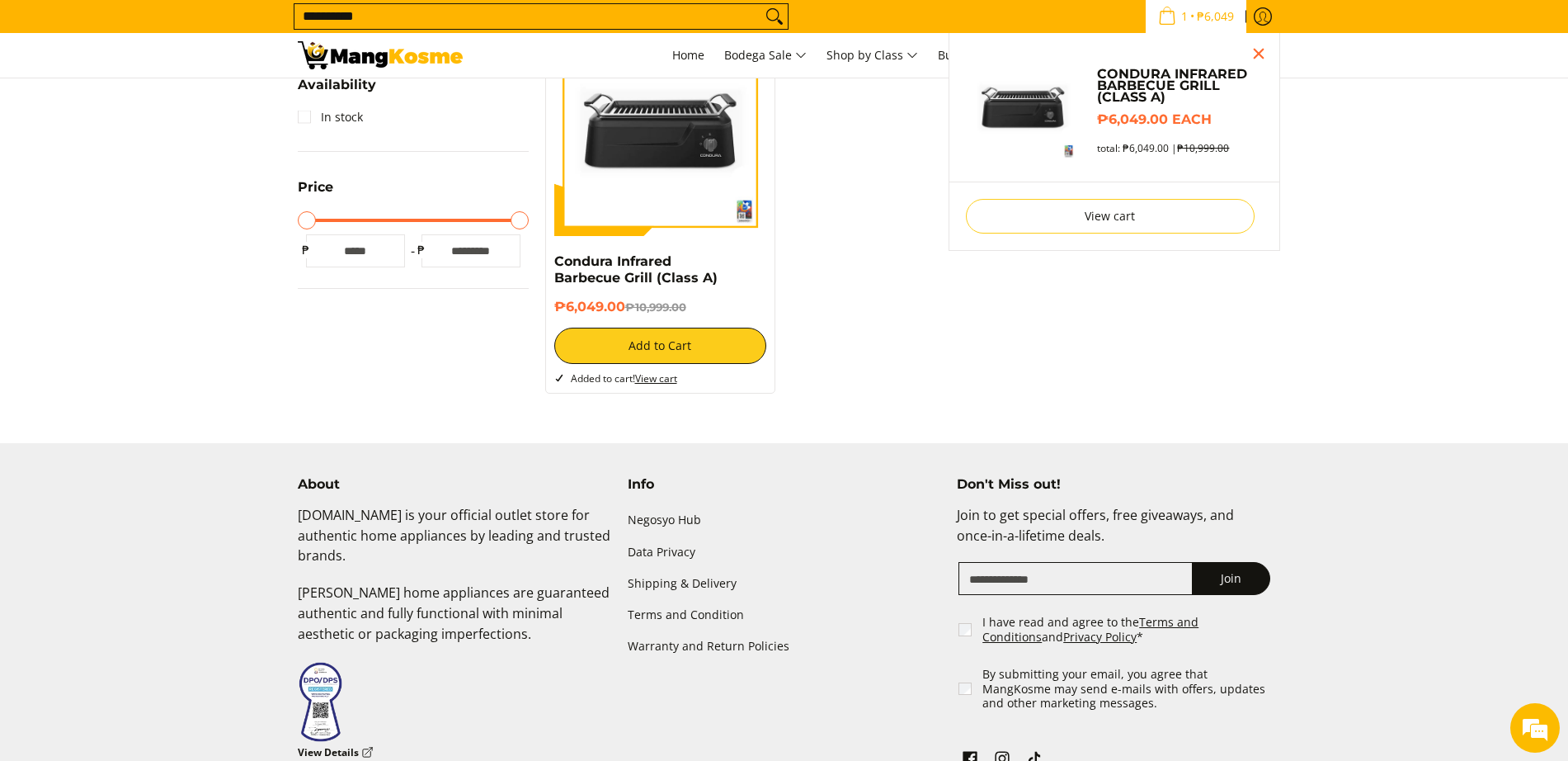
scroll to position [0, 0]
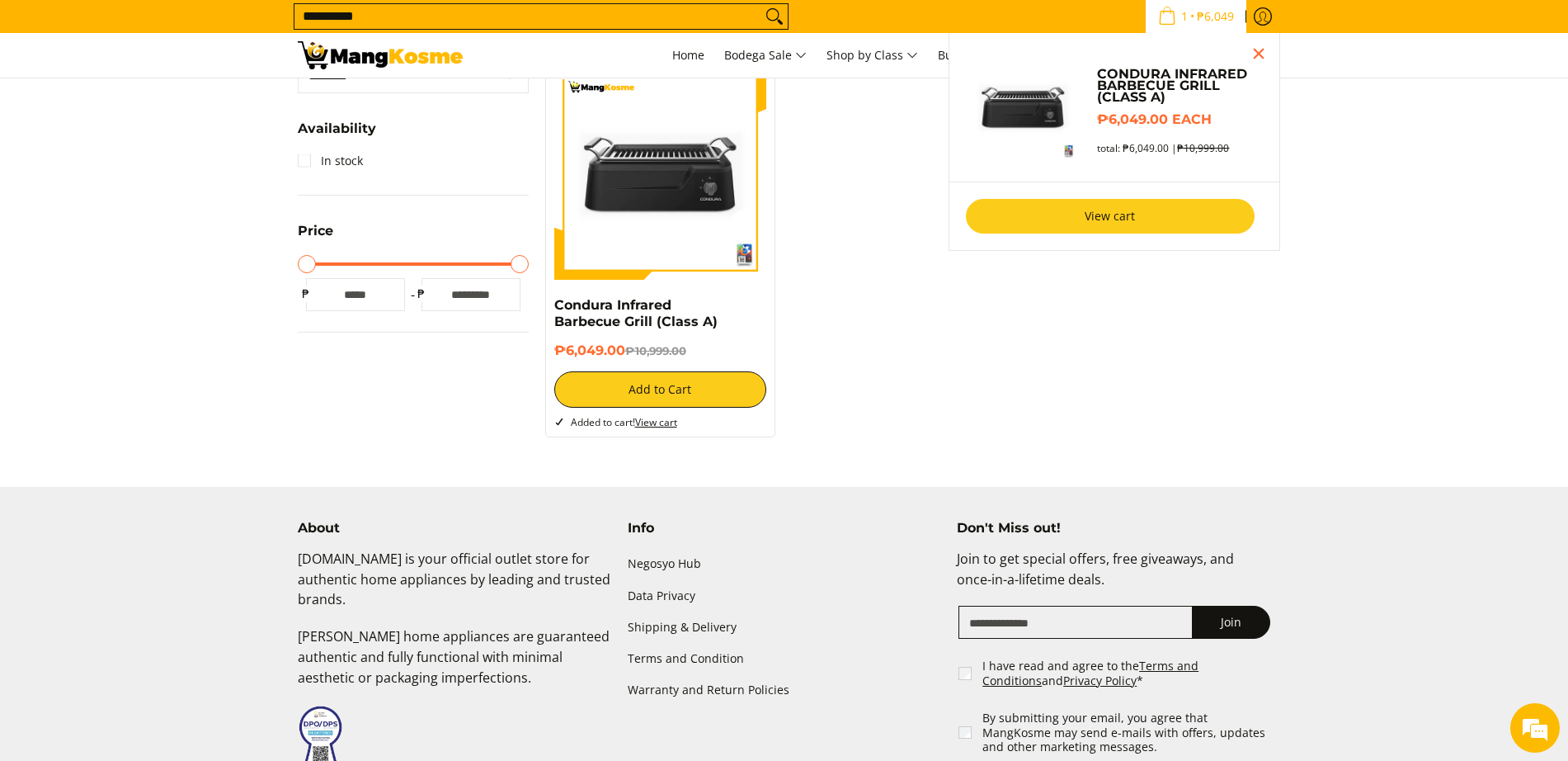
click at [1188, 211] on link "View cart" at bounding box center [1110, 216] width 289 height 34
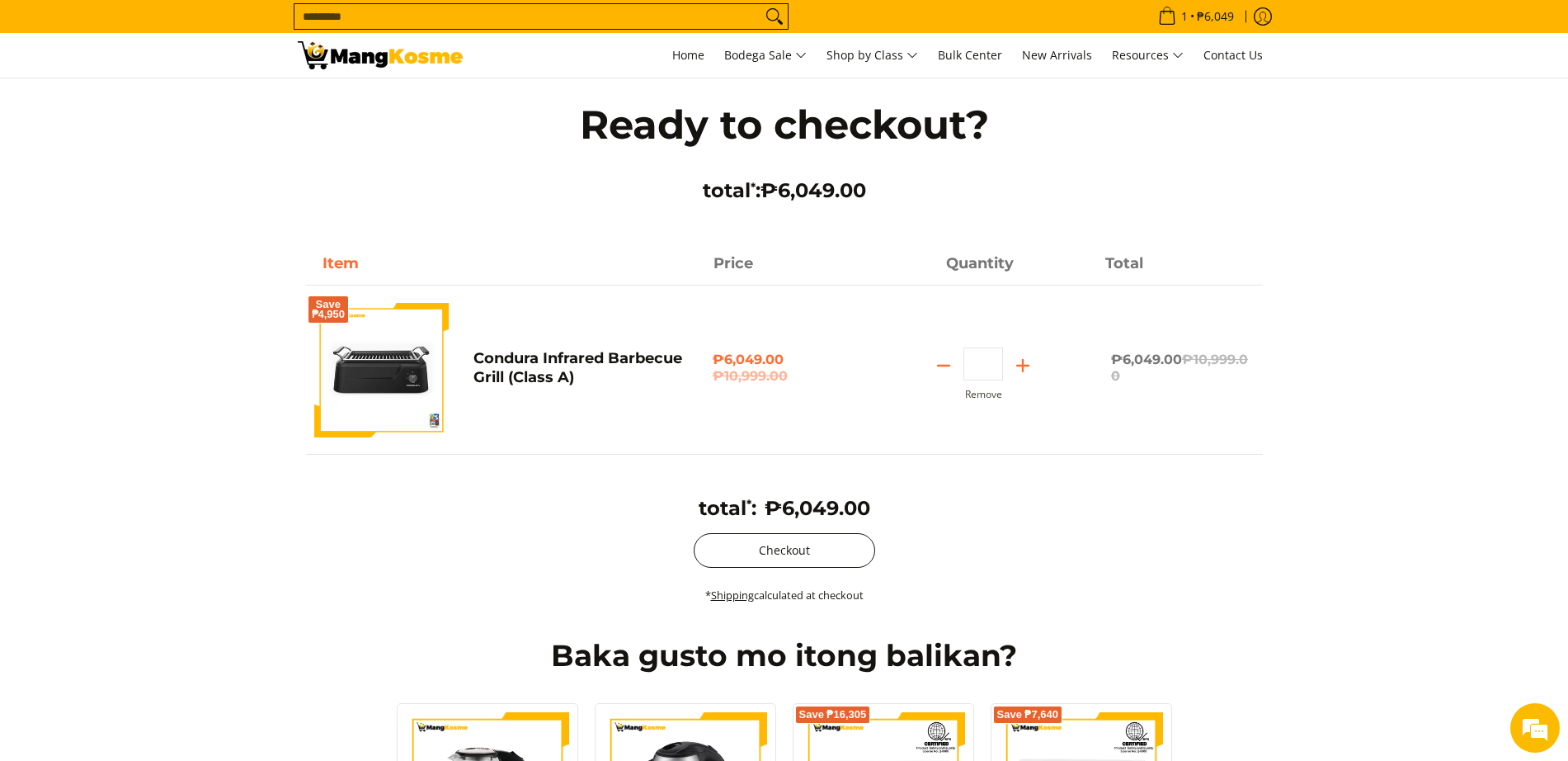
click at [764, 553] on button "Checkout" at bounding box center [784, 551] width 182 height 34
